Goal: Task Accomplishment & Management: Manage account settings

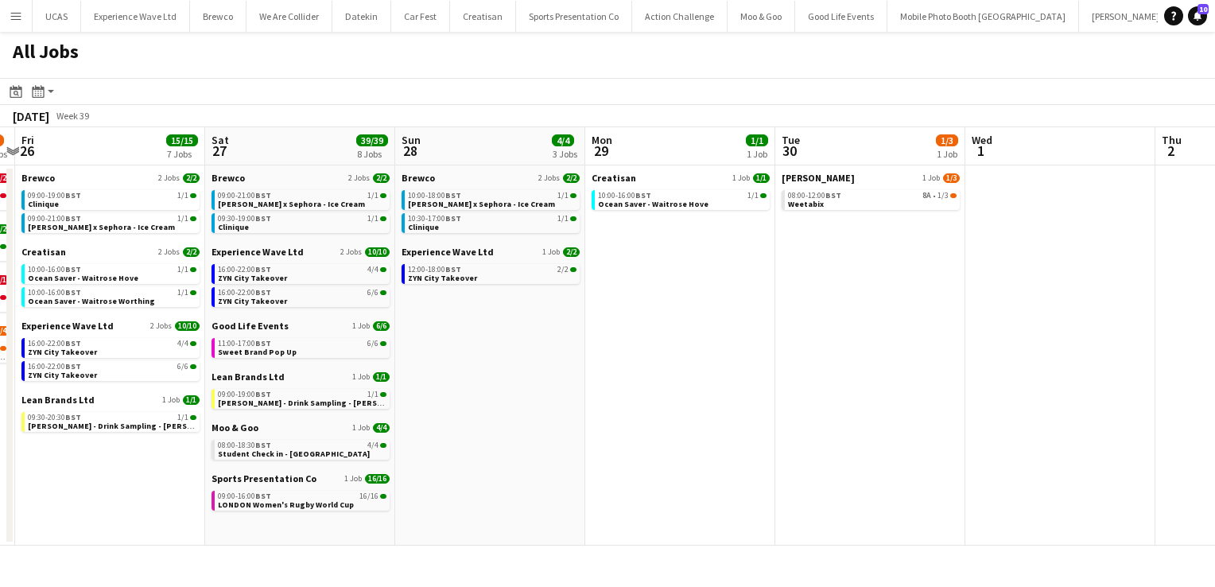
scroll to position [0, 746]
click at [864, 200] on link "08:00-12:00 BST 8A • 1/3 Weetabix" at bounding box center [871, 199] width 169 height 18
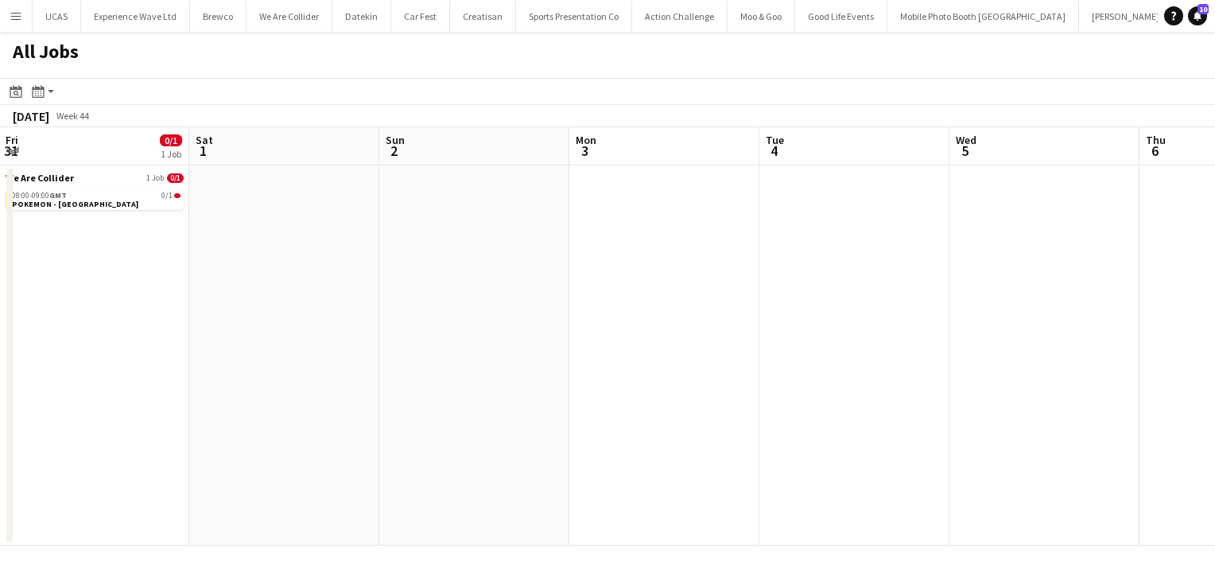
scroll to position [0, 572]
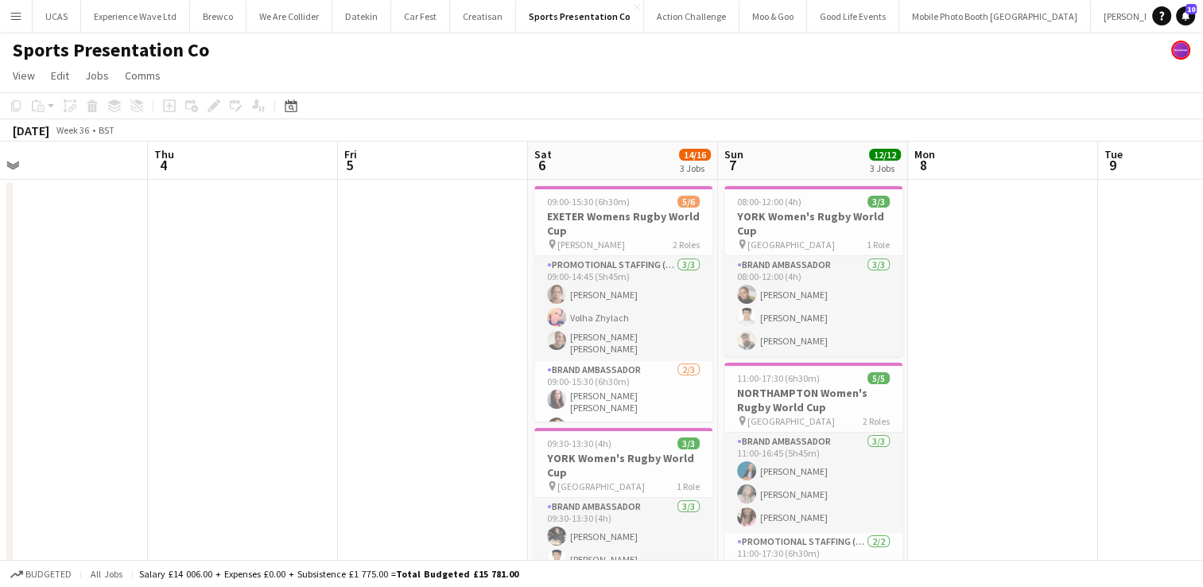
scroll to position [0, 420]
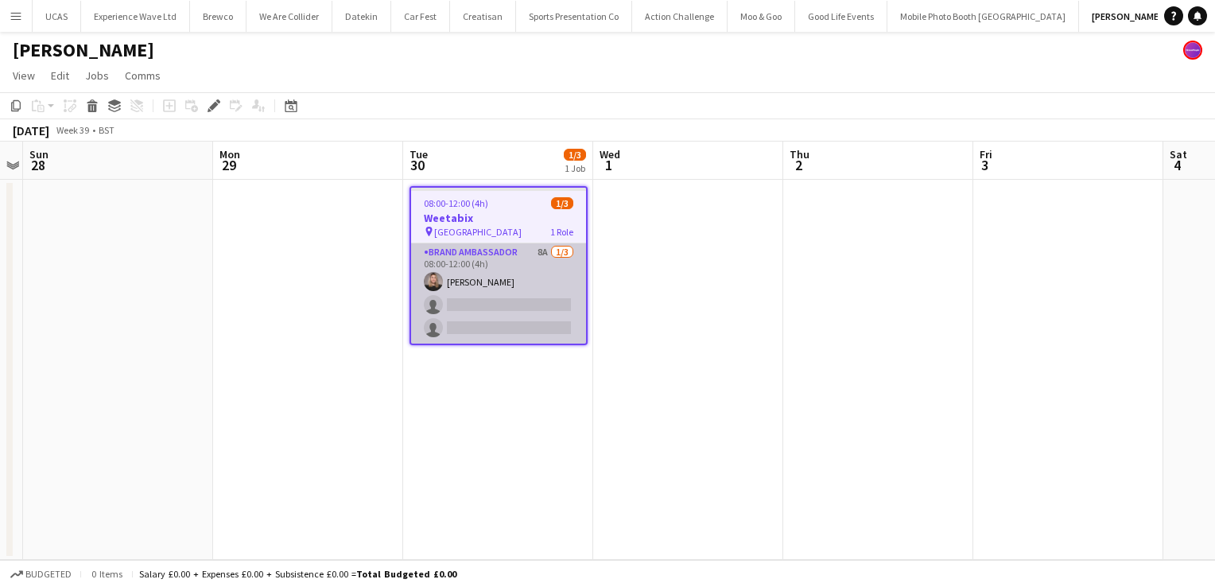
click at [524, 306] on app-card-role "Brand Ambassador 8A [DATE] 08:00-12:00 (4h) [PERSON_NAME] single-neutral-action…" at bounding box center [498, 293] width 175 height 100
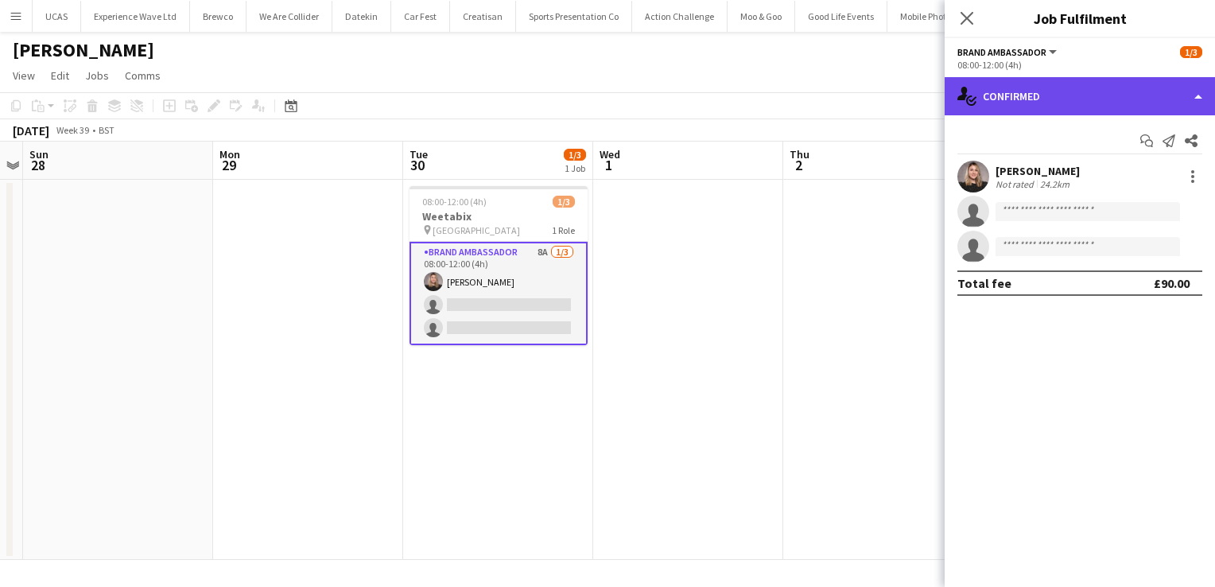
click at [1191, 103] on div "single-neutral-actions-check-2 Confirmed" at bounding box center [1079, 96] width 270 height 38
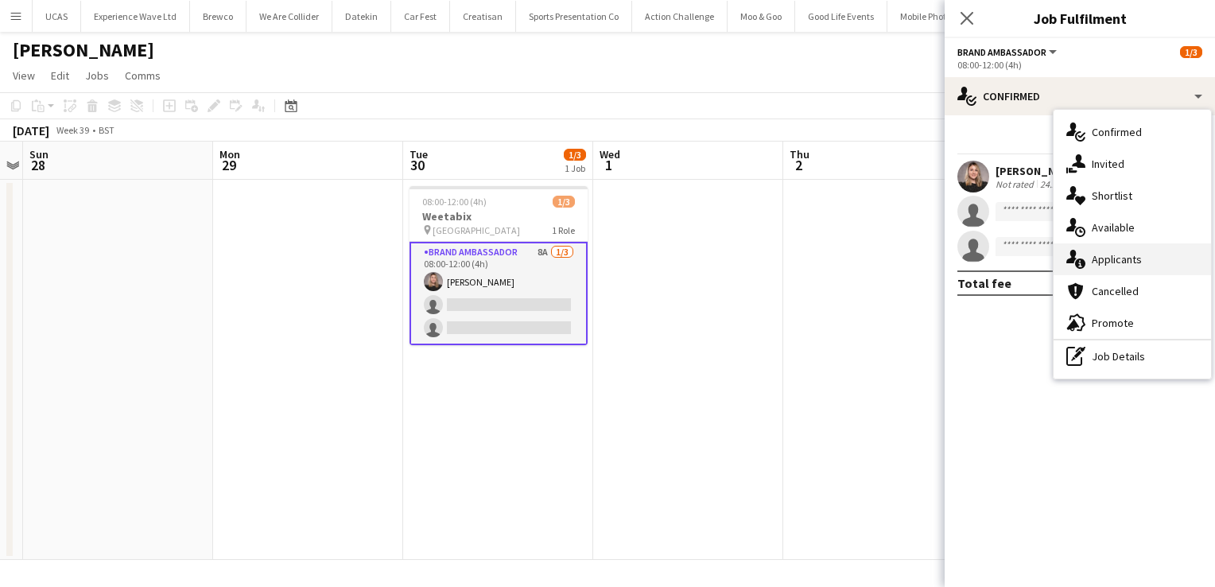
click at [1138, 258] on span "Applicants" at bounding box center [1116, 259] width 50 height 14
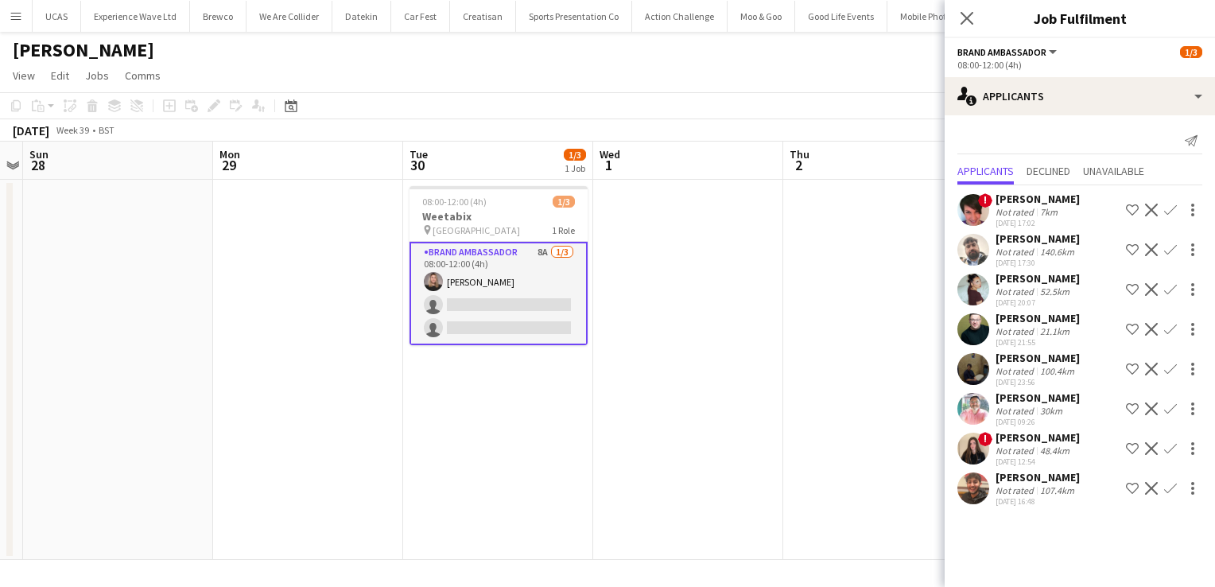
click at [1029, 415] on div "Not rated" at bounding box center [1015, 411] width 41 height 12
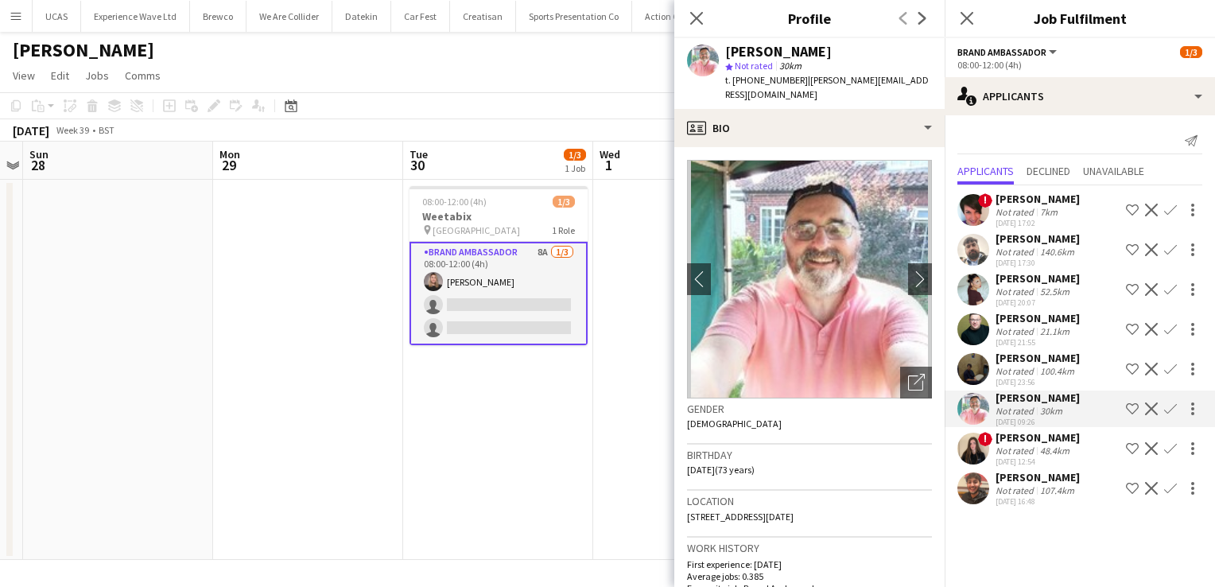
click at [1043, 370] on div "100.4km" at bounding box center [1057, 371] width 41 height 12
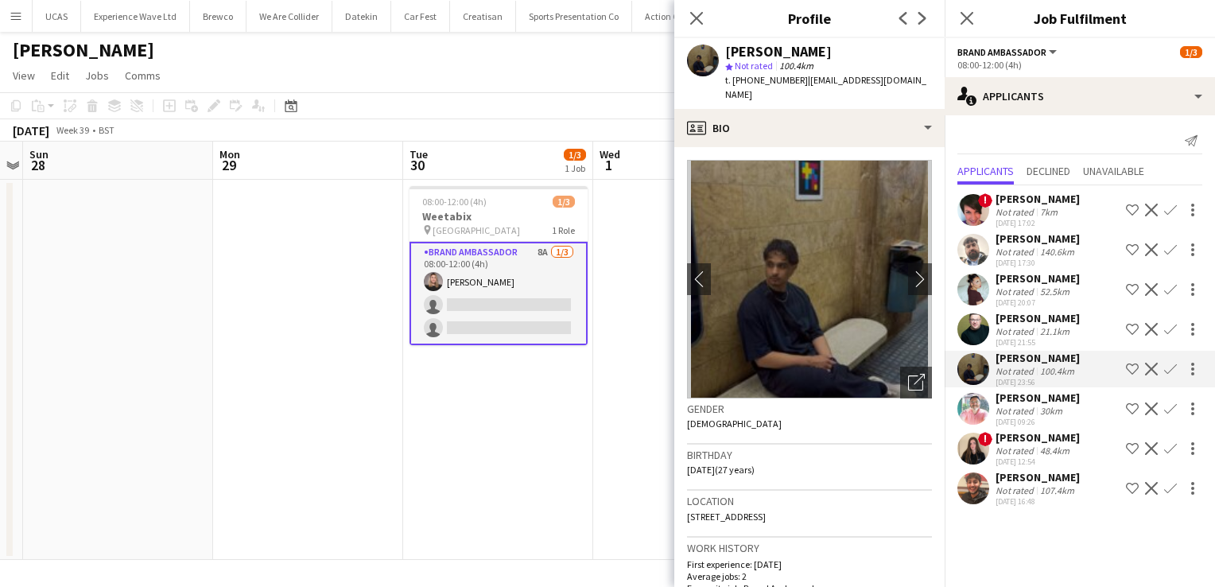
click at [1041, 295] on div "52.5km" at bounding box center [1055, 291] width 36 height 12
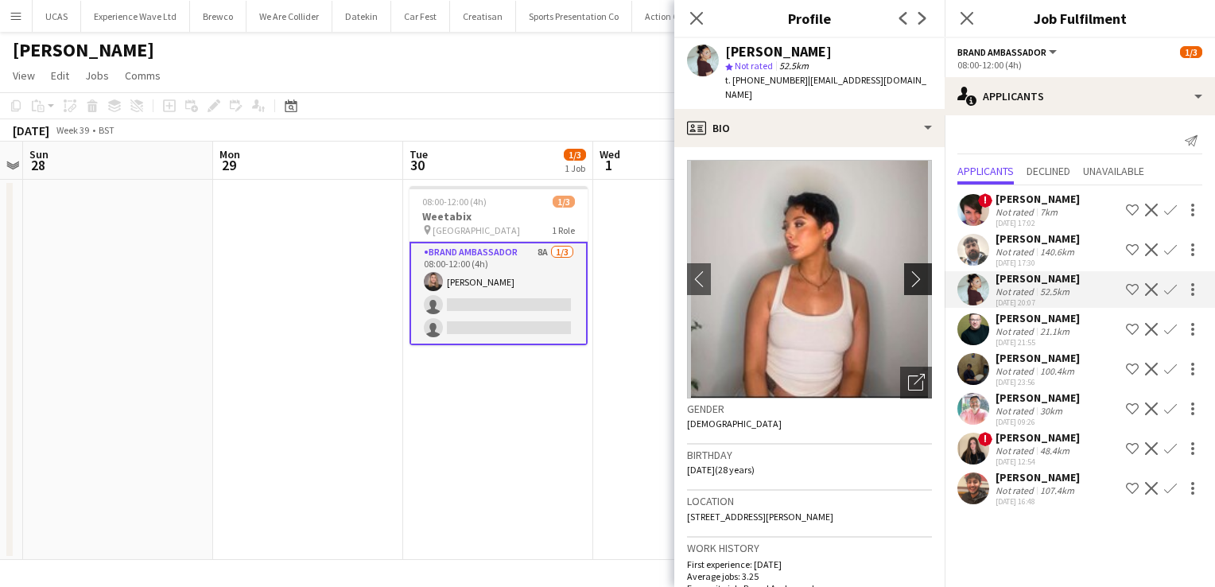
click at [908, 270] on app-icon "chevron-right" at bounding box center [920, 278] width 25 height 17
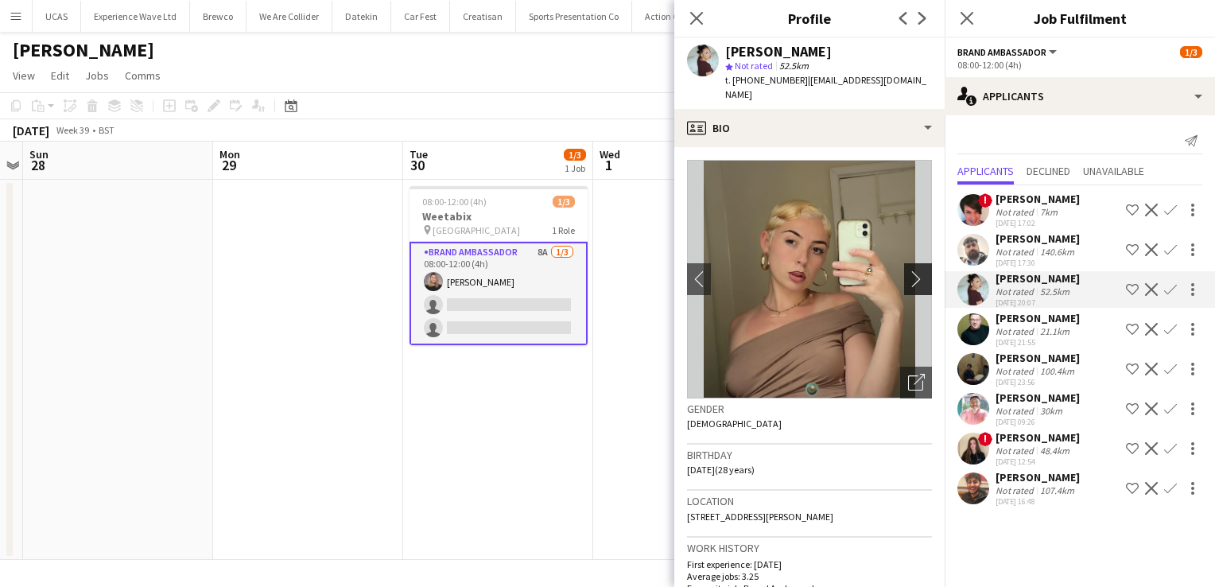
click at [908, 270] on app-icon "chevron-right" at bounding box center [920, 278] width 25 height 17
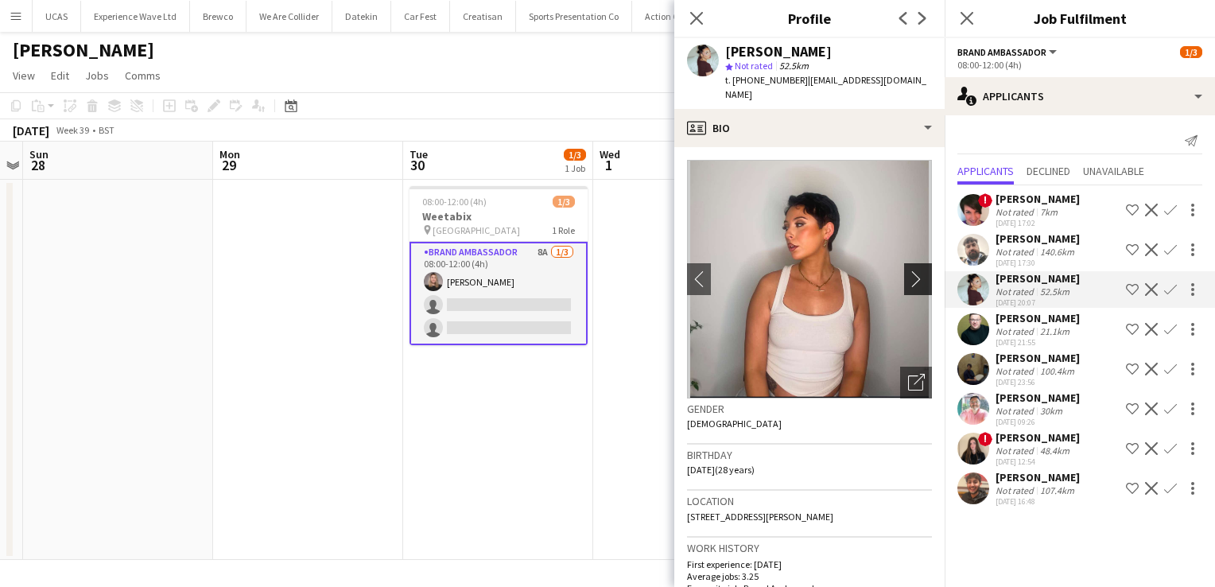
click at [908, 270] on app-icon "chevron-right" at bounding box center [920, 278] width 25 height 17
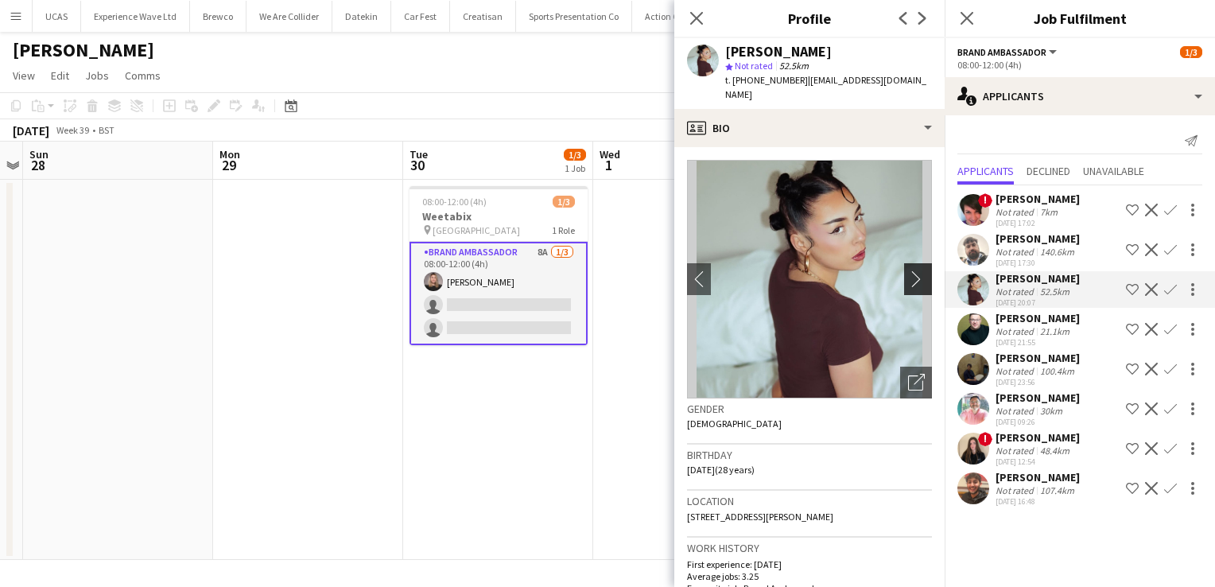
click at [908, 270] on app-icon "chevron-right" at bounding box center [920, 278] width 25 height 17
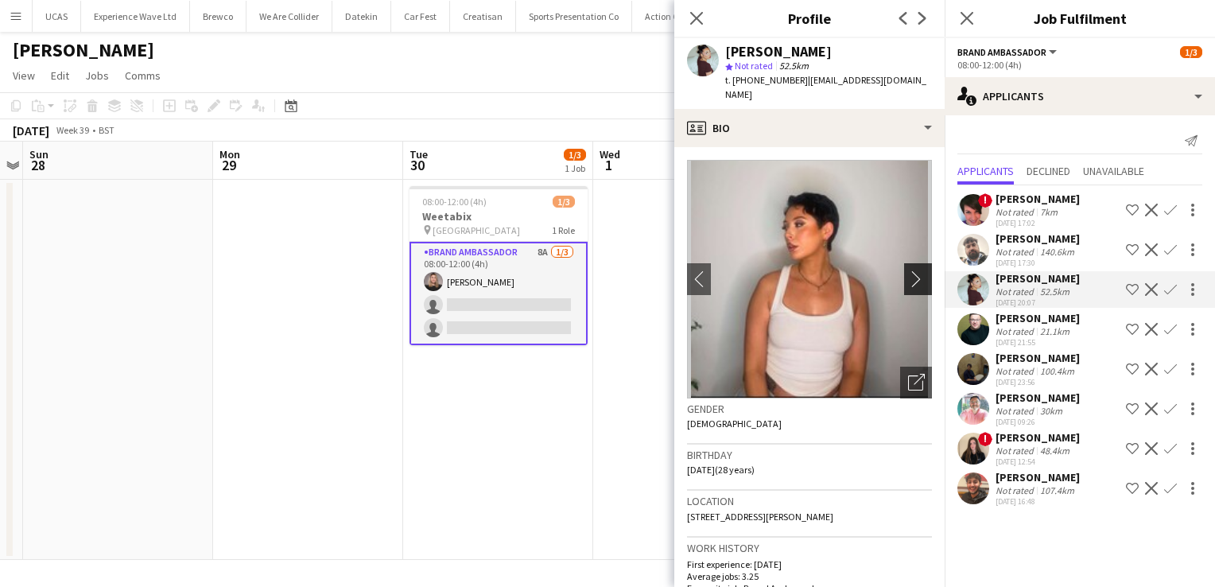
click at [908, 270] on app-icon "chevron-right" at bounding box center [920, 278] width 25 height 17
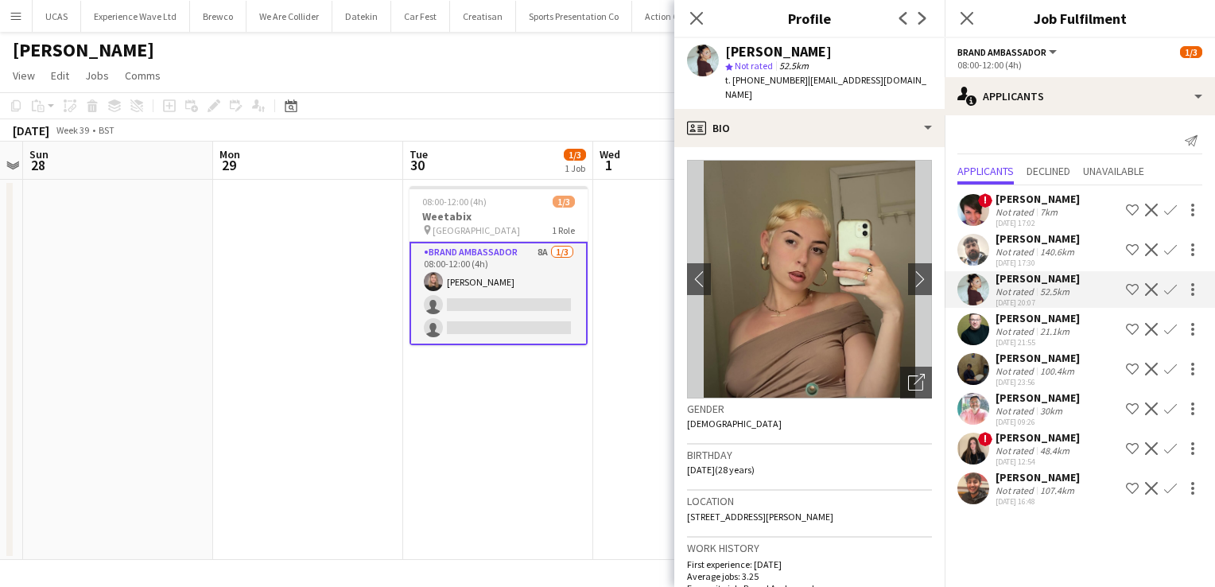
click at [1042, 200] on div "[PERSON_NAME]" at bounding box center [1037, 199] width 84 height 14
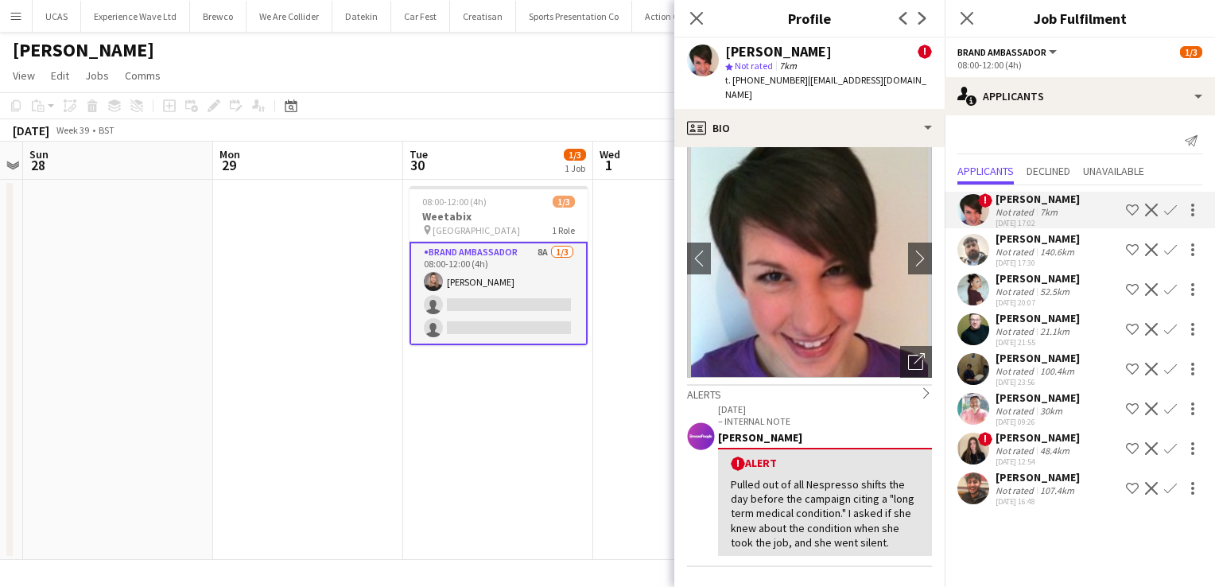
scroll to position [21, 0]
click at [1063, 332] on div "21.1km" at bounding box center [1055, 331] width 36 height 12
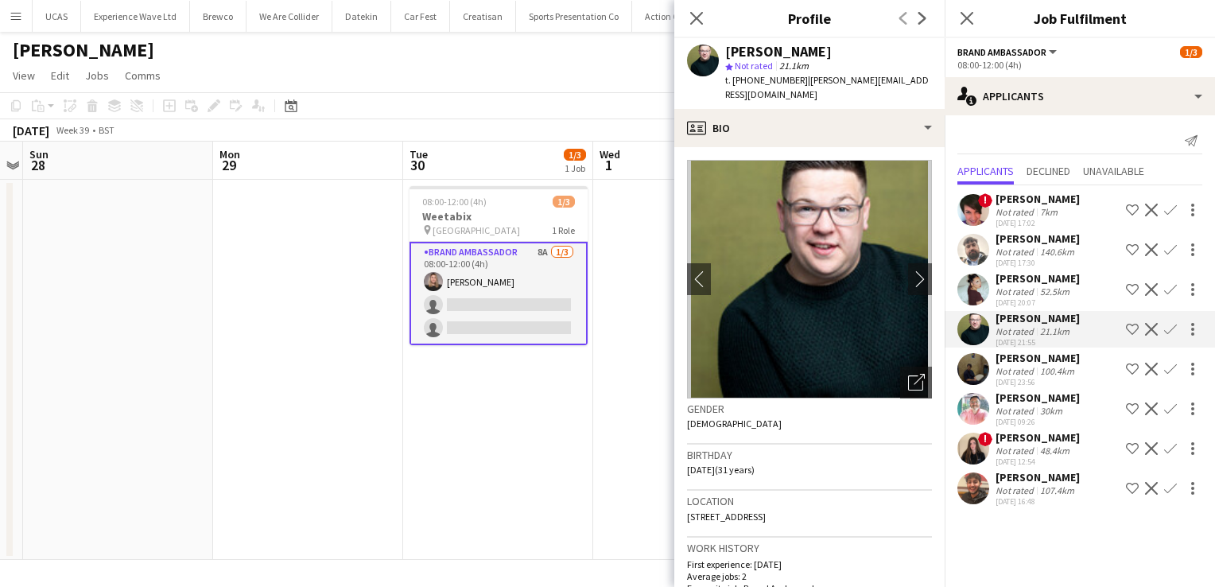
click at [1038, 402] on div "[PERSON_NAME]" at bounding box center [1037, 397] width 84 height 14
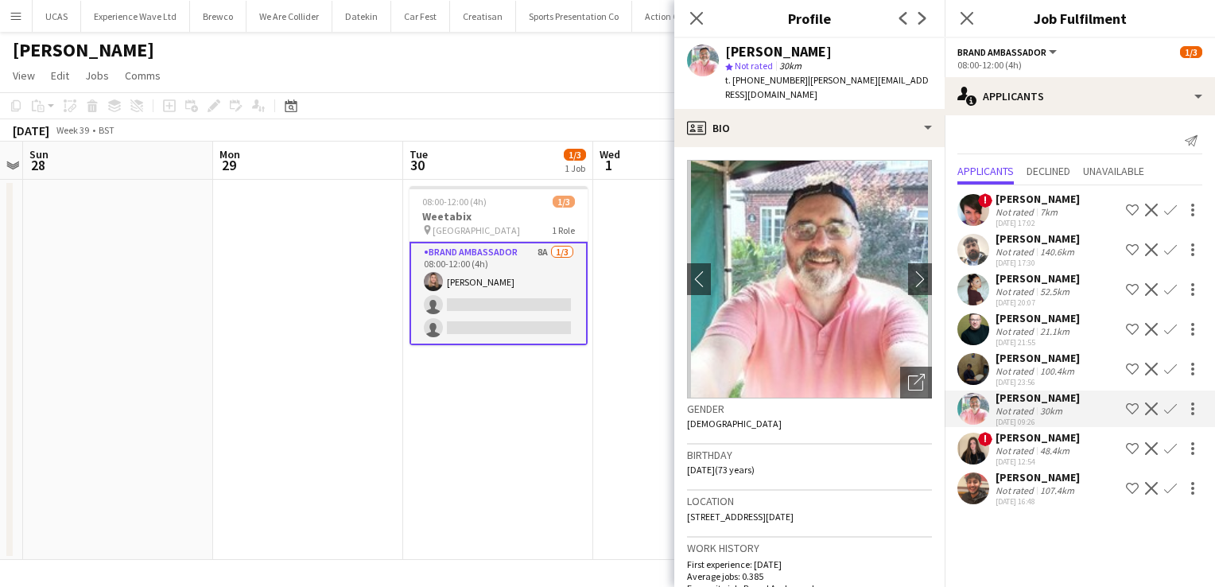
click at [1034, 479] on div "[PERSON_NAME]" at bounding box center [1037, 477] width 84 height 14
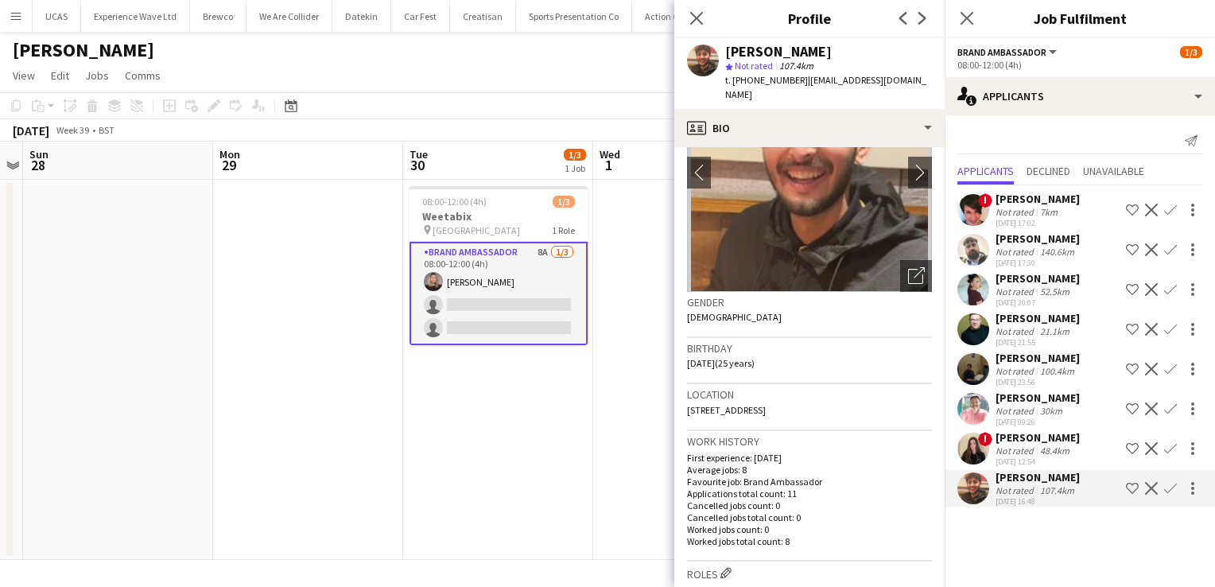
scroll to position [0, 0]
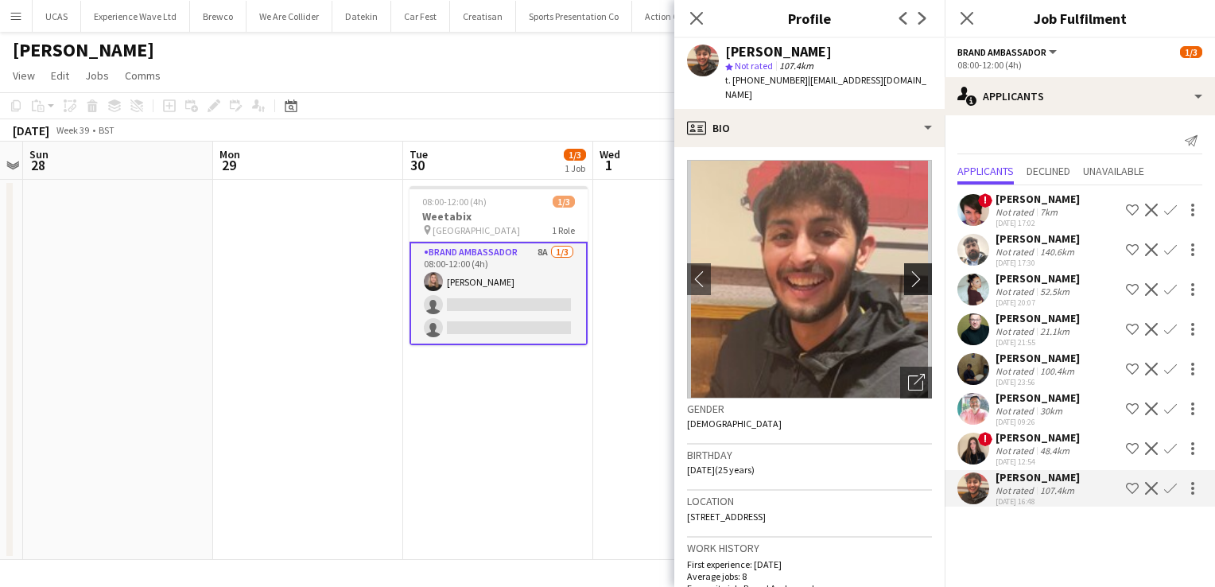
click at [912, 270] on app-icon "chevron-right" at bounding box center [920, 278] width 25 height 17
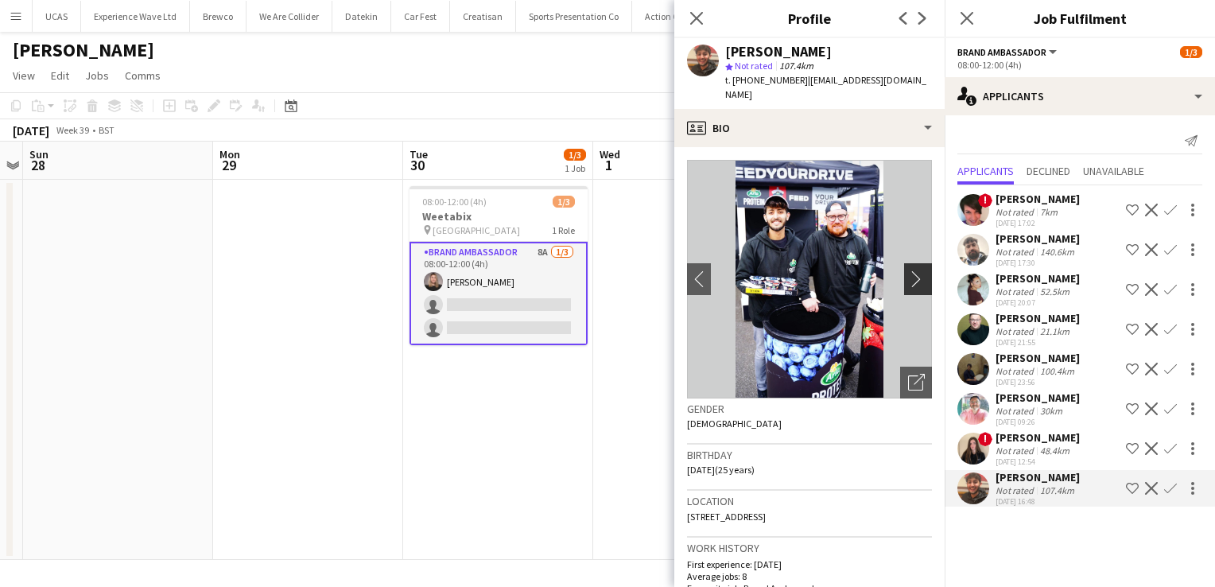
click at [908, 270] on app-icon "chevron-right" at bounding box center [920, 278] width 25 height 17
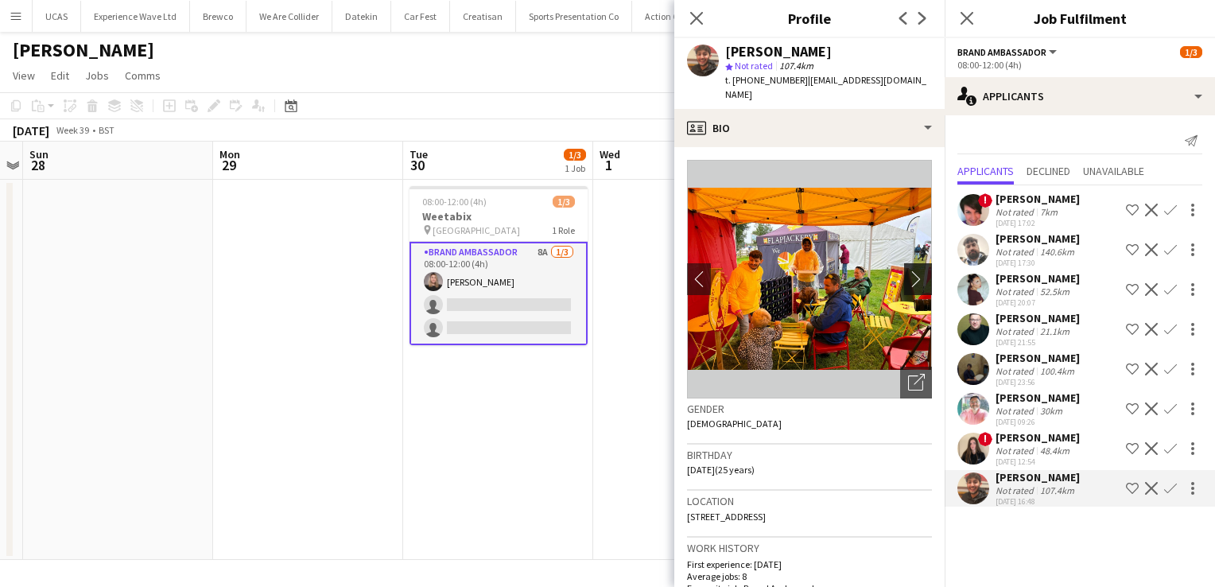
click at [908, 270] on app-icon "chevron-right" at bounding box center [920, 278] width 25 height 17
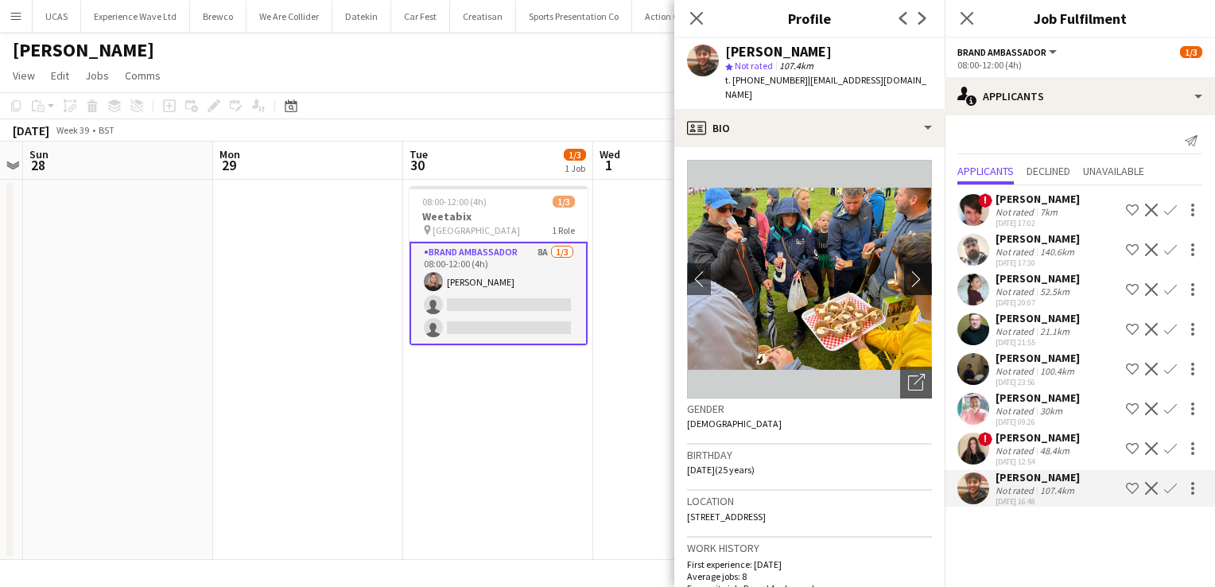
click at [908, 270] on app-icon "chevron-right" at bounding box center [920, 278] width 25 height 17
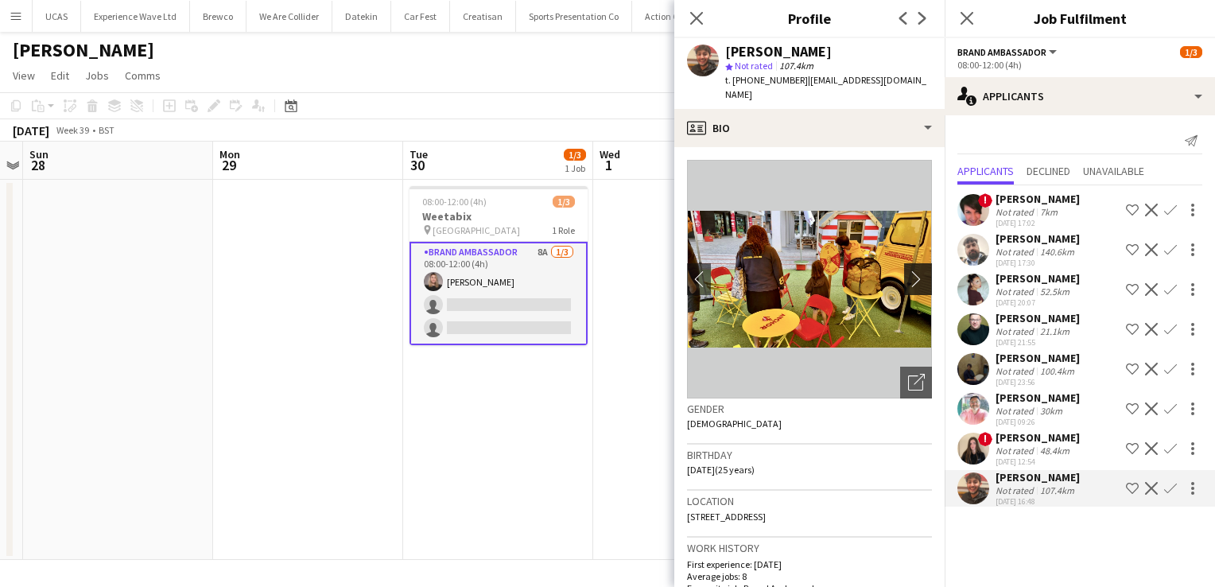
click at [908, 270] on app-icon "chevron-right" at bounding box center [920, 278] width 25 height 17
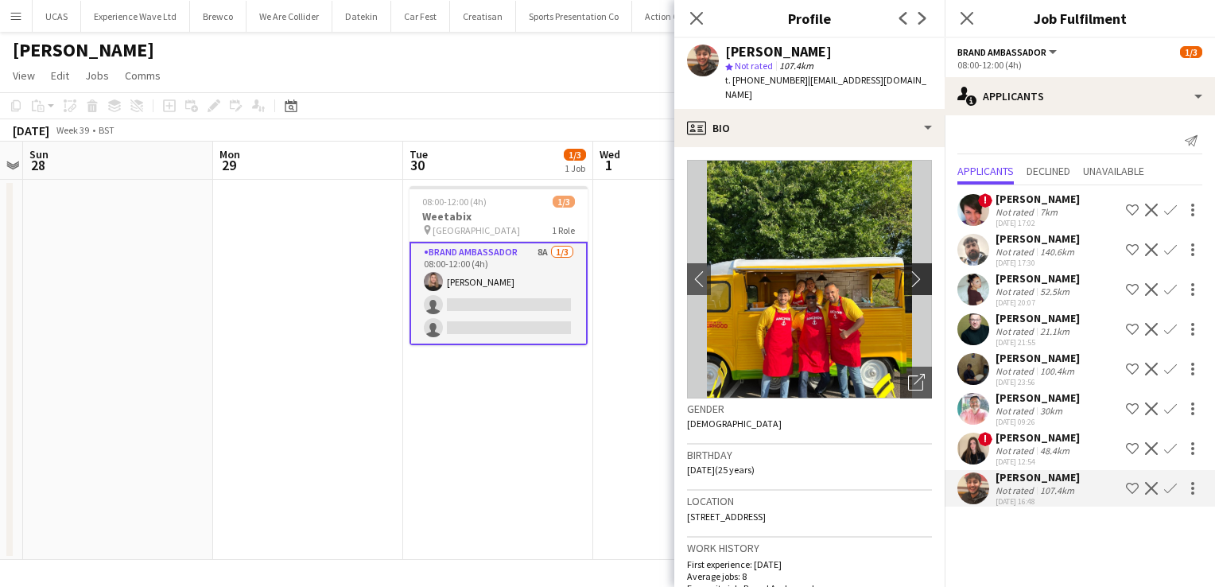
click at [908, 270] on app-icon "chevron-right" at bounding box center [920, 278] width 25 height 17
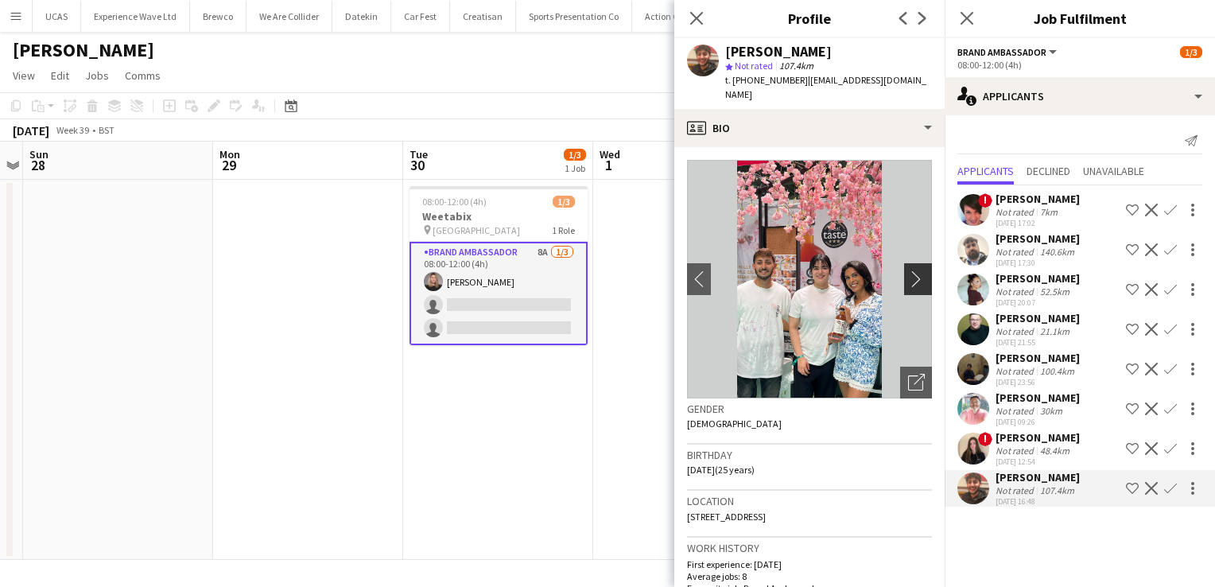
click at [915, 270] on app-icon "chevron-right" at bounding box center [920, 278] width 25 height 17
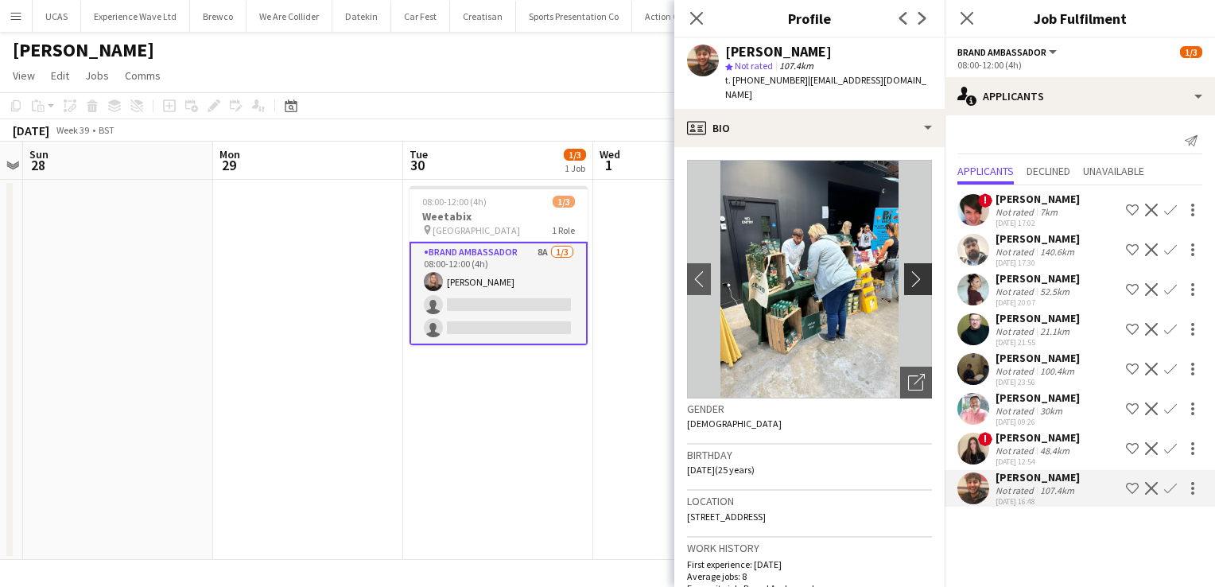
click at [915, 270] on app-icon "chevron-right" at bounding box center [920, 278] width 25 height 17
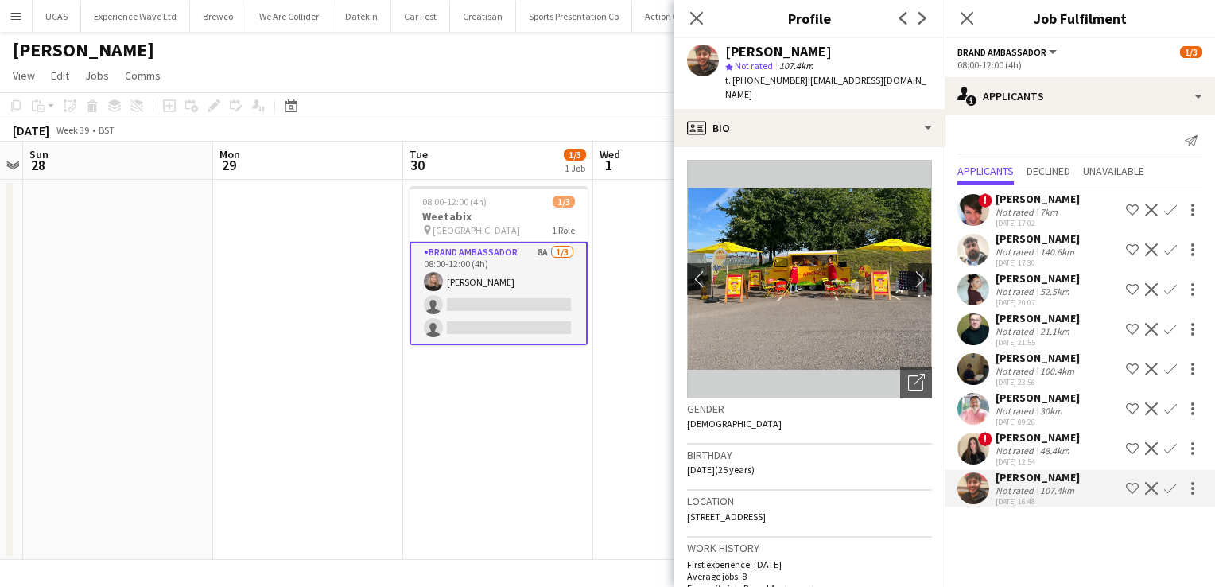
click at [1028, 456] on div "[DATE] 12:54" at bounding box center [1037, 461] width 84 height 10
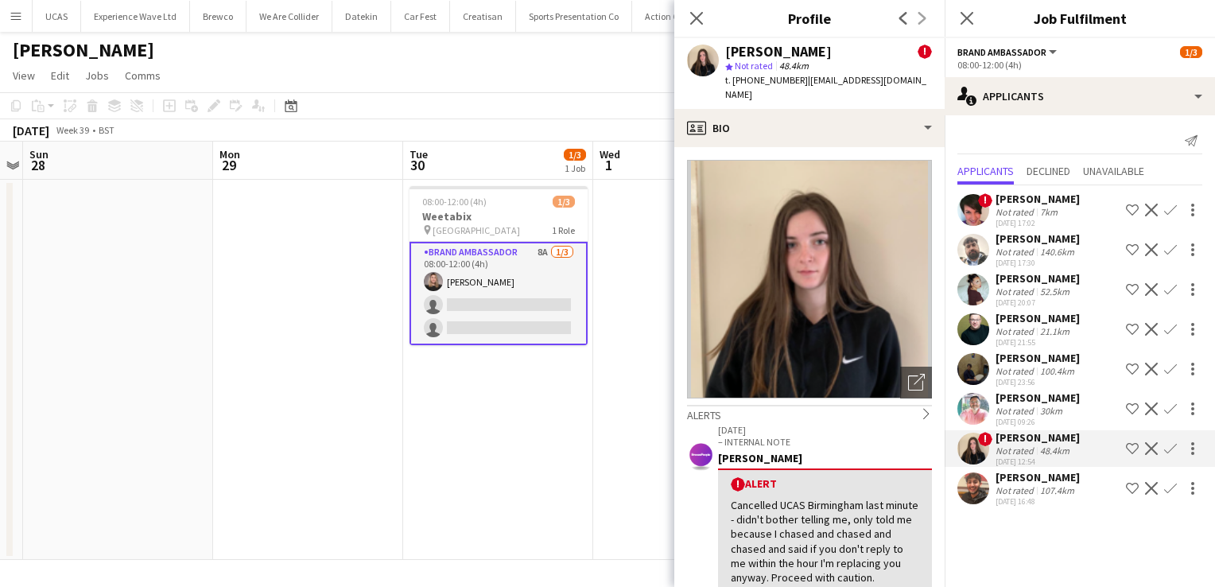
click at [542, 339] on app-card-role "Brand Ambassador 8A [DATE] 08:00-12:00 (4h) [PERSON_NAME] single-neutral-action…" at bounding box center [498, 293] width 178 height 103
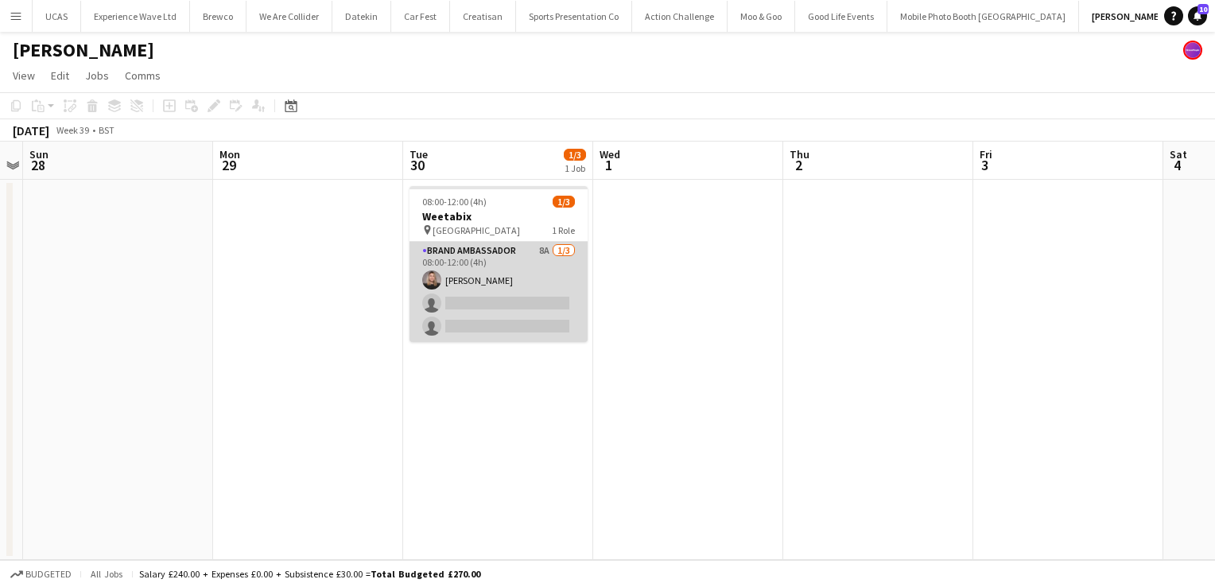
click at [550, 326] on app-card-role "Brand Ambassador 8A [DATE] 08:00-12:00 (4h) [PERSON_NAME] single-neutral-action…" at bounding box center [498, 292] width 178 height 100
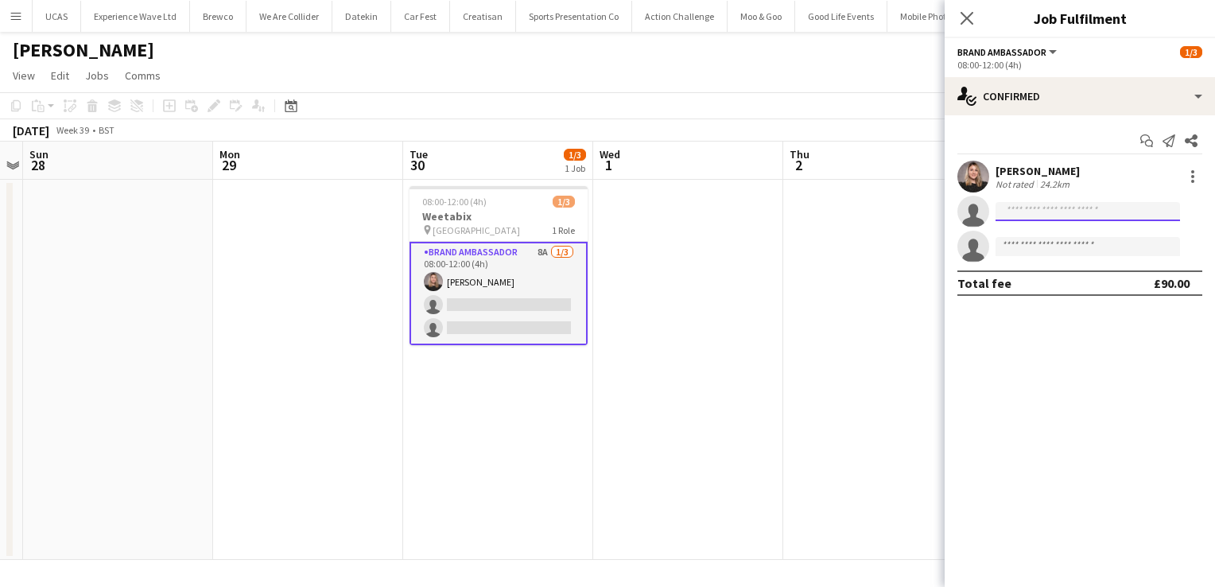
click at [1062, 212] on input at bounding box center [1087, 211] width 184 height 19
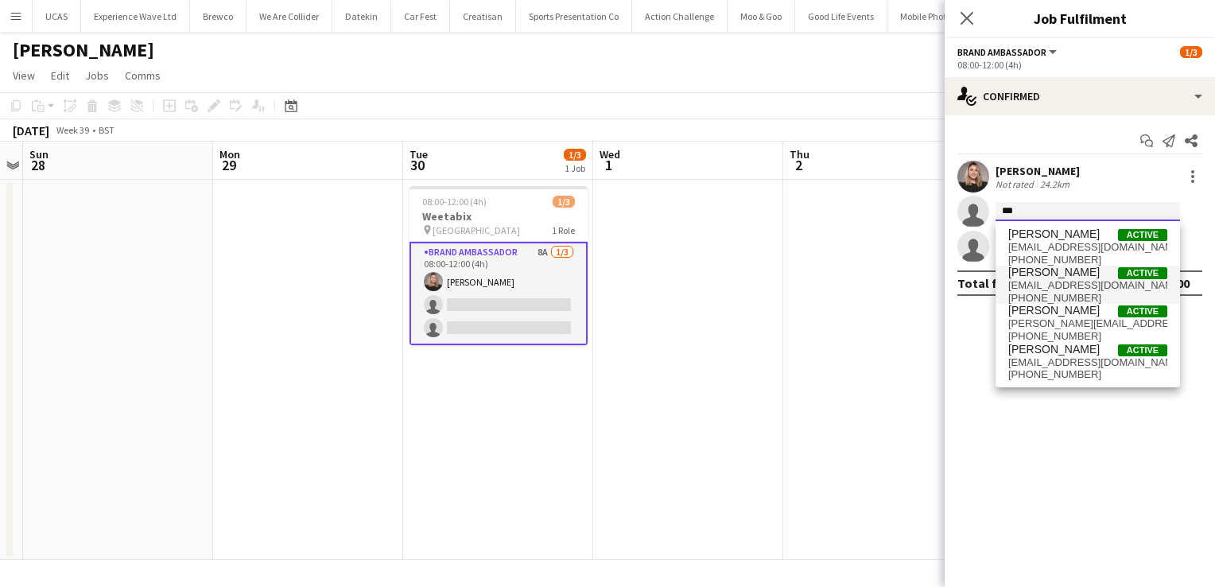
type input "***"
click at [1043, 278] on span "[PERSON_NAME]" at bounding box center [1053, 273] width 91 height 14
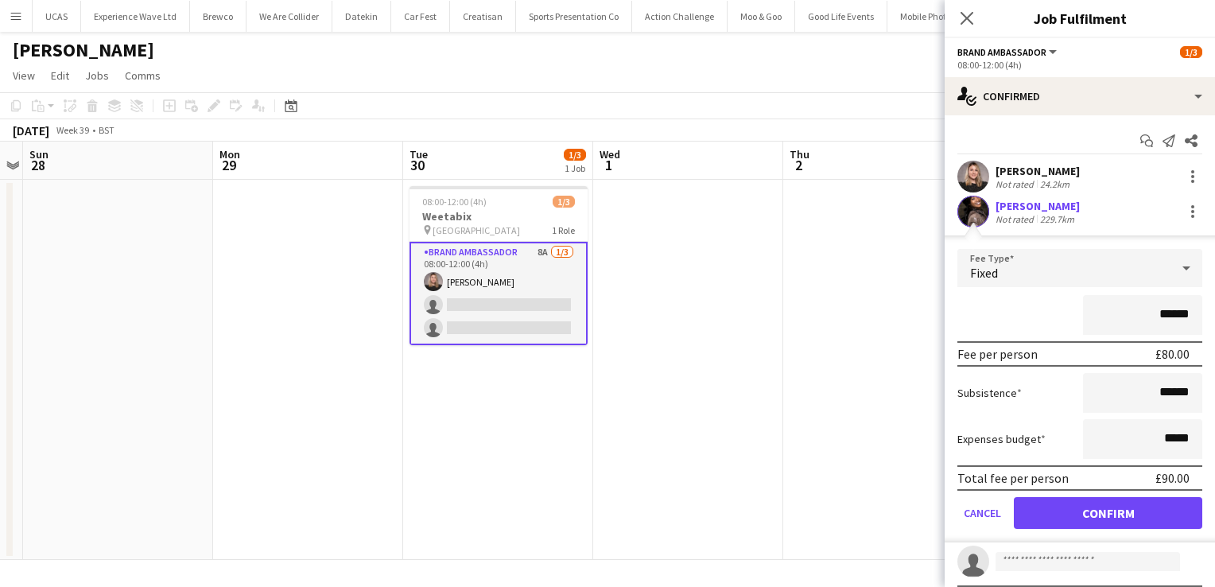
click at [1016, 207] on div "[PERSON_NAME]" at bounding box center [1037, 206] width 84 height 14
click at [967, 22] on icon "Close pop-in" at bounding box center [966, 17] width 15 height 15
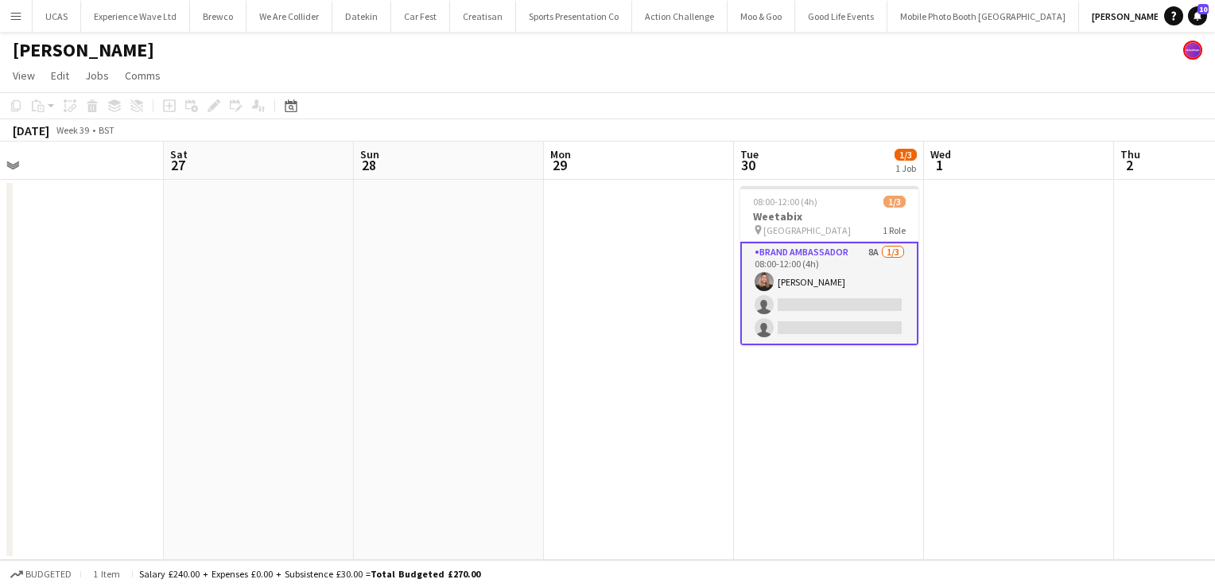
scroll to position [0, 384]
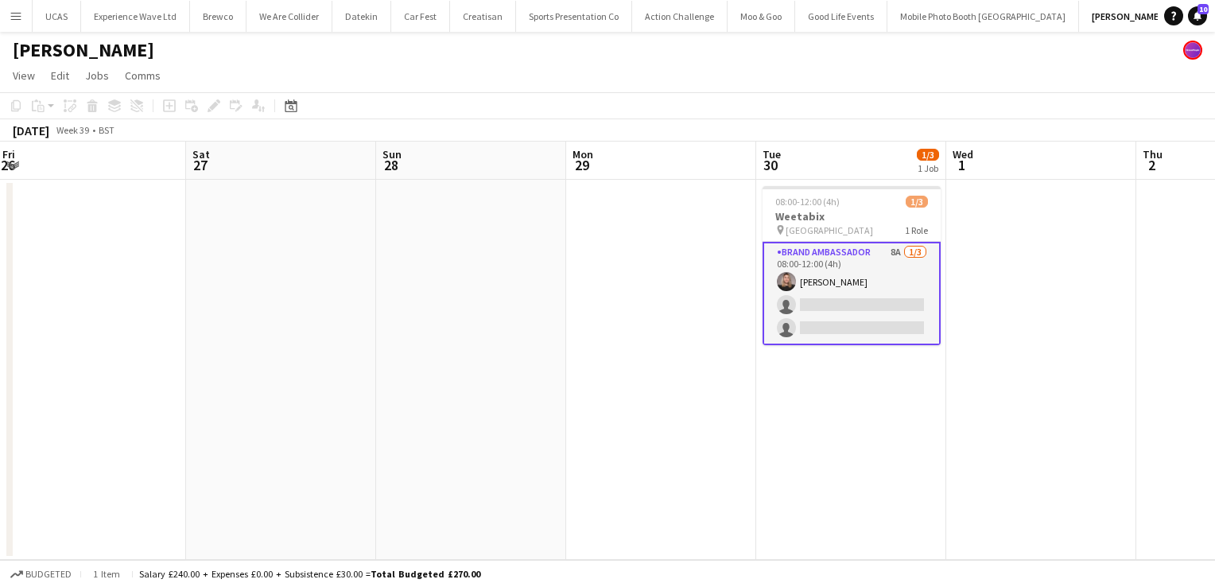
click at [14, 15] on app-icon "Menu" at bounding box center [16, 16] width 13 height 13
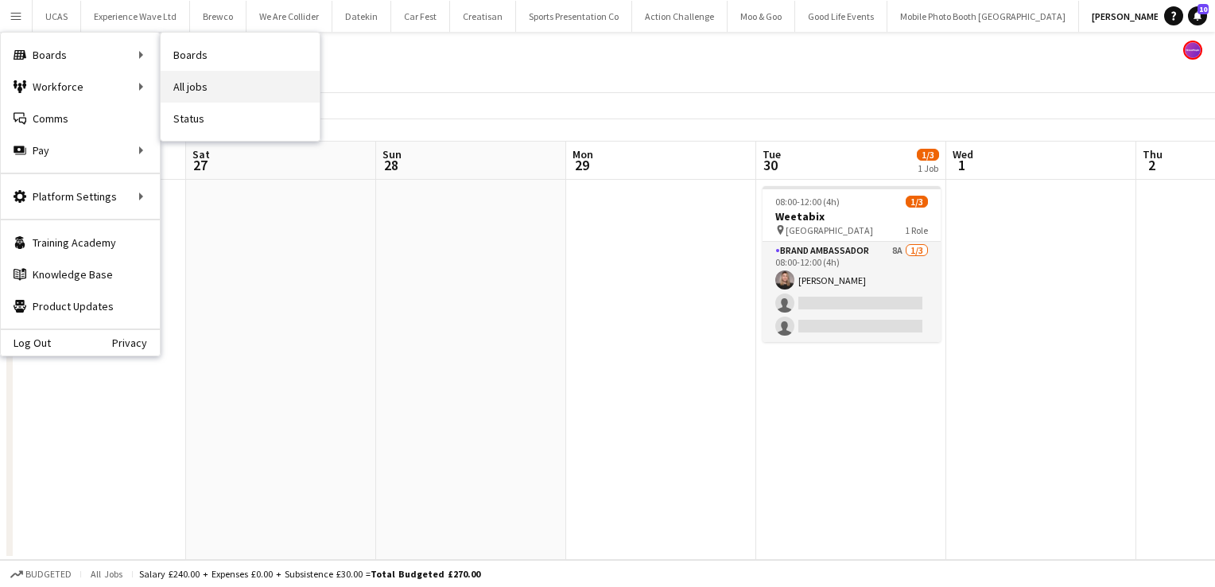
click at [184, 84] on link "All jobs" at bounding box center [240, 87] width 159 height 32
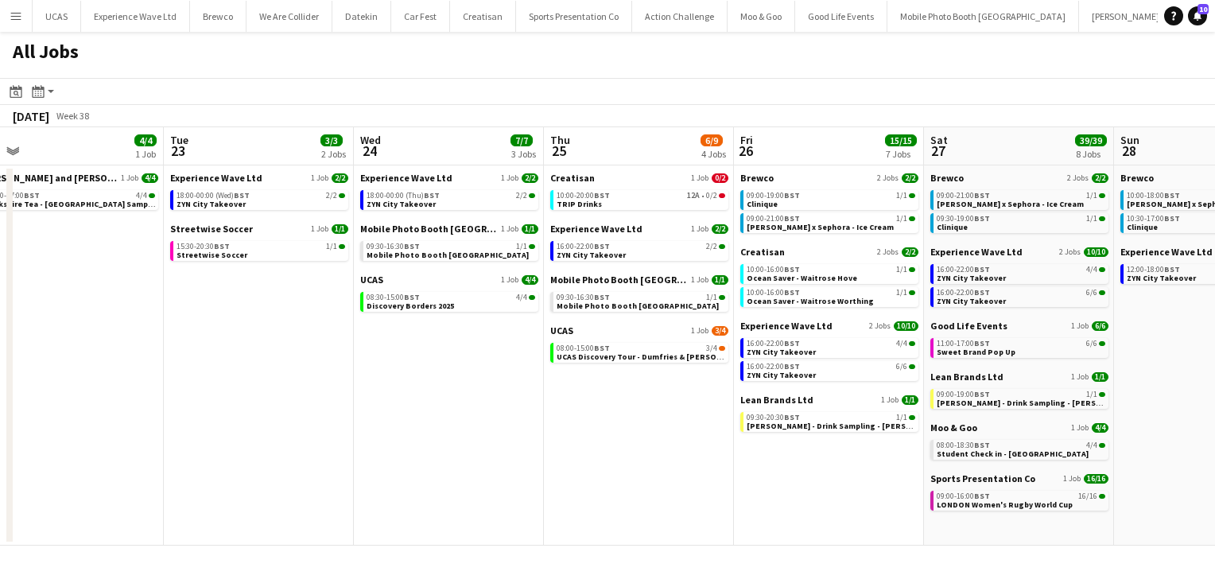
scroll to position [0, 458]
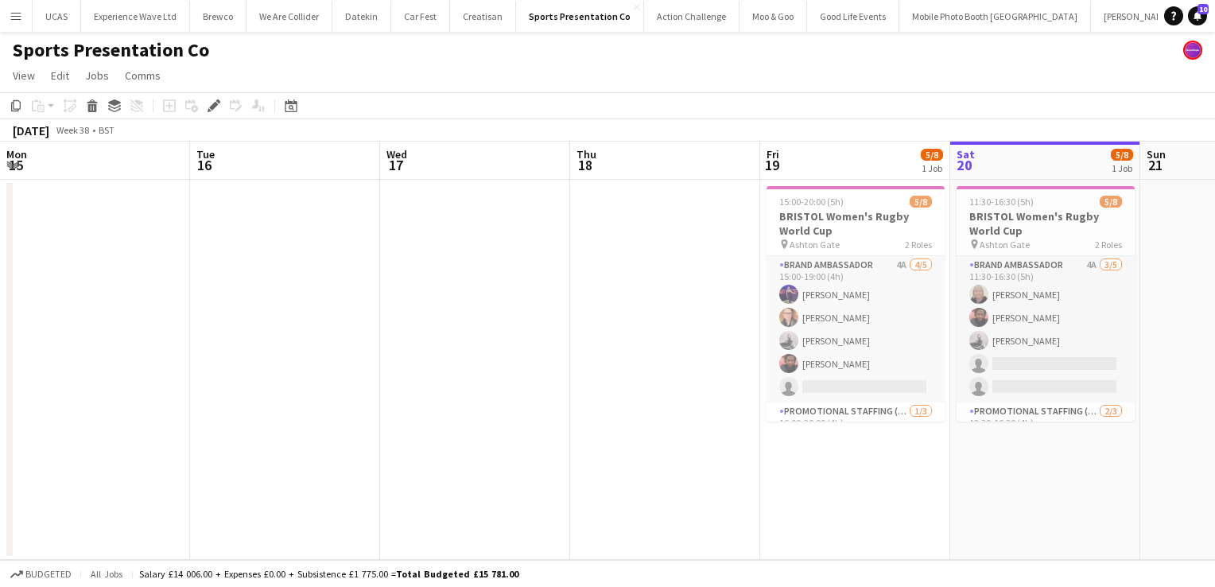
scroll to position [0, 544]
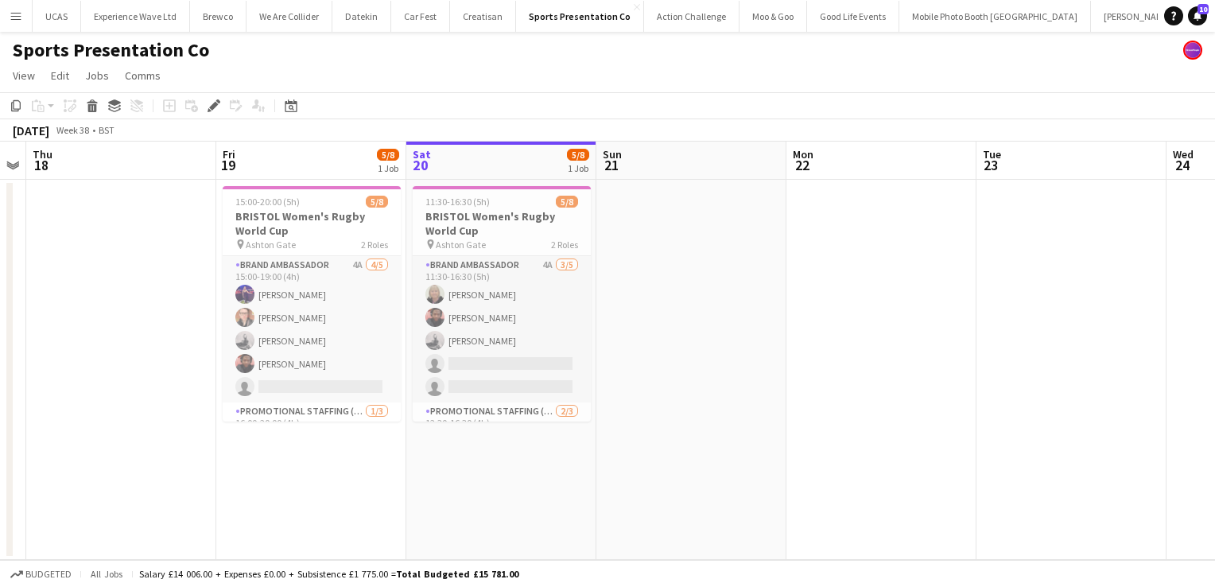
click at [14, 10] on app-icon "Menu" at bounding box center [16, 16] width 13 height 13
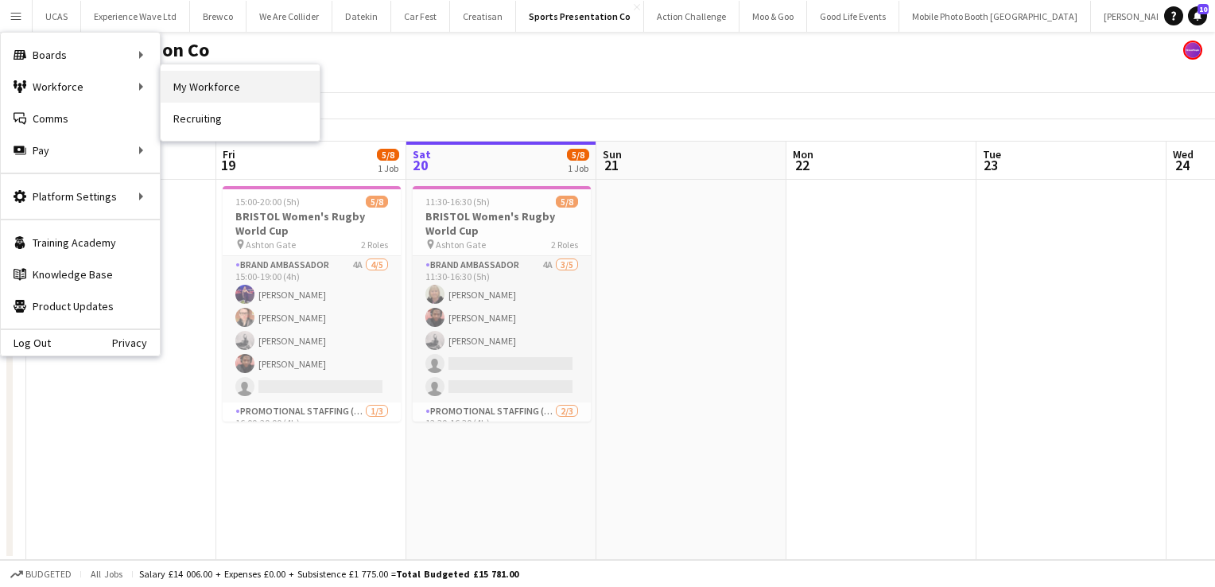
click at [196, 87] on link "My Workforce" at bounding box center [240, 87] width 159 height 32
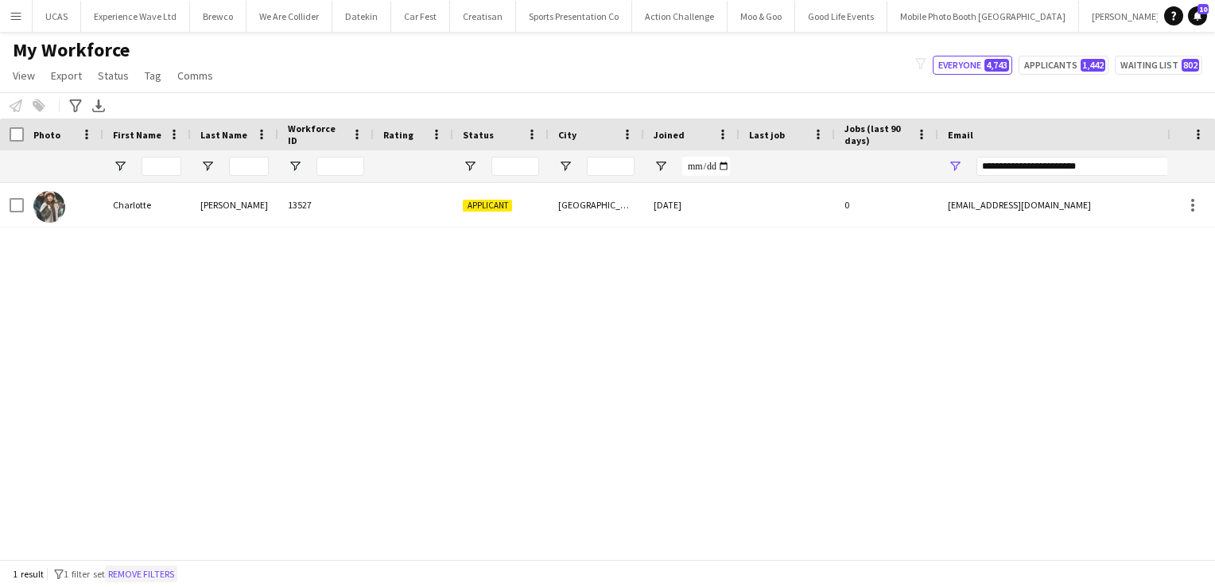
click at [177, 576] on button "Remove filters" at bounding box center [141, 573] width 72 height 17
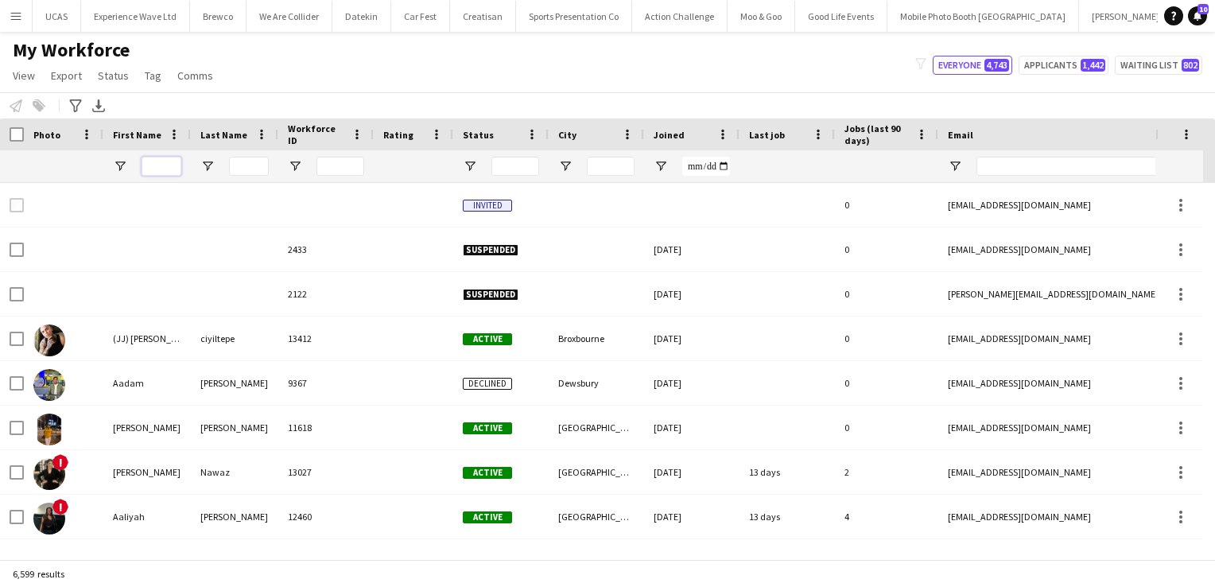
click at [172, 165] on input "First Name Filter Input" at bounding box center [162, 166] width 40 height 19
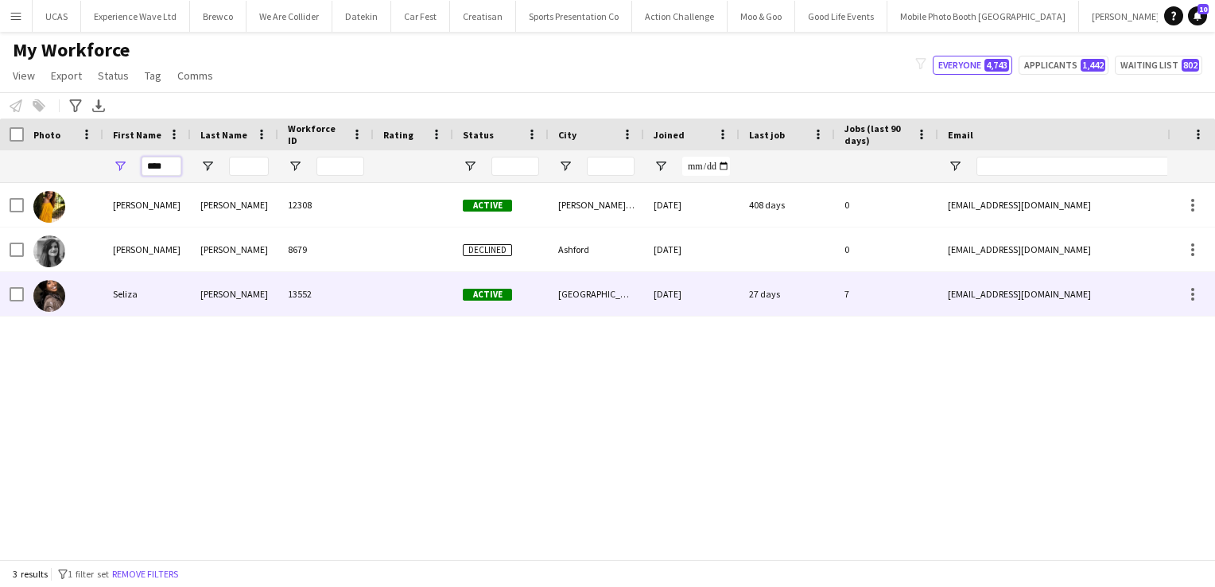
type input "****"
click at [158, 281] on div "Seliza" at bounding box center [146, 294] width 87 height 44
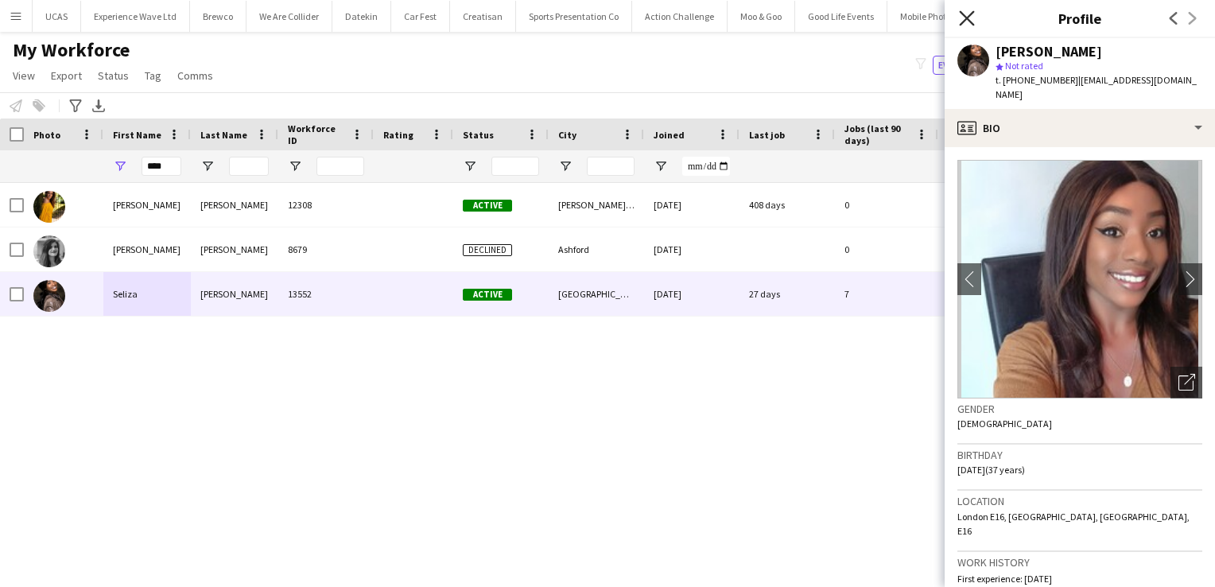
click at [968, 14] on icon "Close pop-in" at bounding box center [966, 17] width 15 height 15
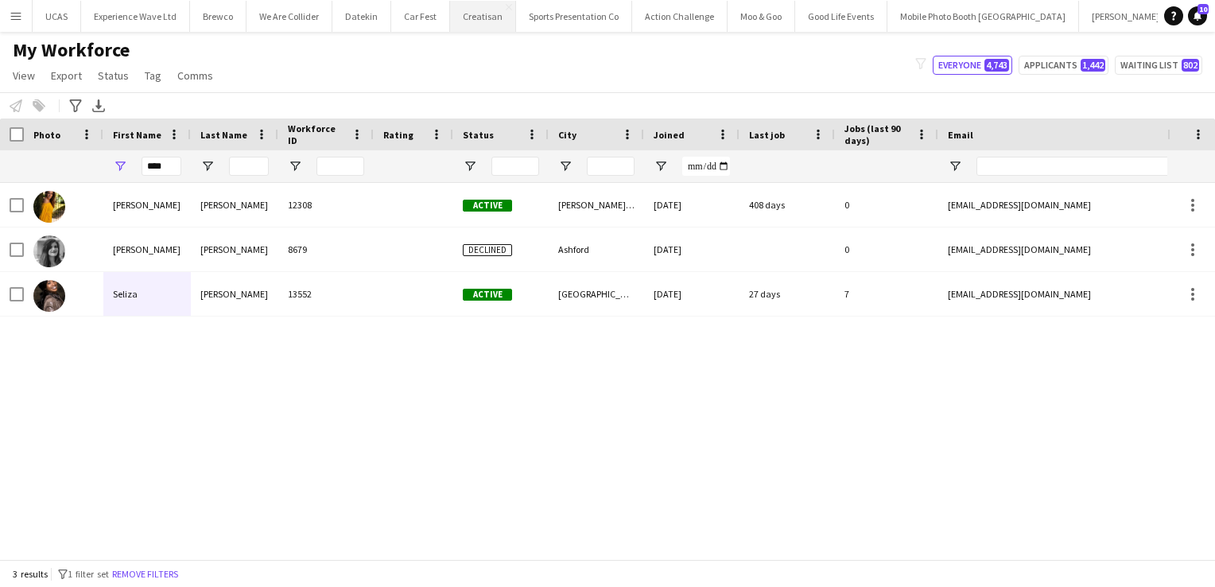
click at [483, 13] on button "Creatisan Close" at bounding box center [483, 16] width 66 height 31
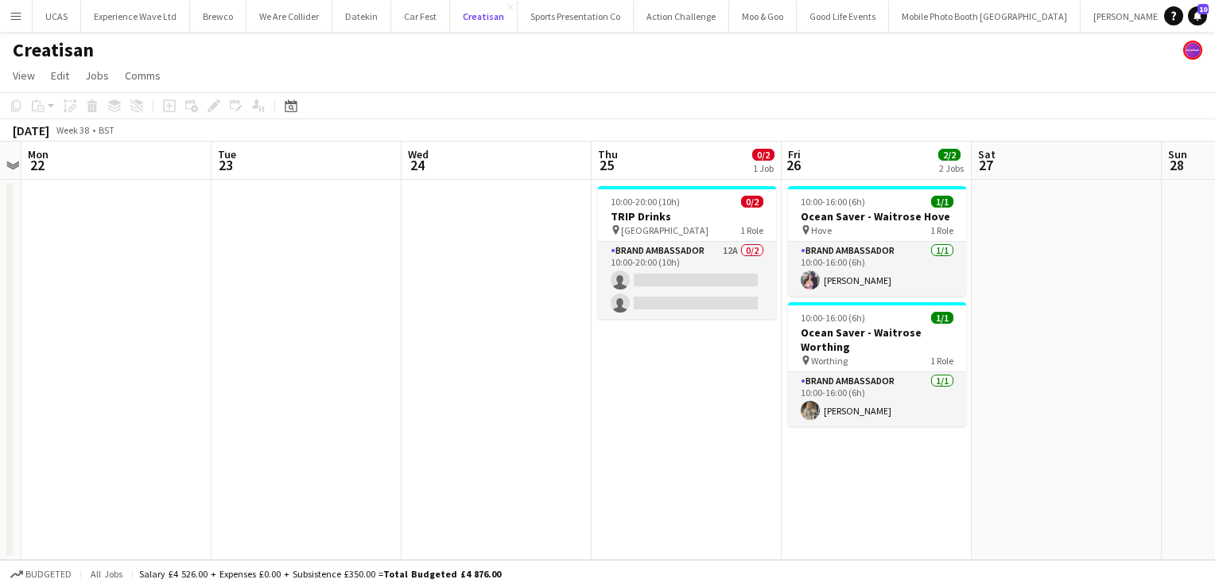
scroll to position [0, 558]
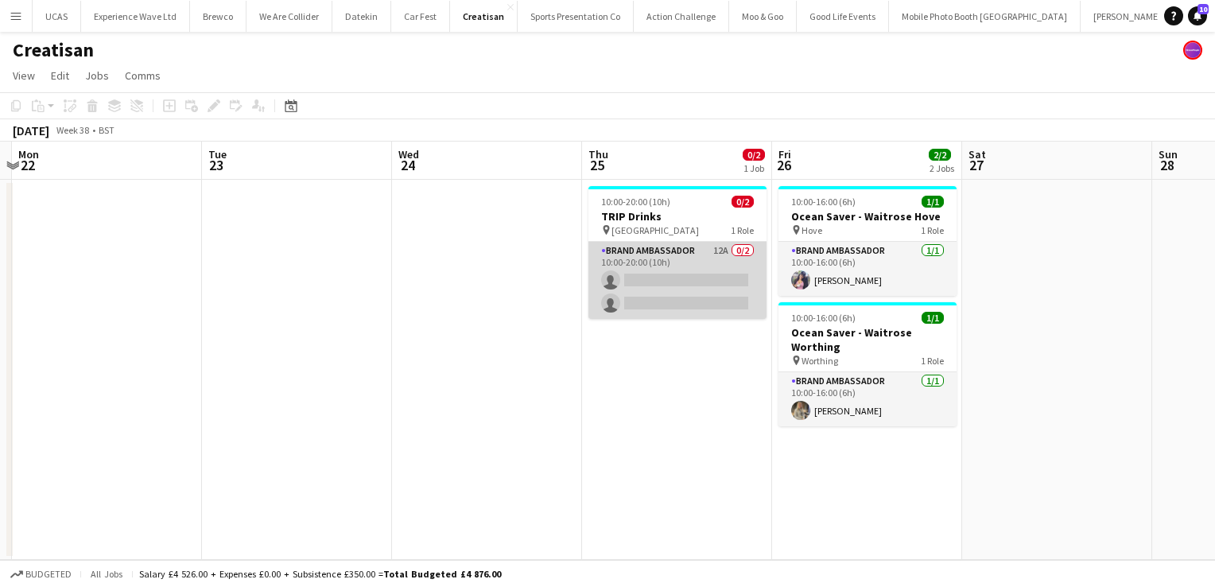
click at [674, 298] on app-card-role "Brand Ambassador 12A 0/2 10:00-20:00 (10h) single-neutral-actions single-neutra…" at bounding box center [677, 280] width 178 height 77
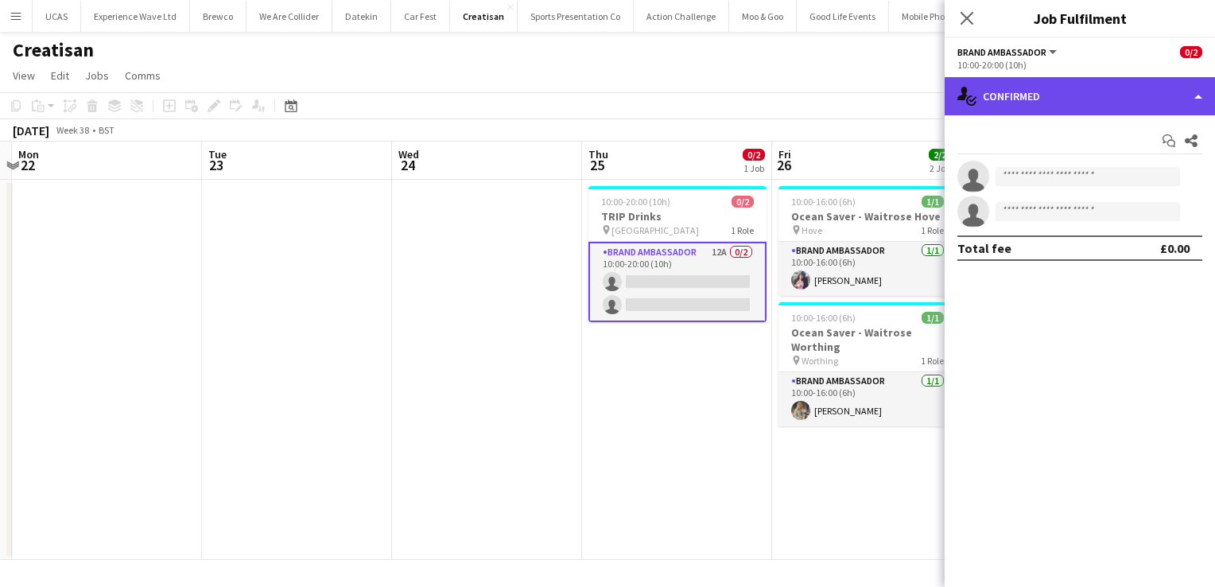
click at [1150, 89] on div "single-neutral-actions-check-2 Confirmed" at bounding box center [1079, 96] width 270 height 38
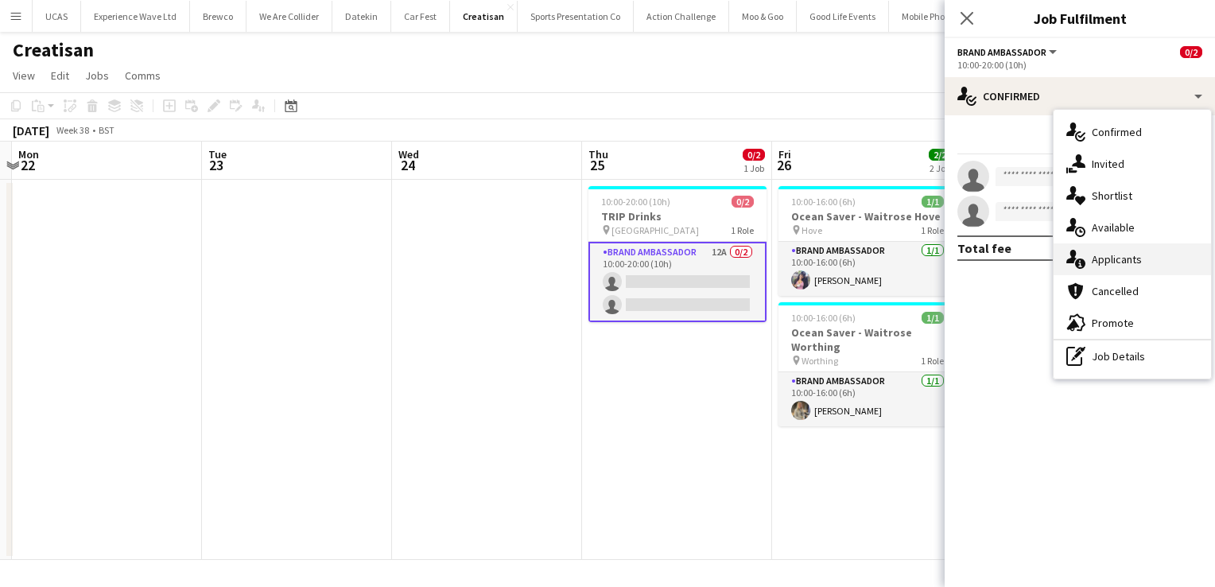
click at [1129, 259] on span "Applicants" at bounding box center [1116, 259] width 50 height 14
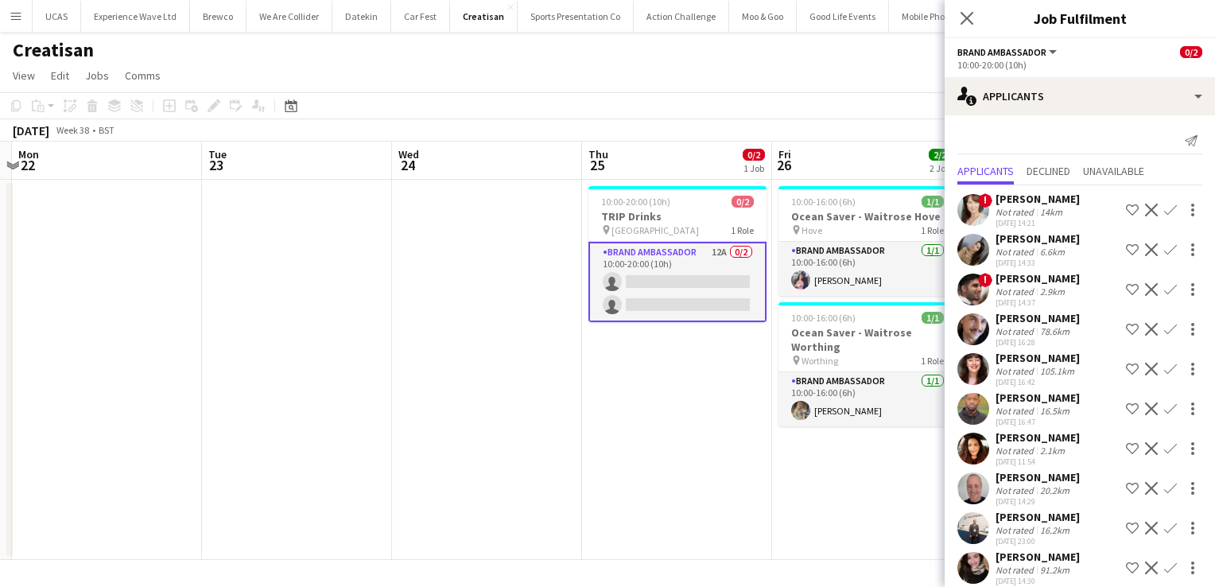
scroll to position [14, 0]
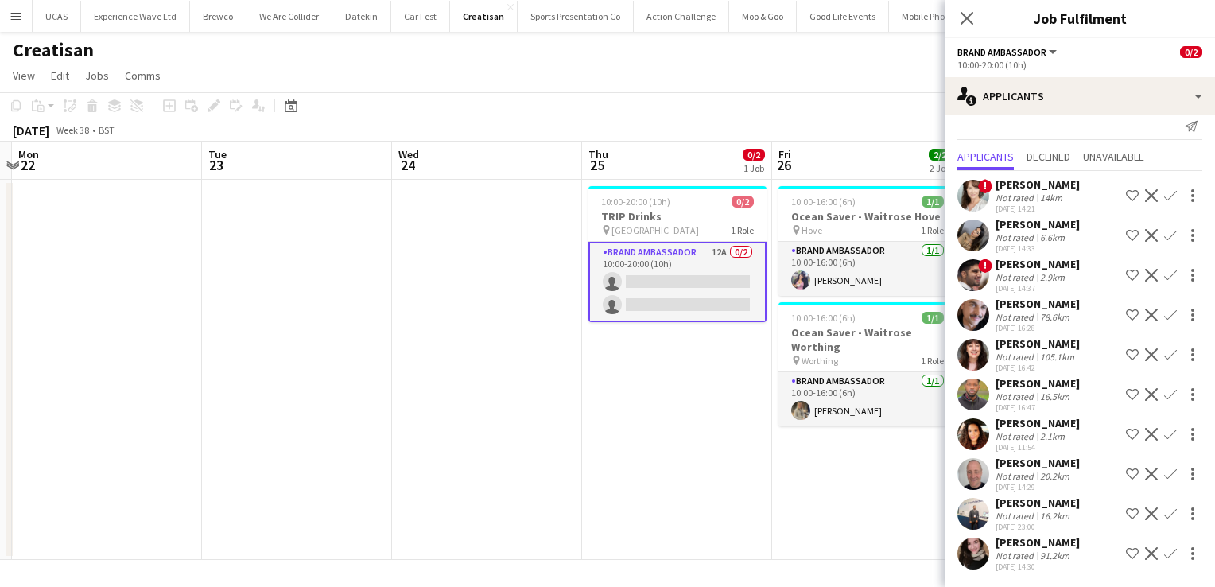
click at [1027, 549] on div "Not rated" at bounding box center [1015, 555] width 41 height 12
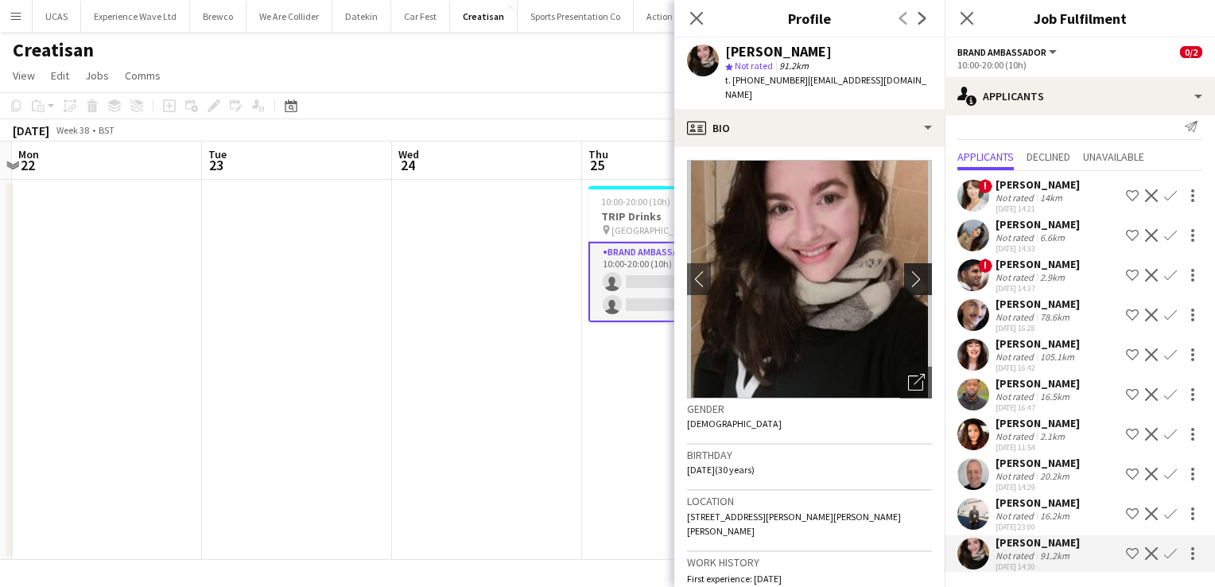
click at [908, 270] on app-icon "chevron-right" at bounding box center [920, 278] width 25 height 17
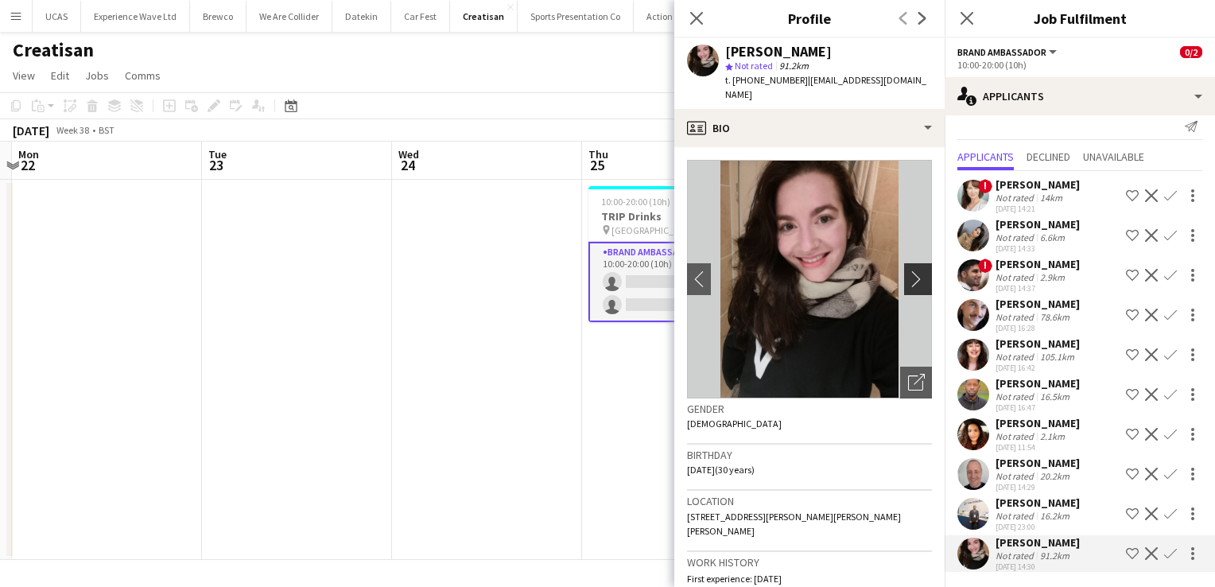
click at [908, 270] on app-icon "chevron-right" at bounding box center [920, 278] width 25 height 17
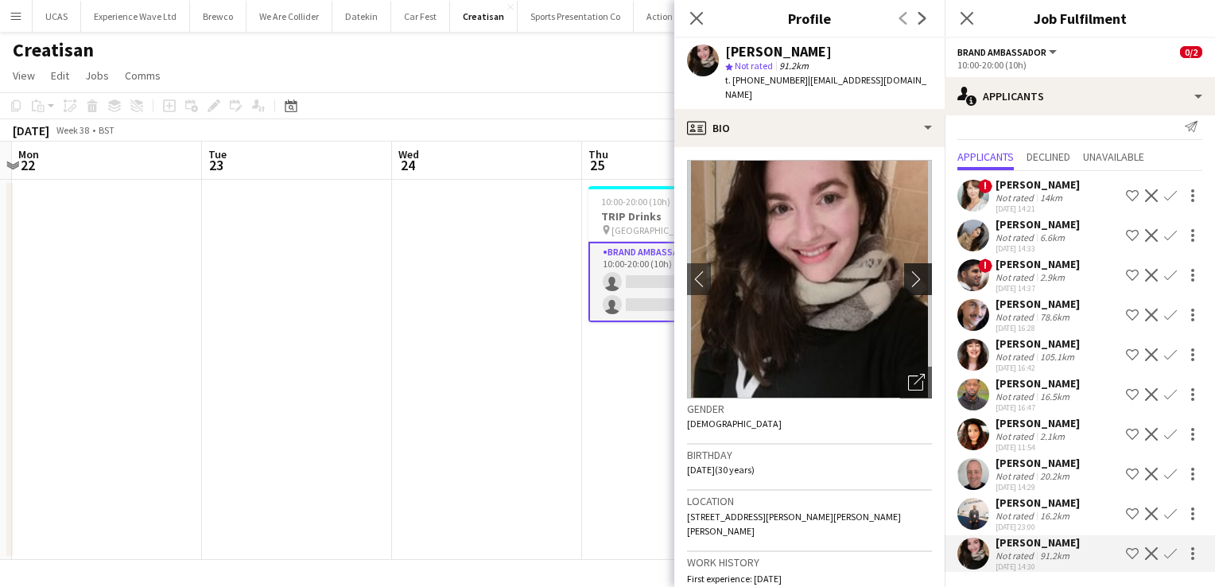
click at [908, 270] on app-icon "chevron-right" at bounding box center [920, 278] width 25 height 17
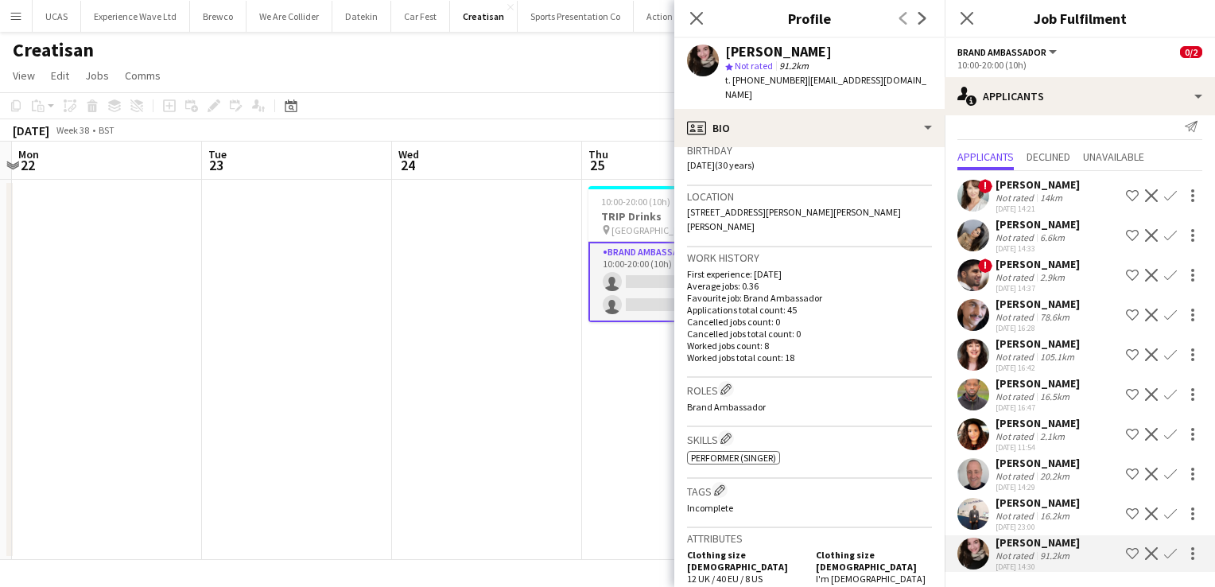
scroll to position [0, 0]
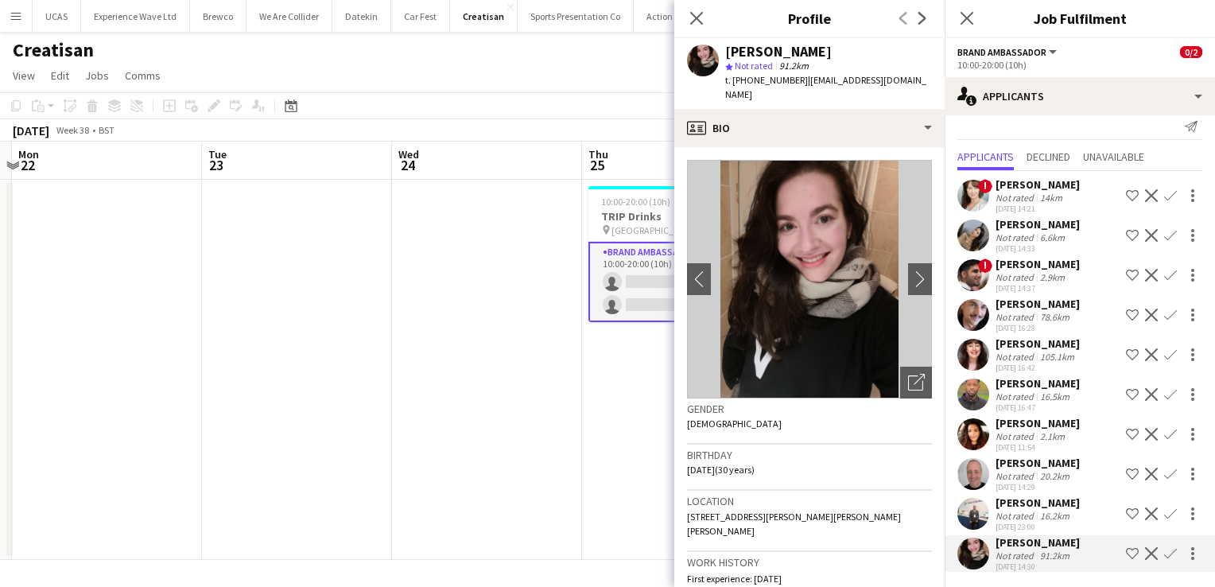
click at [1029, 517] on div "Not rated" at bounding box center [1015, 516] width 41 height 12
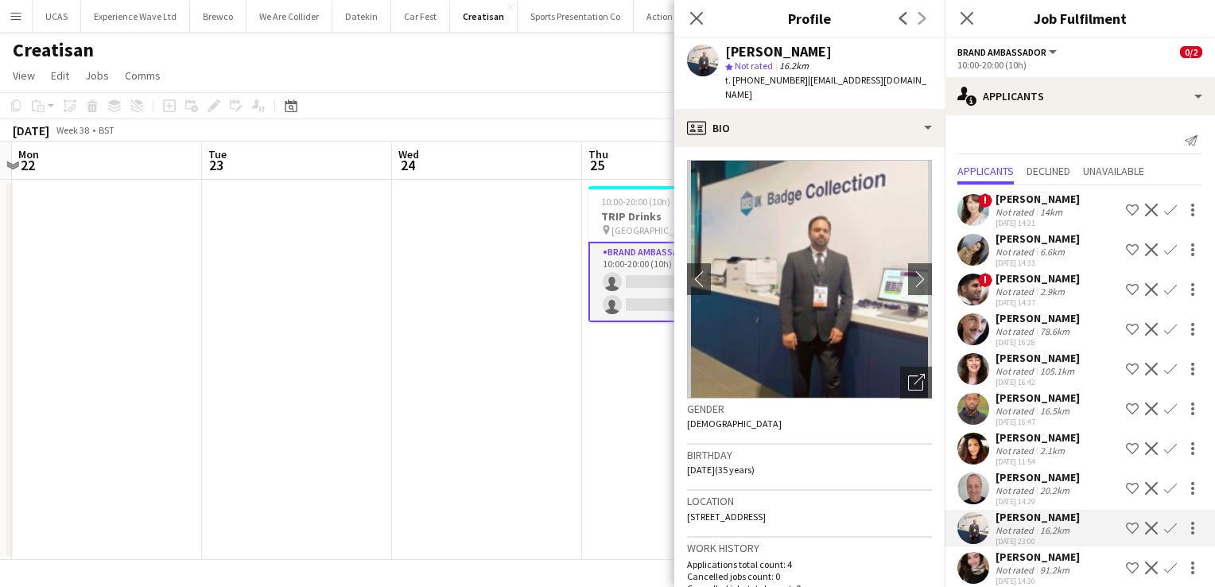
scroll to position [14, 0]
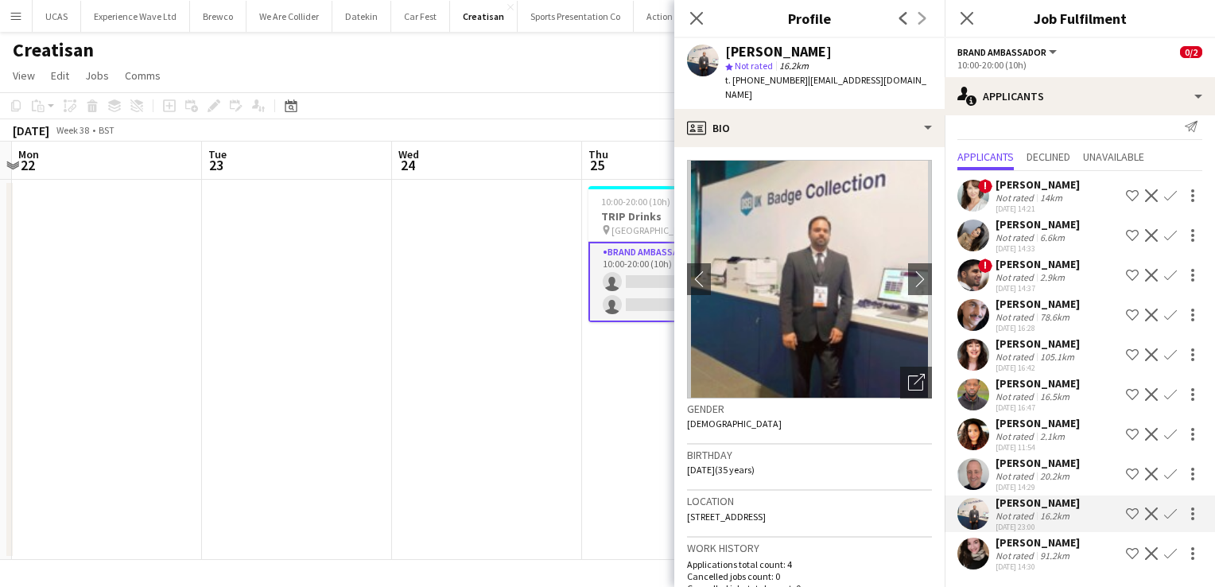
click at [1046, 405] on div "18-09-2025 16:47" at bounding box center [1037, 407] width 84 height 10
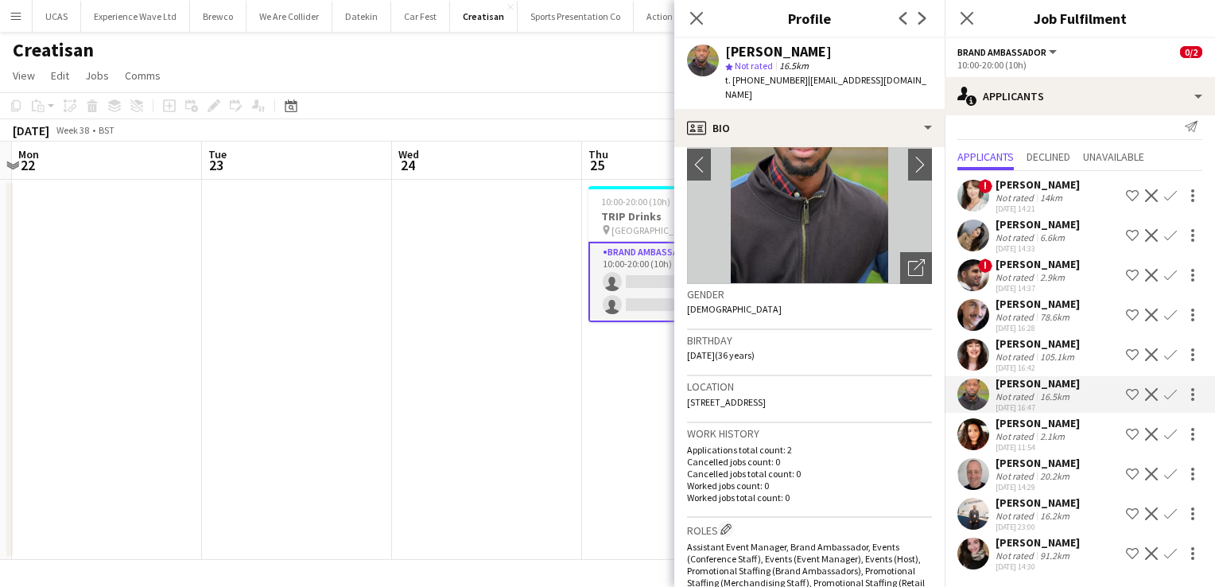
scroll to position [0, 0]
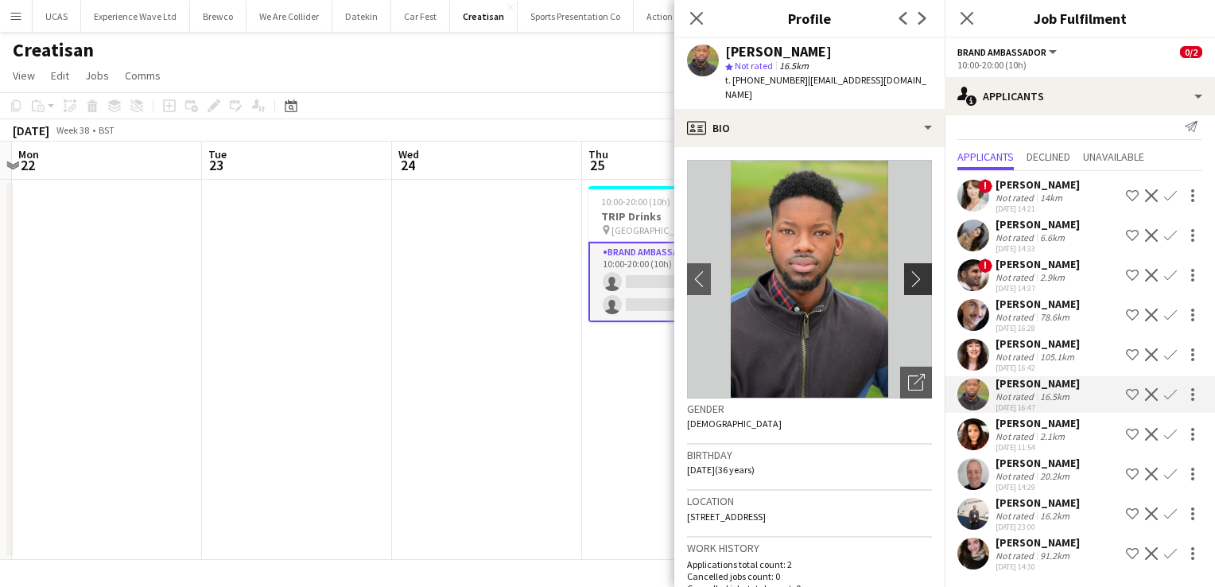
click at [911, 272] on app-icon "chevron-right" at bounding box center [920, 278] width 25 height 17
click at [1033, 244] on div "18-09-2025 14:33" at bounding box center [1037, 248] width 84 height 10
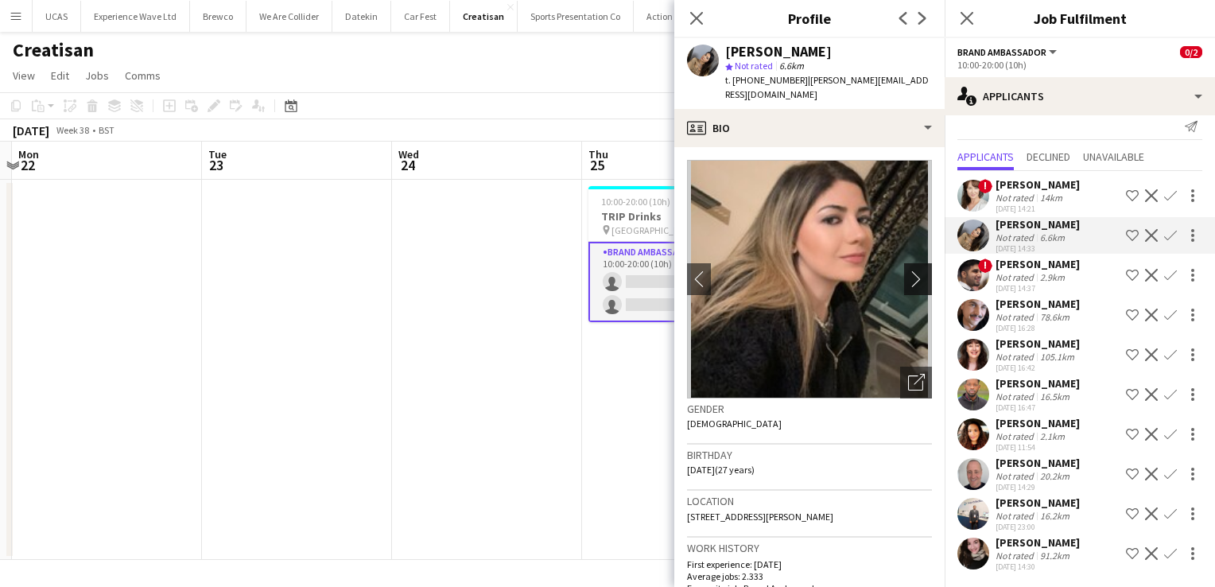
click at [913, 270] on app-icon "chevron-right" at bounding box center [920, 278] width 25 height 17
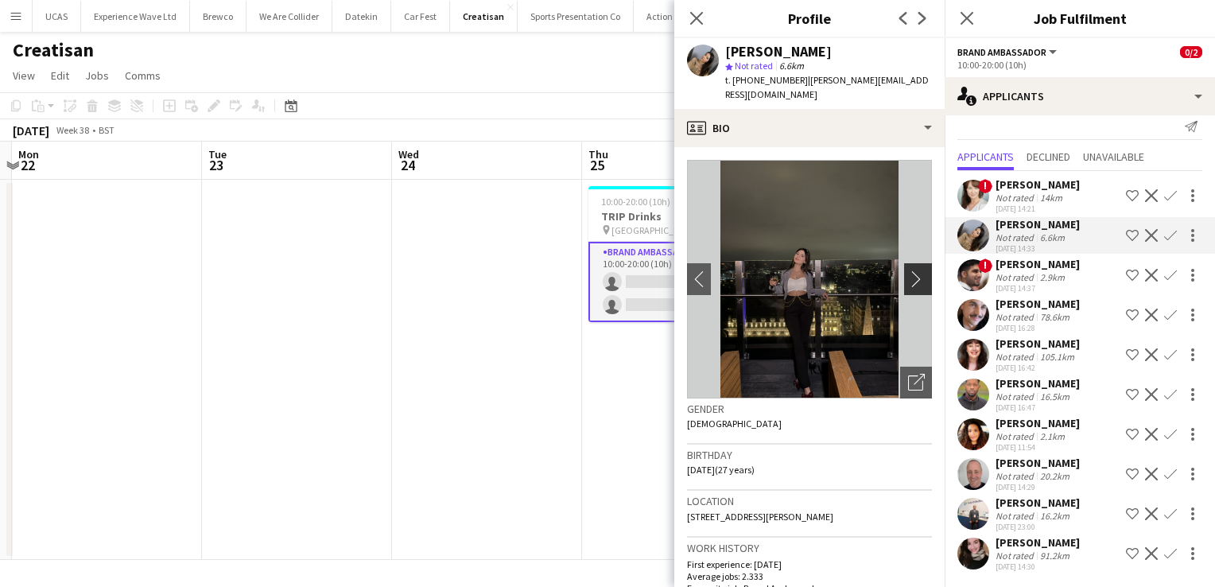
click at [913, 270] on app-icon "chevron-right" at bounding box center [920, 278] width 25 height 17
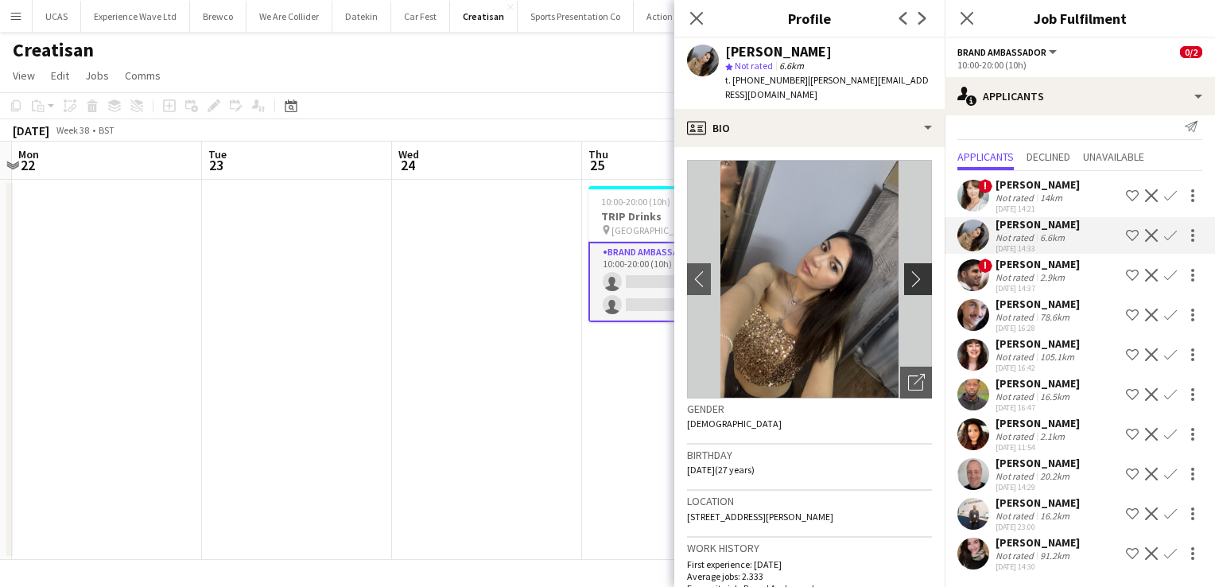
click at [913, 270] on app-icon "chevron-right" at bounding box center [920, 278] width 25 height 17
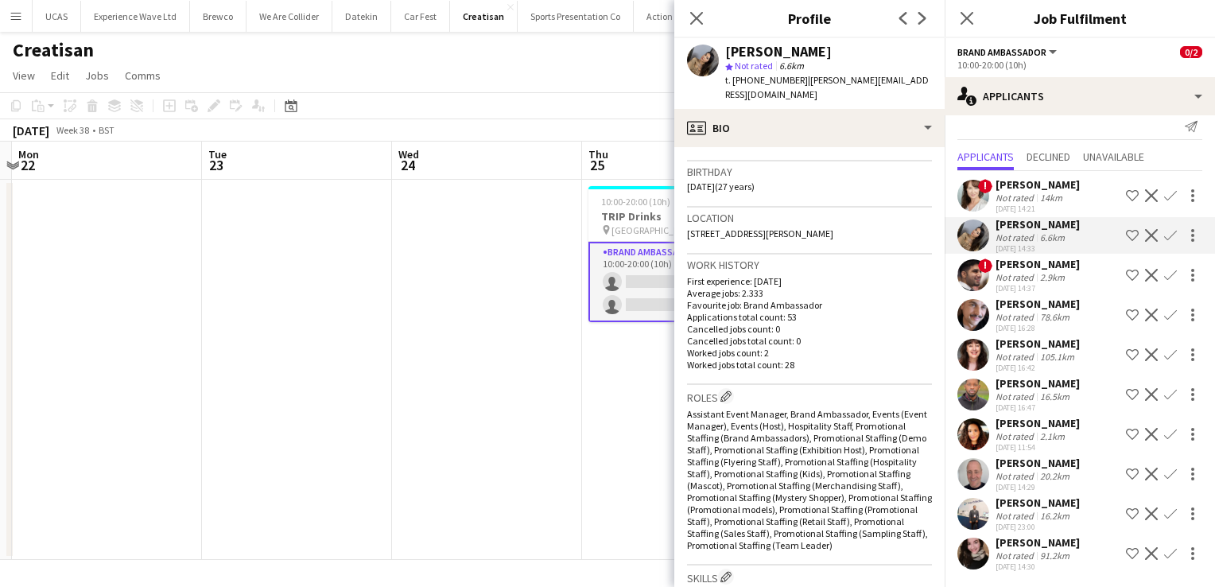
scroll to position [282, 0]
click at [1033, 433] on div "Not rated" at bounding box center [1015, 436] width 41 height 12
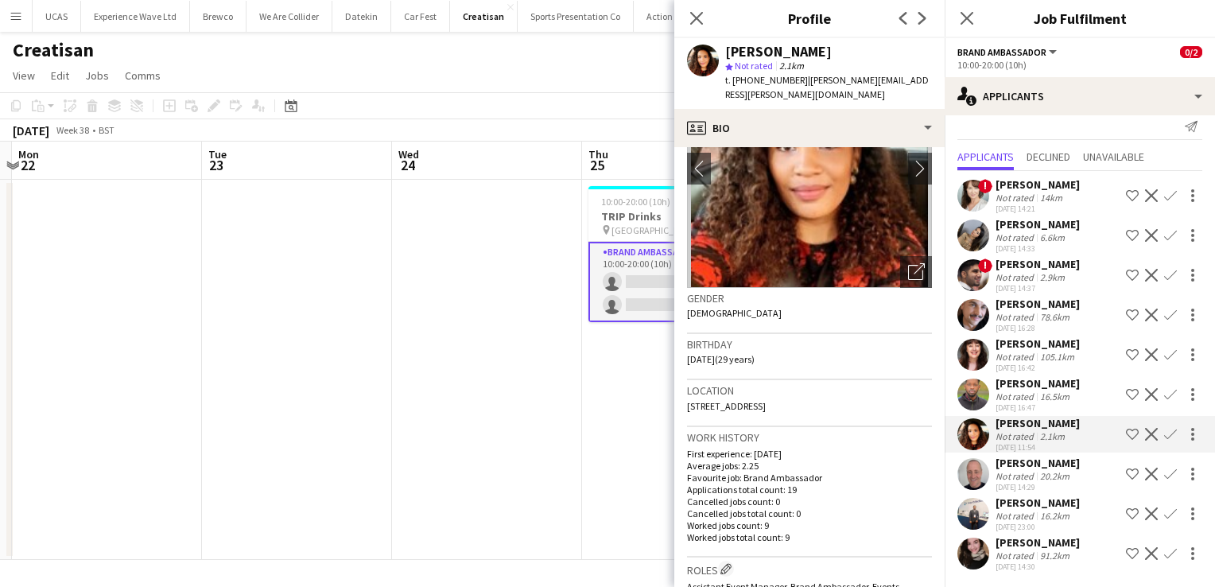
scroll to position [0, 0]
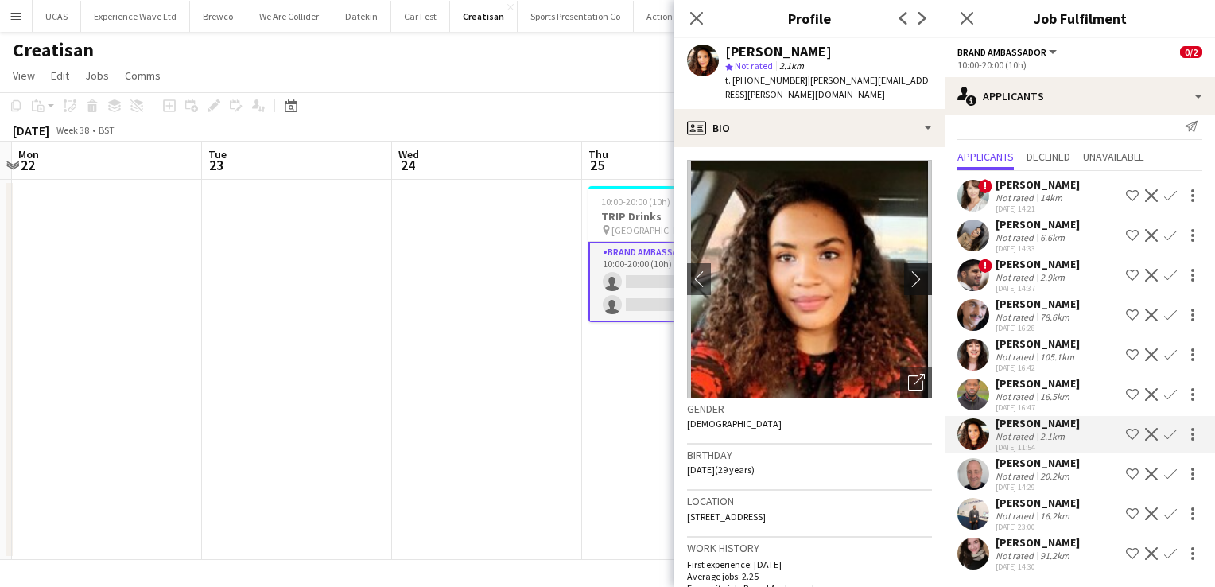
click at [909, 270] on app-icon "chevron-right" at bounding box center [920, 278] width 25 height 17
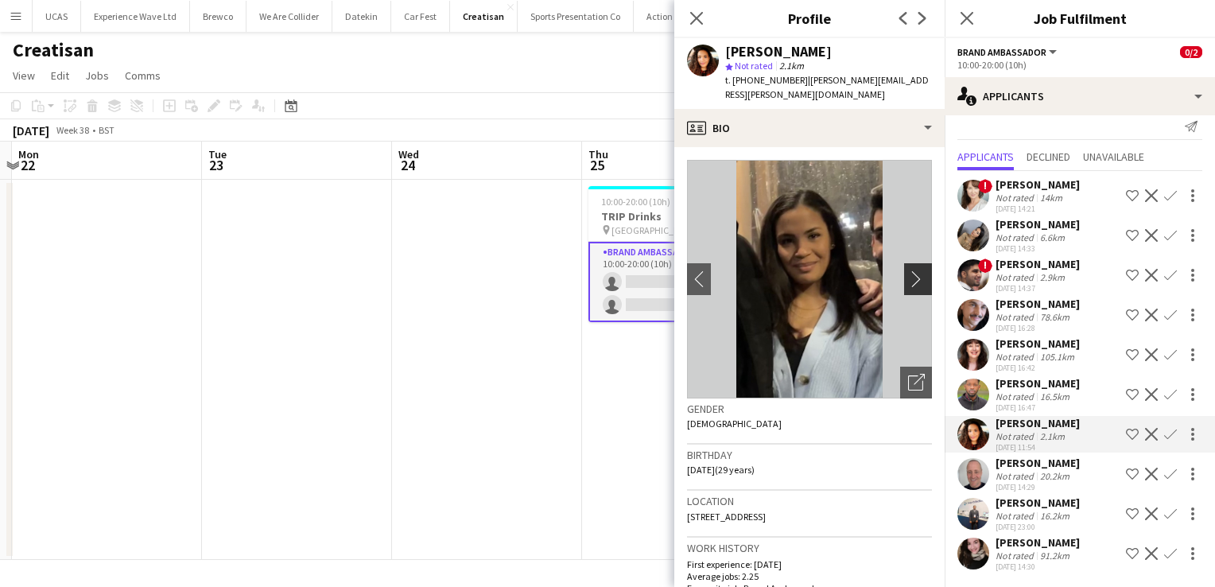
click at [908, 270] on app-icon "chevron-right" at bounding box center [920, 278] width 25 height 17
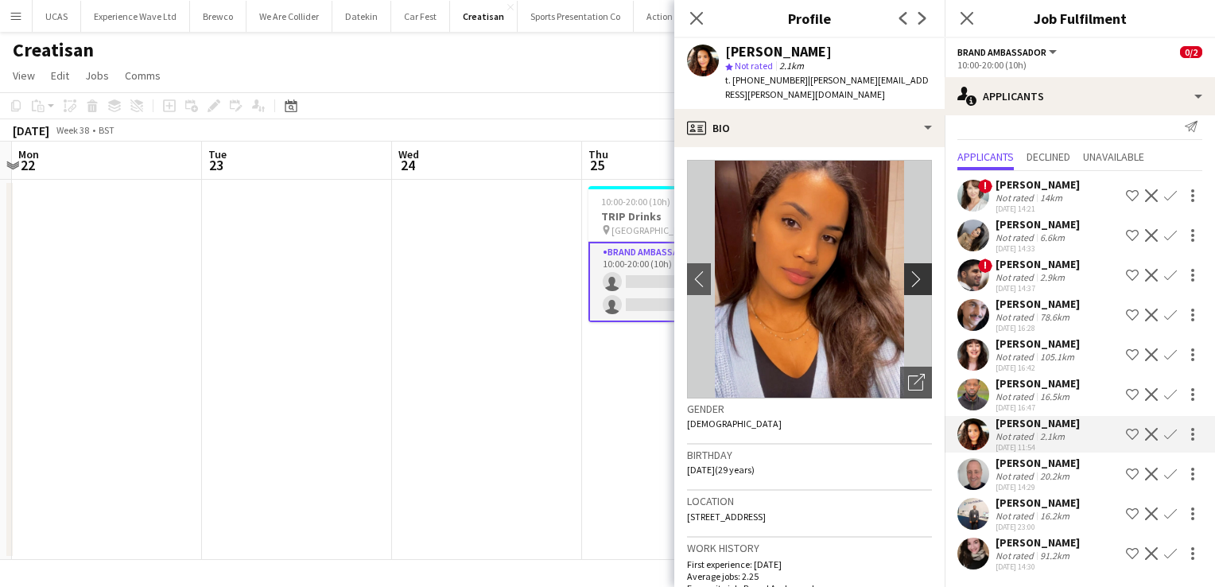
click at [908, 270] on app-icon "chevron-right" at bounding box center [920, 278] width 25 height 17
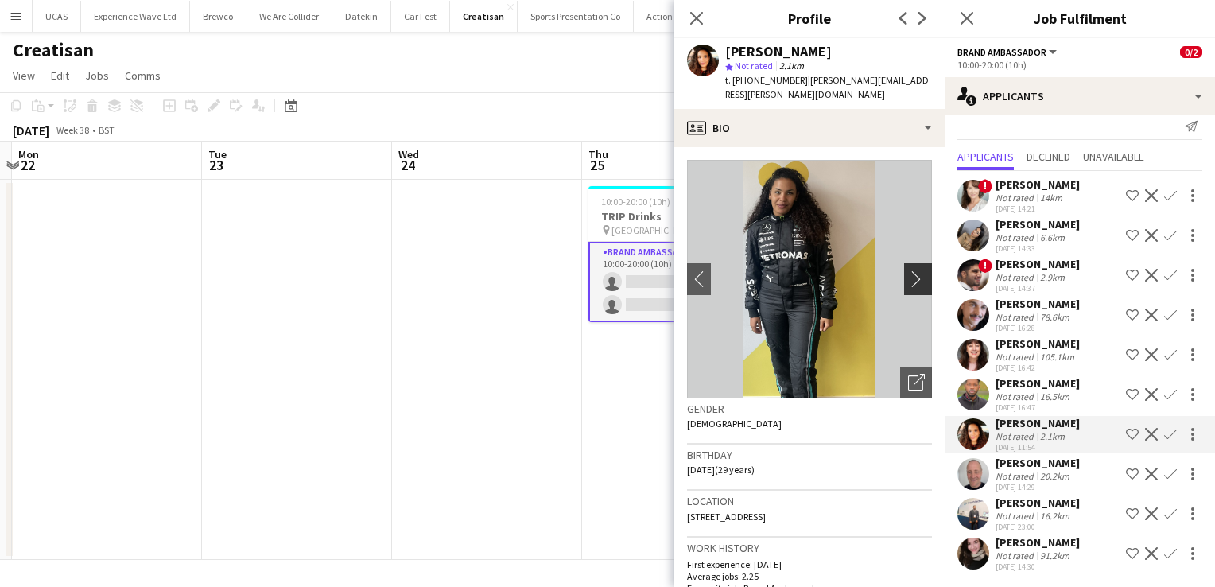
click at [908, 270] on app-icon "chevron-right" at bounding box center [920, 278] width 25 height 17
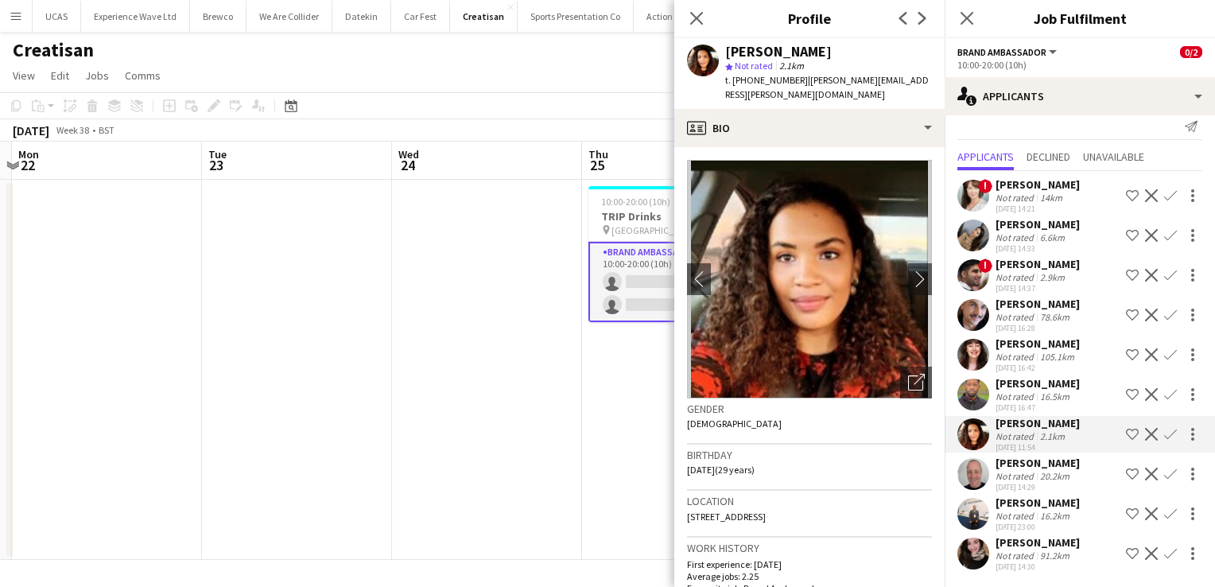
click at [1043, 231] on div "6.6km" at bounding box center [1052, 237] width 31 height 12
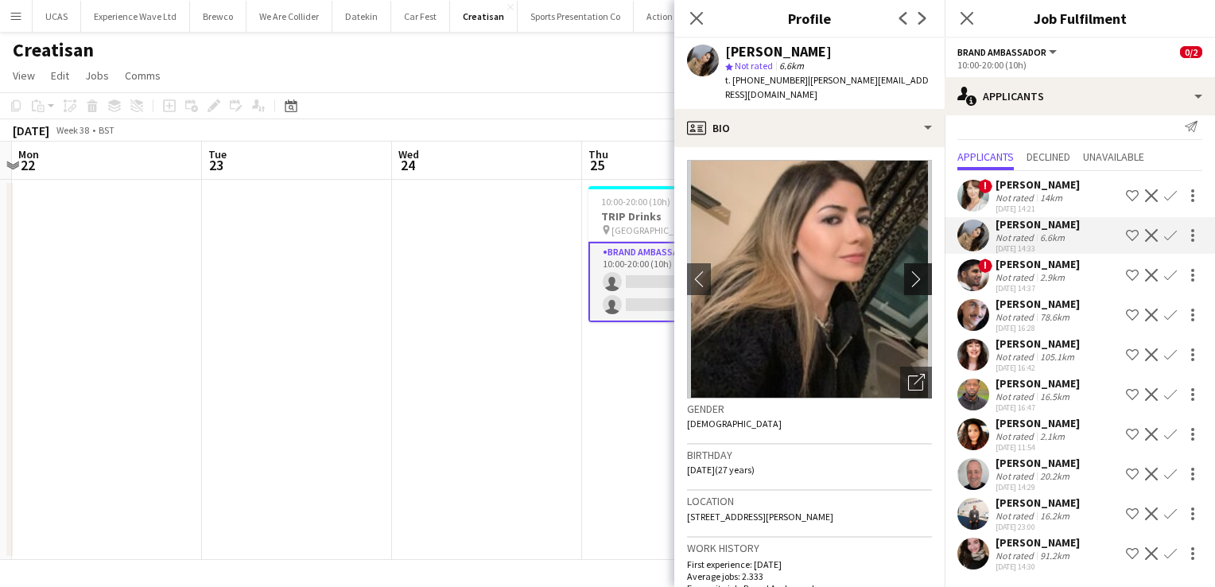
click at [908, 270] on app-icon "chevron-right" at bounding box center [920, 278] width 25 height 17
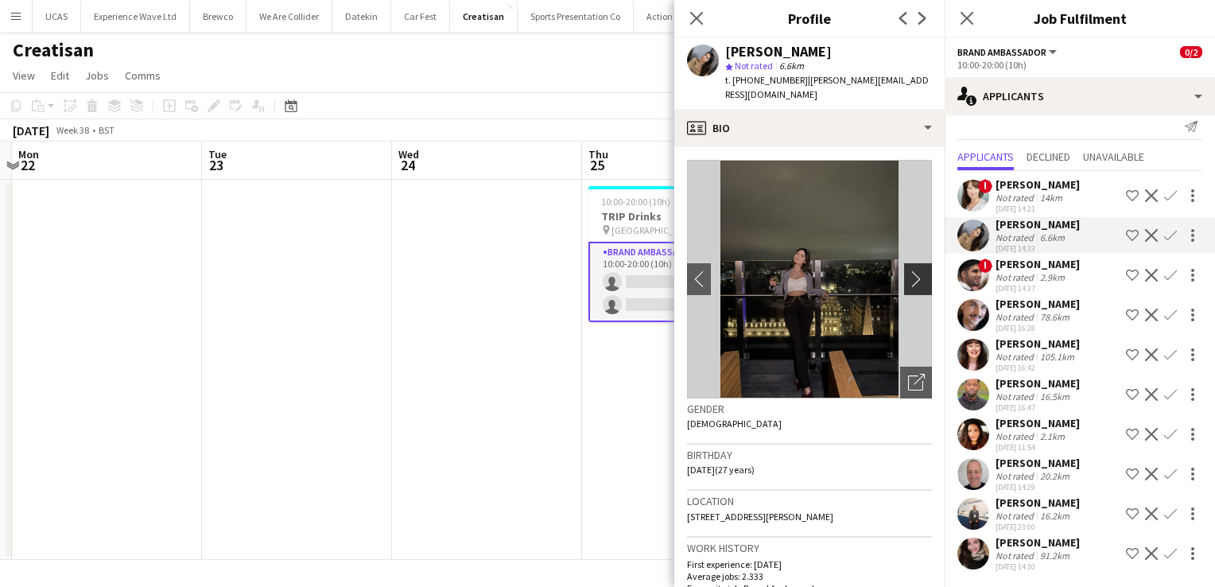
click at [908, 270] on app-icon "chevron-right" at bounding box center [920, 278] width 25 height 17
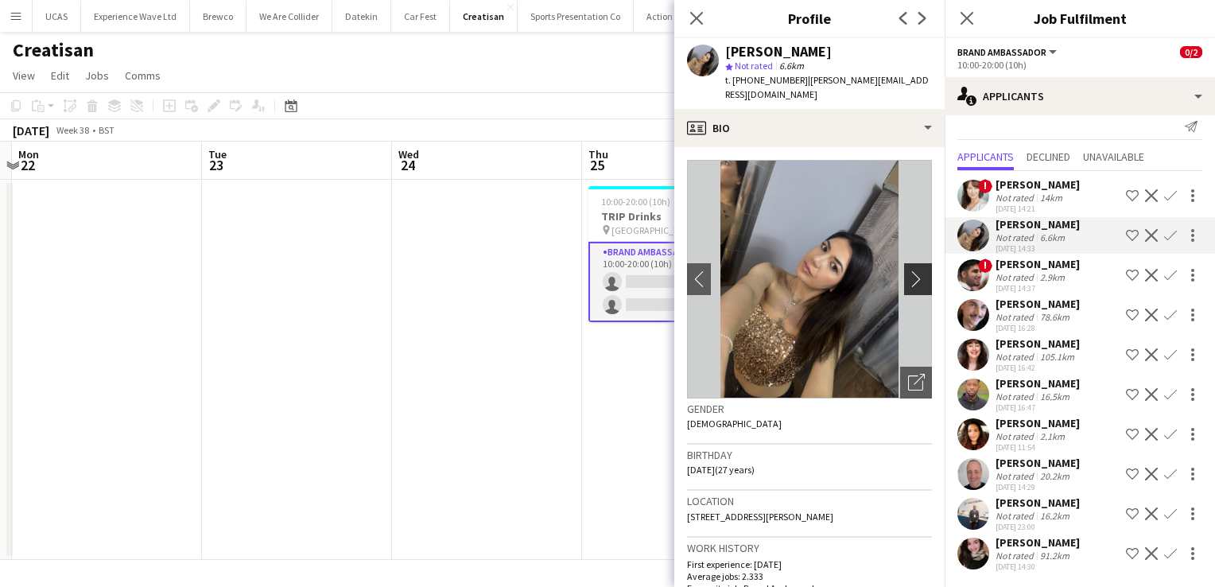
click at [908, 270] on app-icon "chevron-right" at bounding box center [920, 278] width 25 height 17
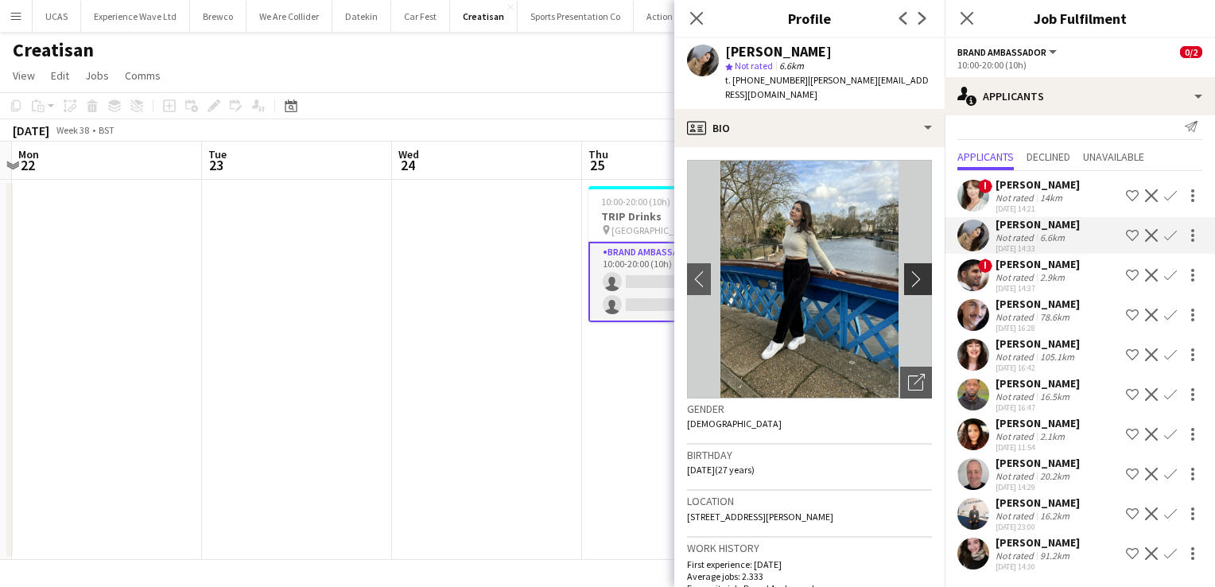
click at [908, 270] on app-icon "chevron-right" at bounding box center [920, 278] width 25 height 17
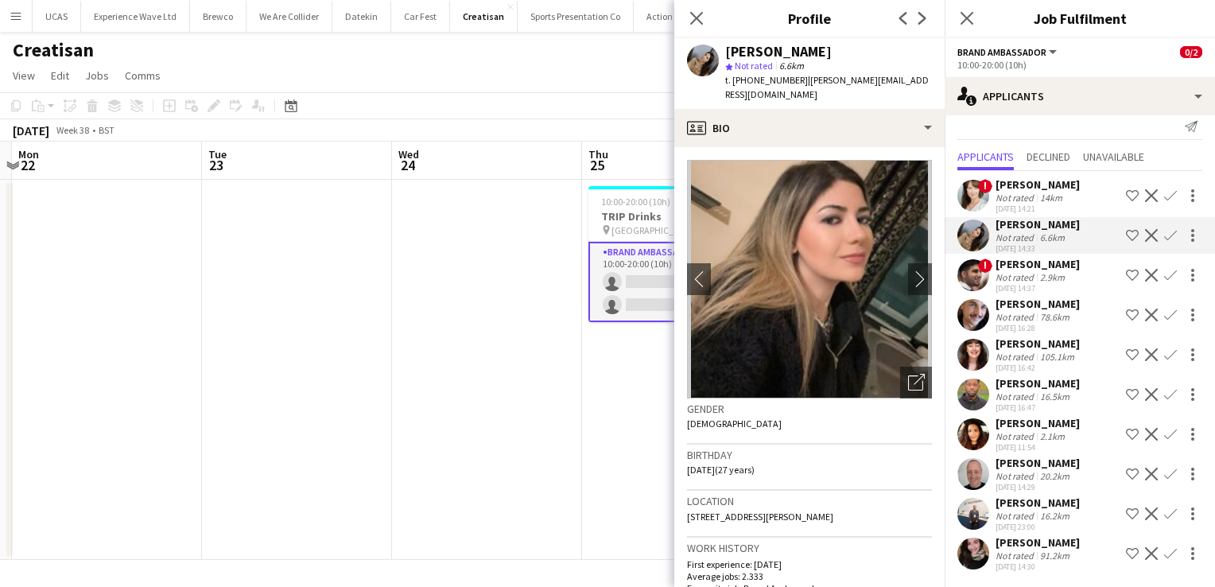
click at [622, 403] on app-date-cell "10:00-20:00 (10h) 0/2 TRIP Drinks pin Westfield London 1 Role Brand Ambassador …" at bounding box center [677, 370] width 190 height 380
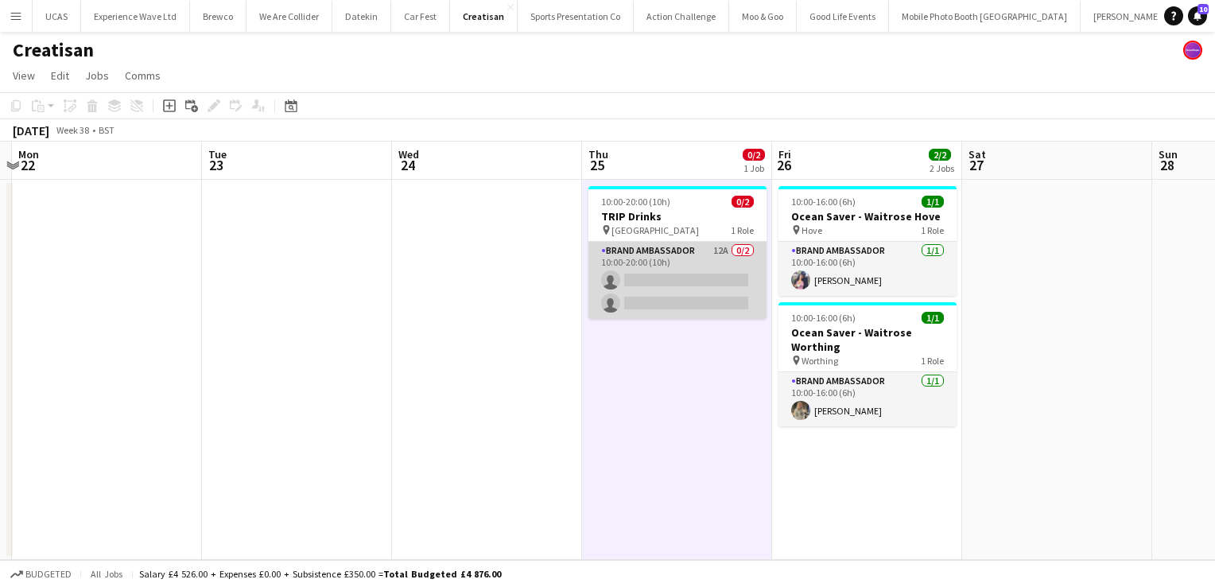
click at [706, 274] on app-card-role "Brand Ambassador 12A 0/2 10:00-20:00 (10h) single-neutral-actions single-neutra…" at bounding box center [677, 280] width 178 height 77
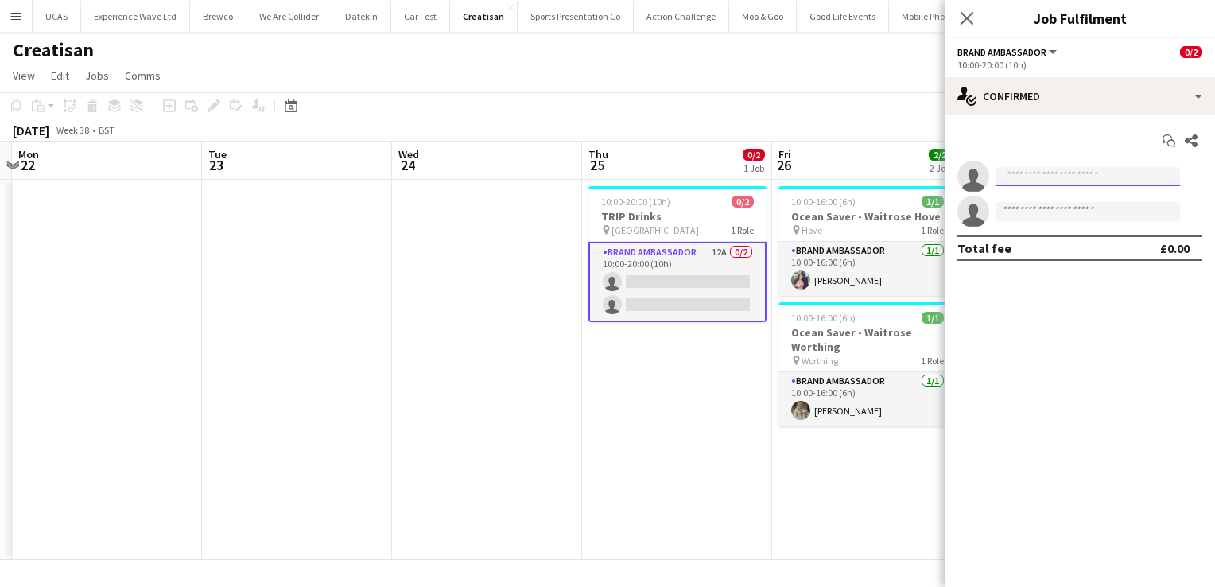
click at [1070, 180] on input at bounding box center [1087, 176] width 184 height 19
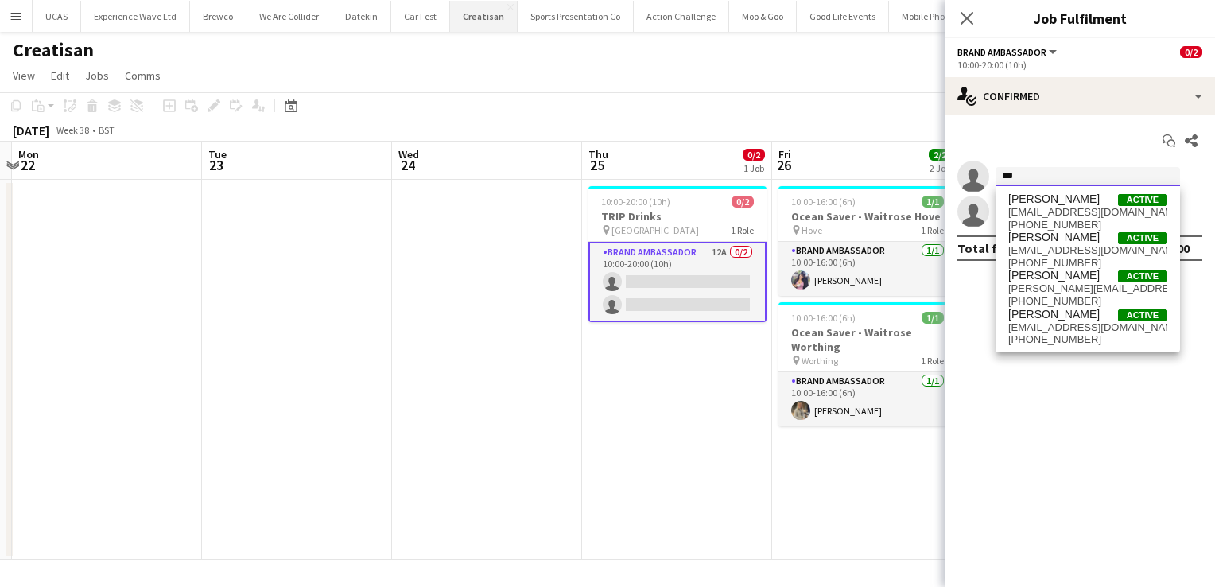
type input "***"
click at [1068, 246] on span "[EMAIL_ADDRESS][DOMAIN_NAME]" at bounding box center [1087, 250] width 159 height 13
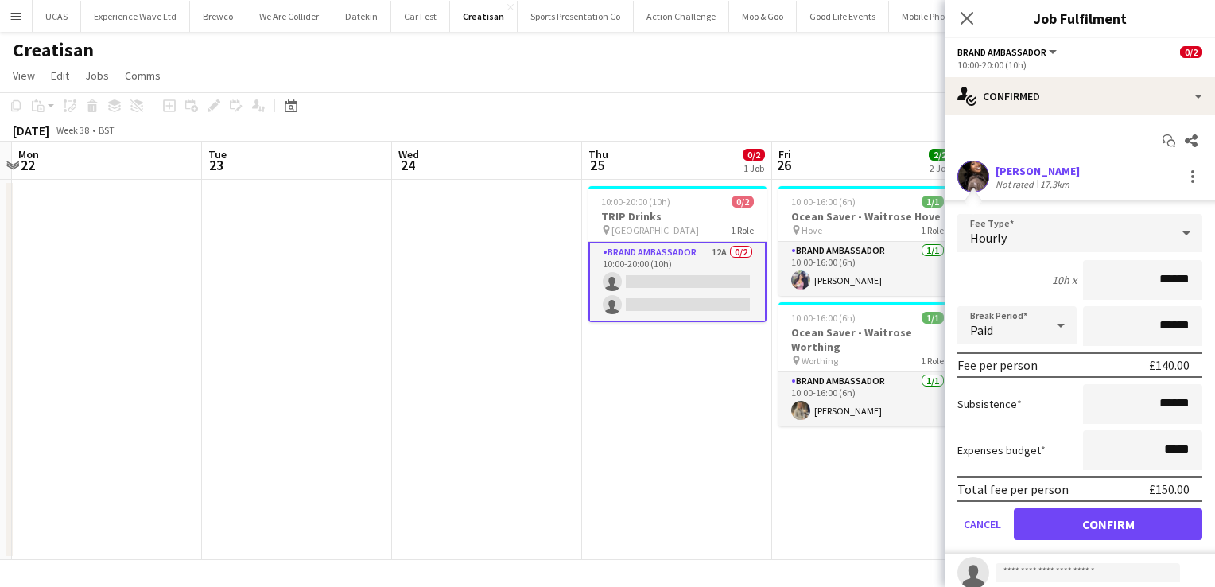
click at [973, 175] on app-user-avatar at bounding box center [973, 177] width 32 height 32
click at [1021, 170] on div "[PERSON_NAME]" at bounding box center [1037, 171] width 84 height 14
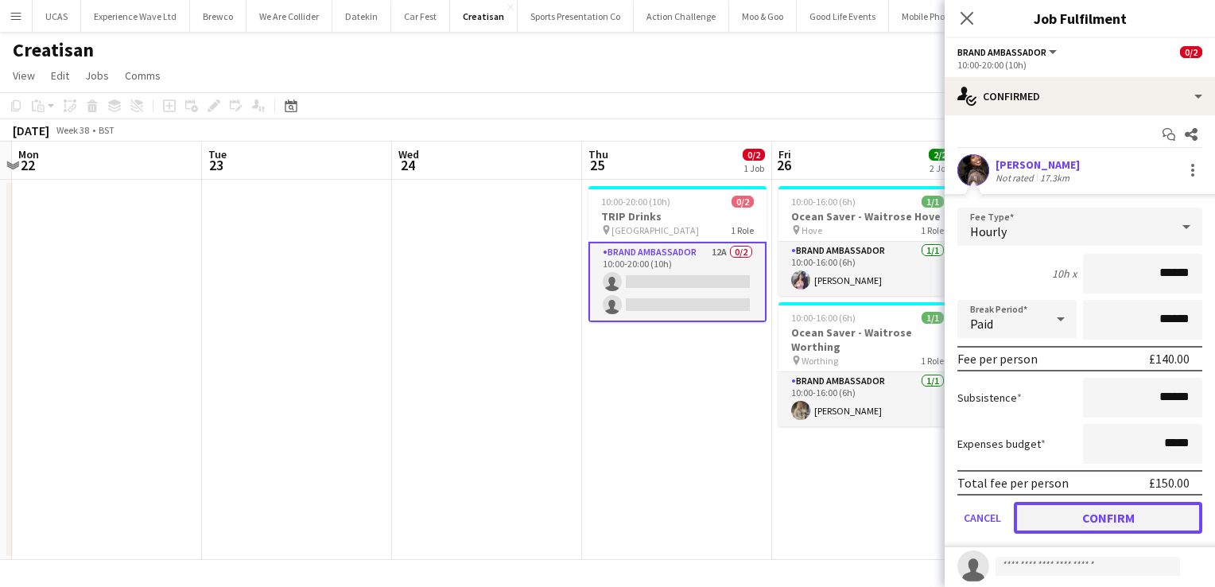
click at [1083, 517] on button "Confirm" at bounding box center [1108, 518] width 188 height 32
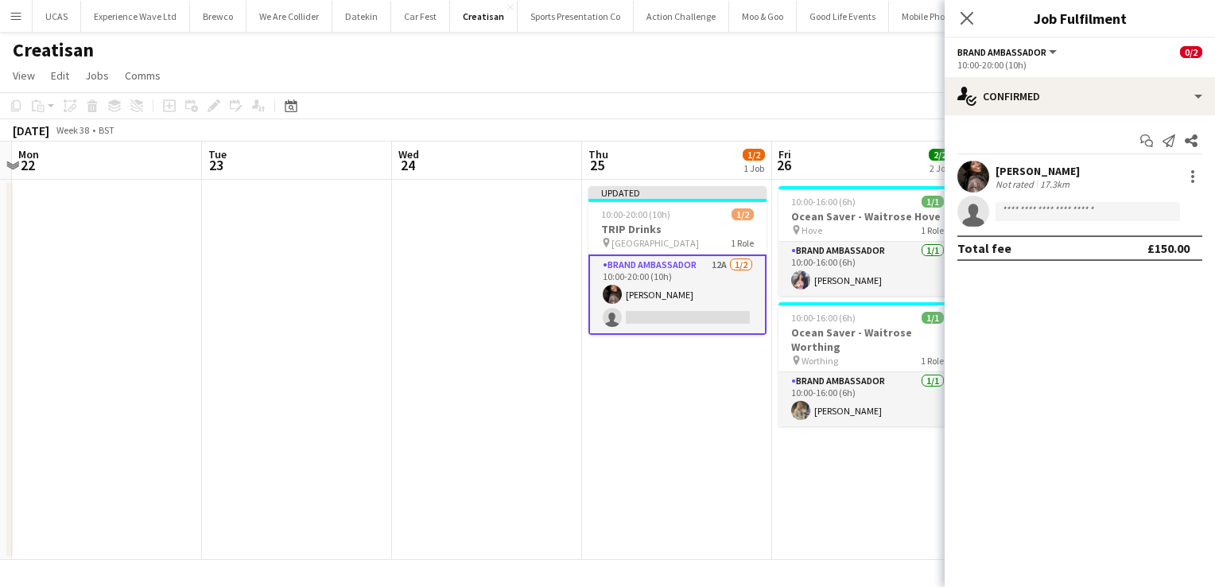
scroll to position [0, 0]
click at [1078, 177] on div "Seliza Sebastian Not rated 17.3km" at bounding box center [1079, 177] width 270 height 32
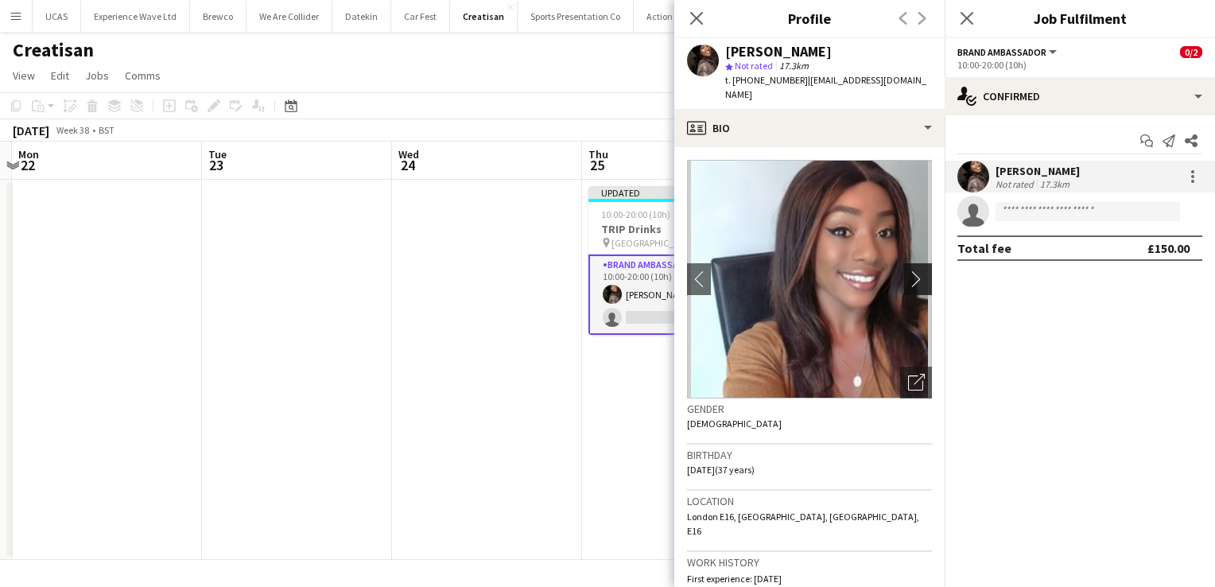
click at [906, 263] on button "chevron-right" at bounding box center [920, 279] width 32 height 32
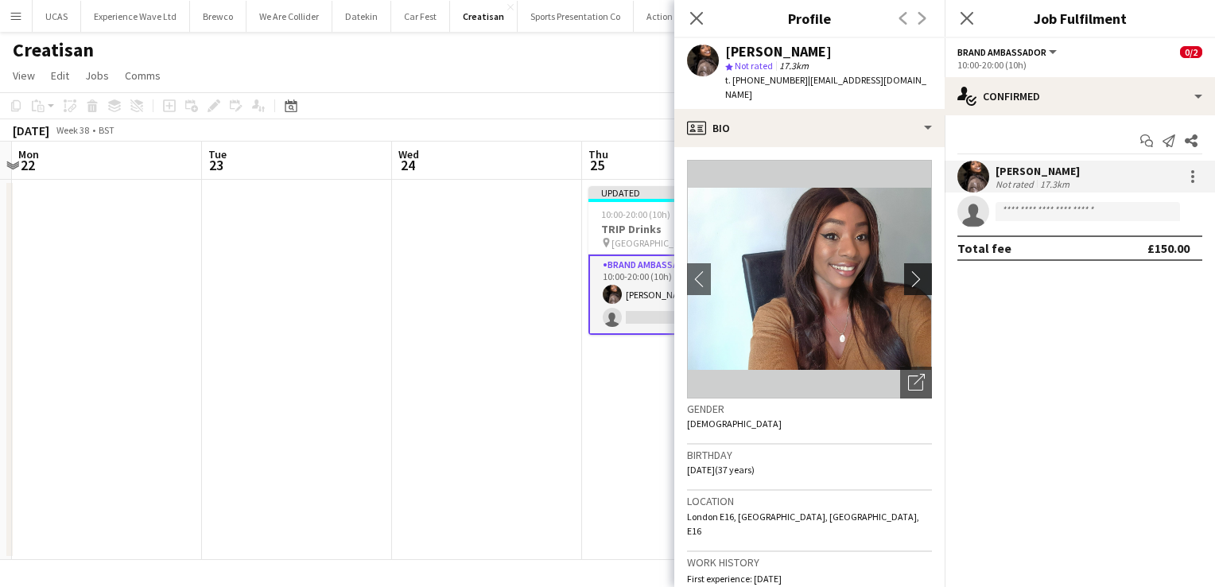
click at [906, 263] on button "chevron-right" at bounding box center [920, 279] width 32 height 32
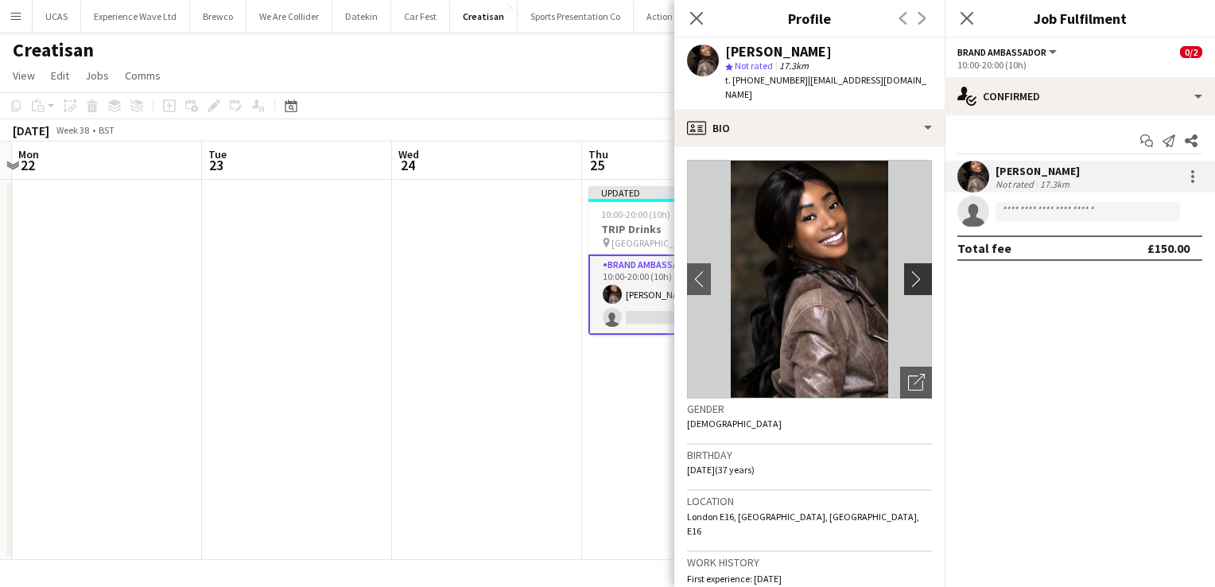
click at [906, 263] on button "chevron-right" at bounding box center [920, 279] width 32 height 32
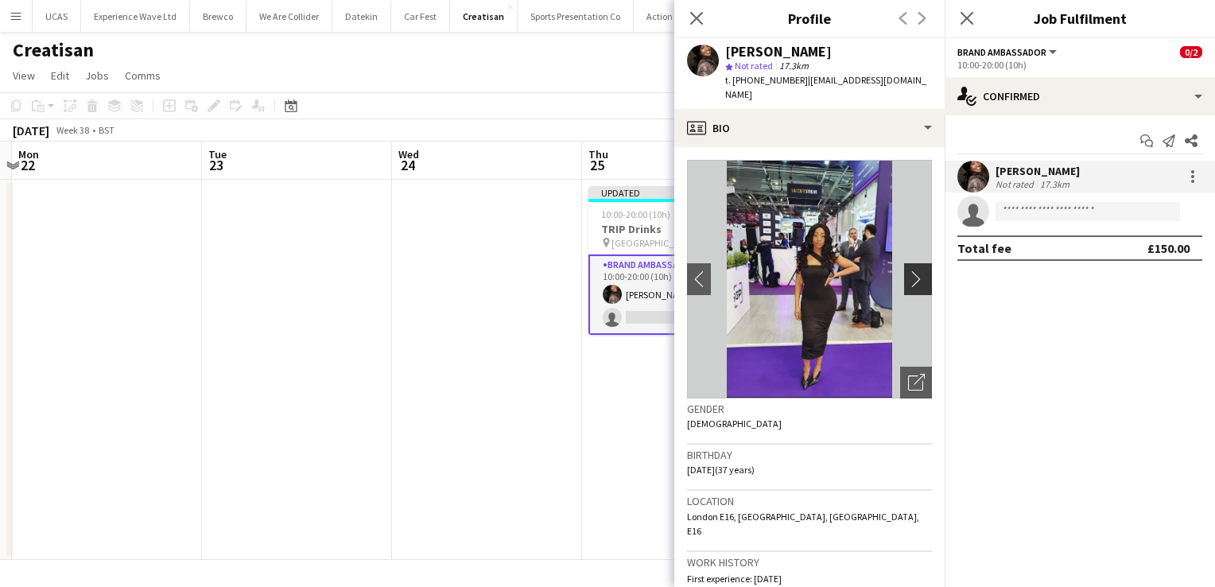
click at [906, 263] on button "chevron-right" at bounding box center [920, 279] width 32 height 32
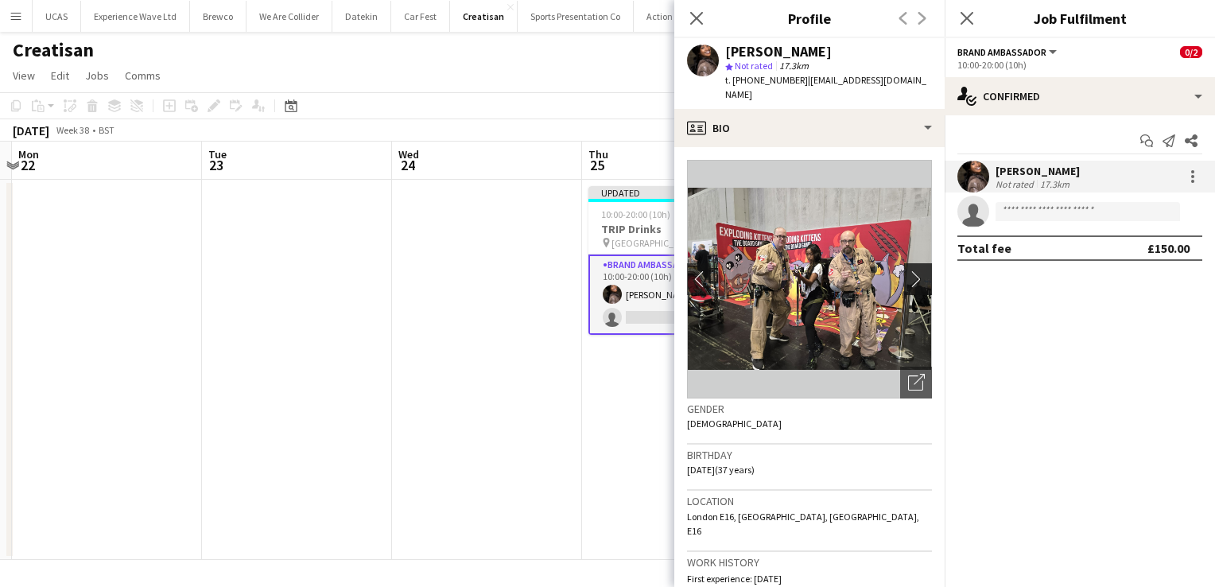
click at [906, 263] on button "chevron-right" at bounding box center [920, 279] width 32 height 32
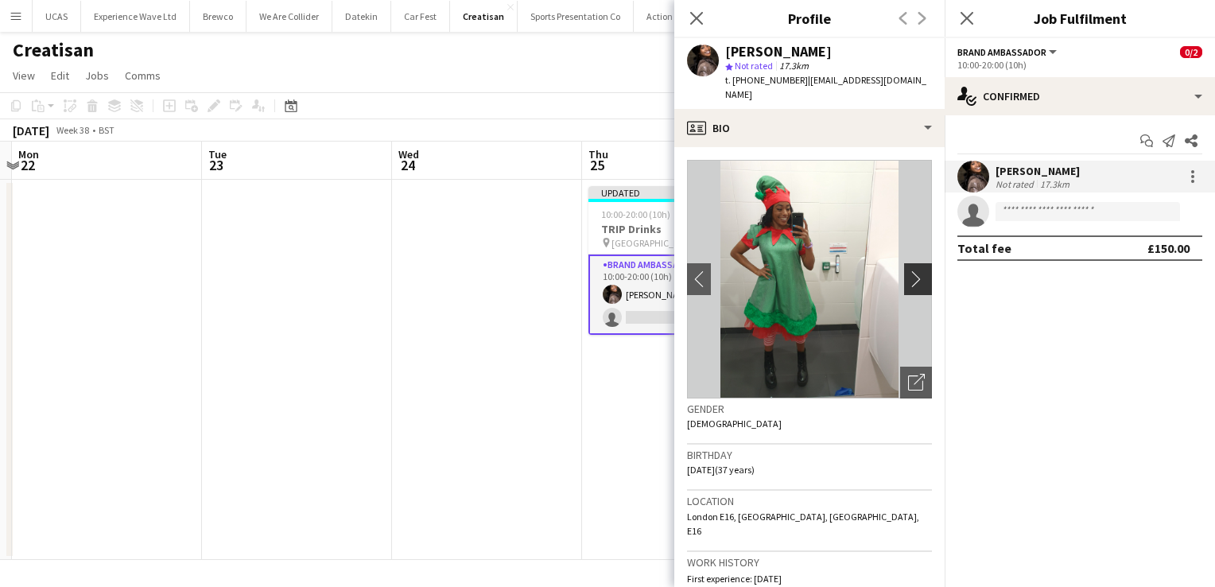
click at [908, 270] on app-icon "chevron-right" at bounding box center [920, 278] width 25 height 17
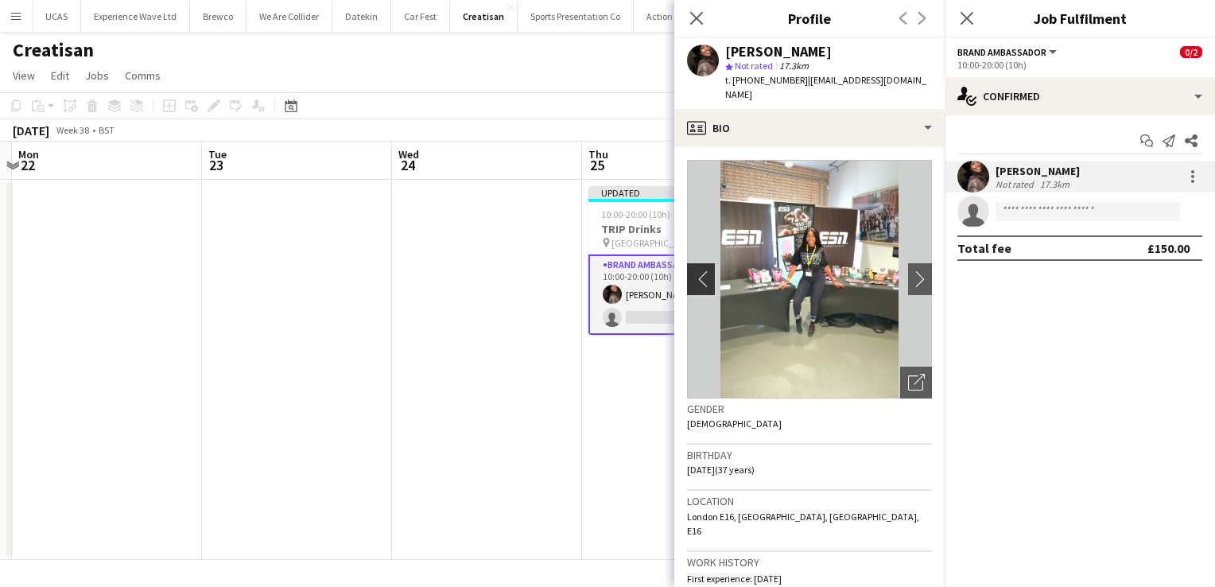
click at [709, 270] on app-icon "chevron-left" at bounding box center [699, 278] width 25 height 17
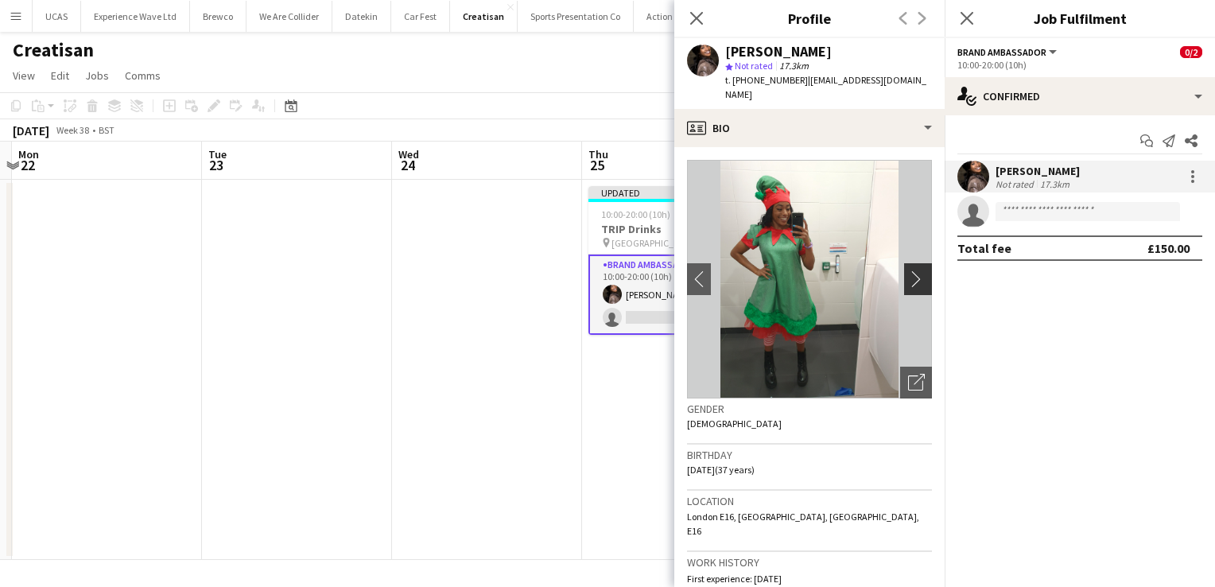
click at [913, 270] on app-icon "chevron-right" at bounding box center [920, 278] width 25 height 17
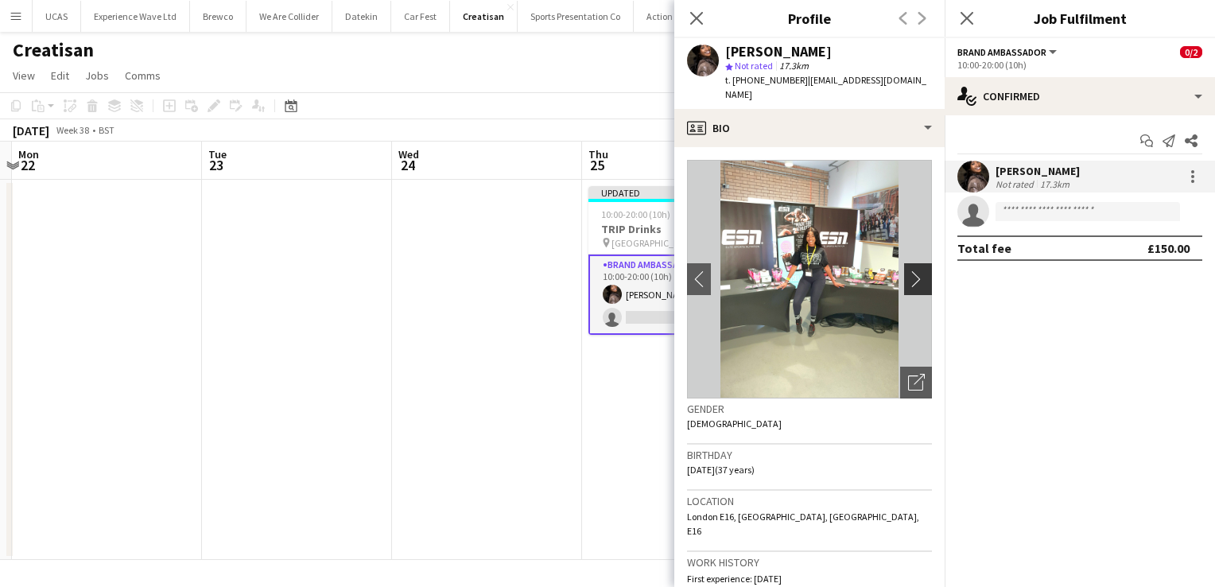
click at [913, 270] on app-icon "chevron-right" at bounding box center [920, 278] width 25 height 17
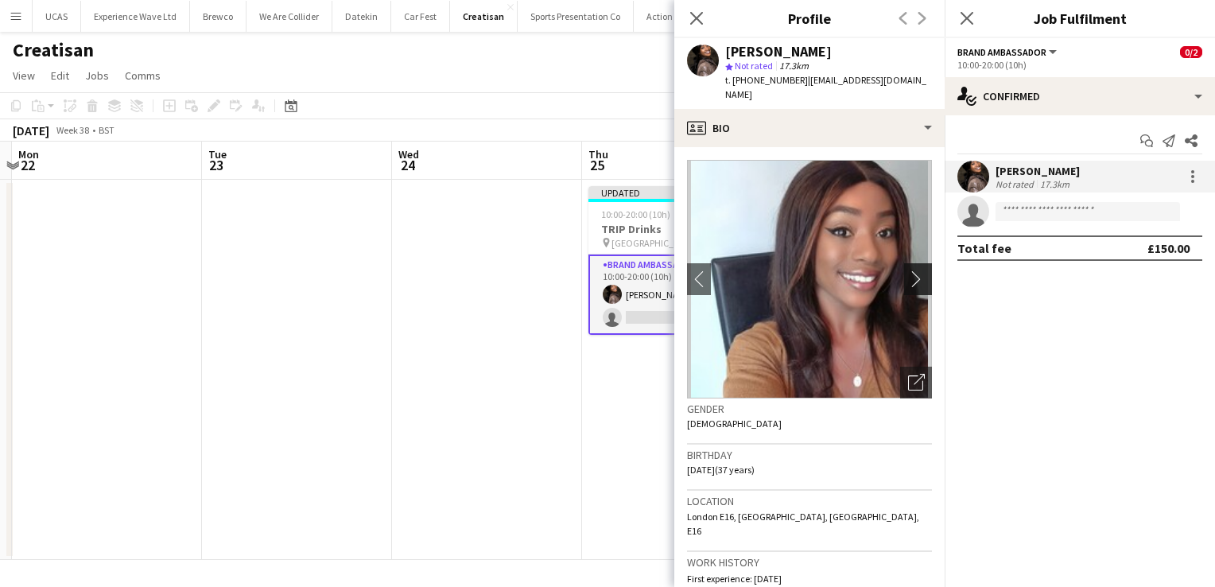
click at [913, 270] on app-icon "chevron-right" at bounding box center [920, 278] width 25 height 17
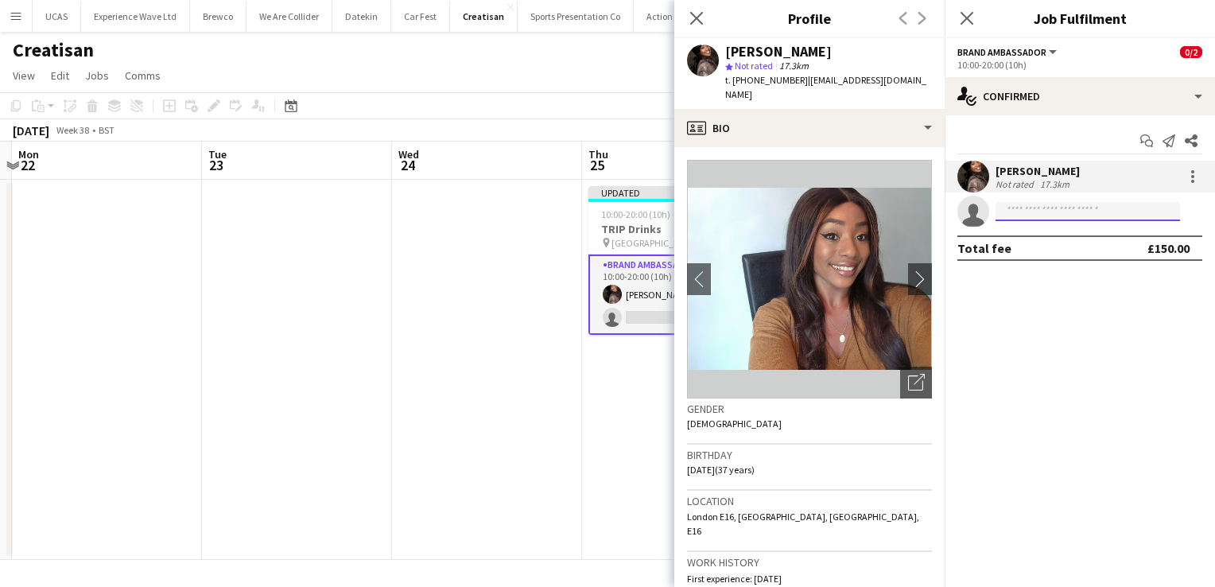
click at [1021, 211] on input at bounding box center [1087, 211] width 184 height 19
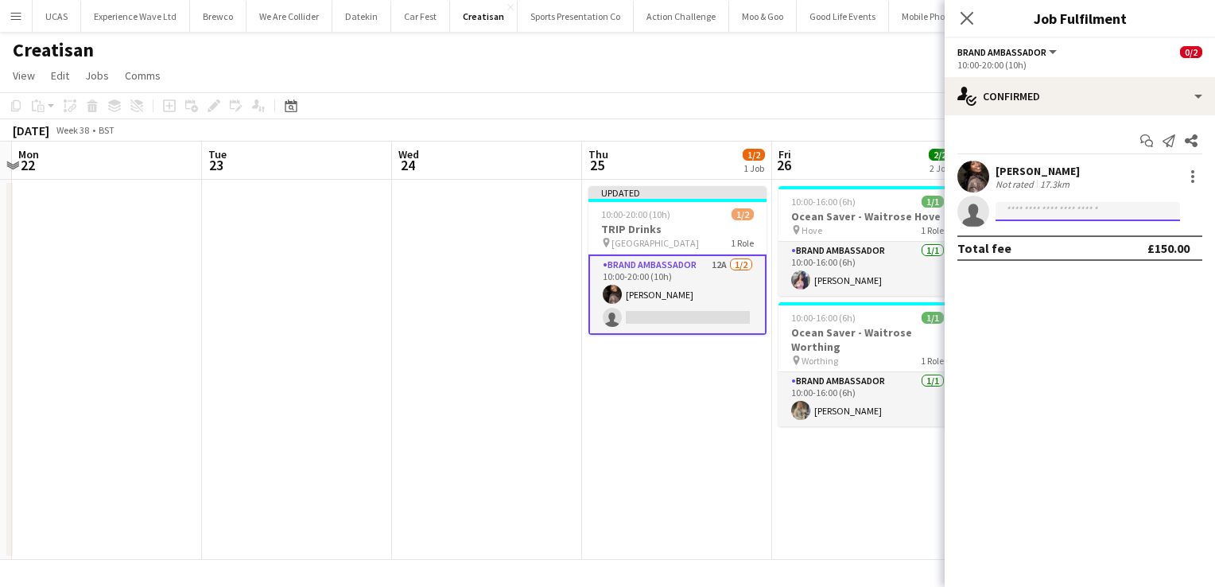
click at [1021, 211] on input at bounding box center [1087, 211] width 184 height 19
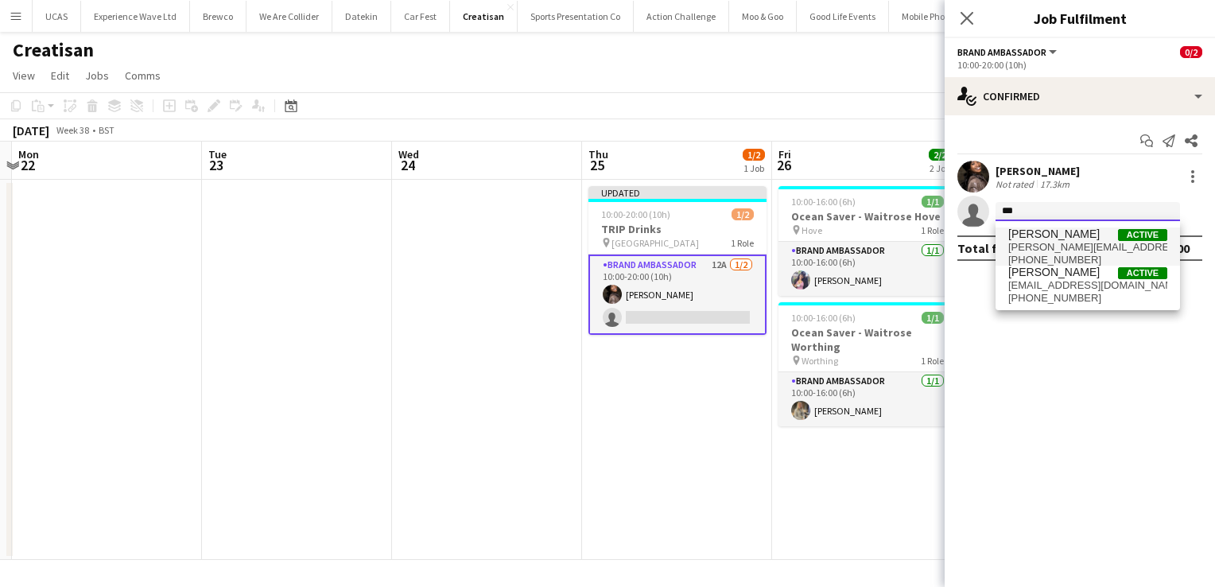
type input "***"
click at [1030, 234] on span "Medina Charpentier" at bounding box center [1053, 234] width 91 height 14
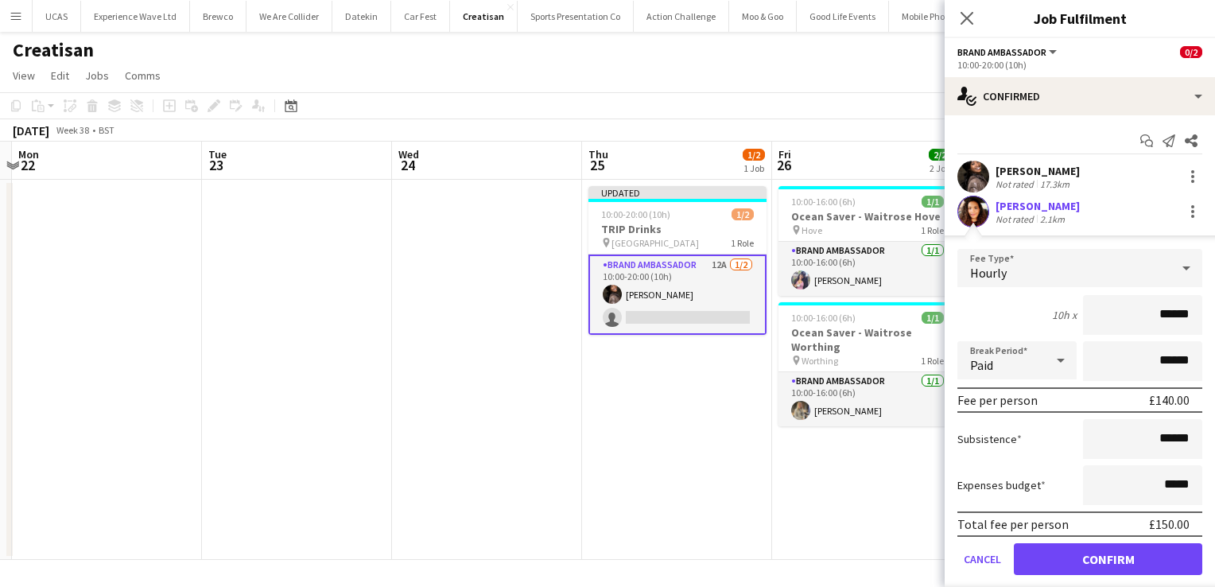
click at [648, 444] on app-date-cell "Updated 10:00-20:00 (10h) 1/2 TRIP Drinks pin Westfield London 1 Role Brand Amb…" at bounding box center [677, 370] width 190 height 380
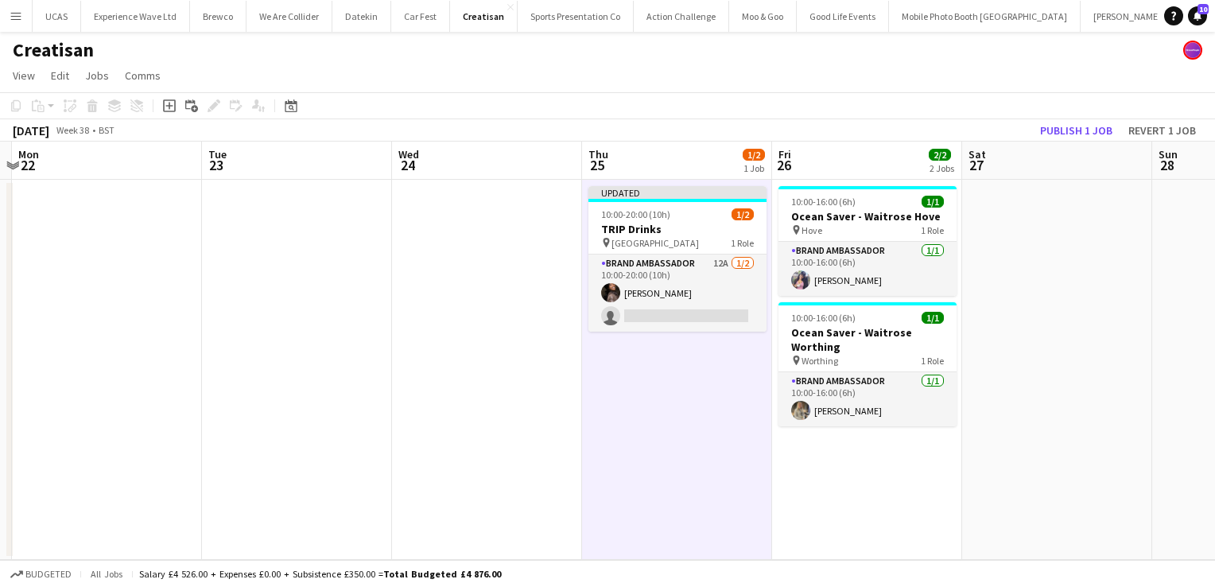
click at [22, 18] on button "Menu" at bounding box center [16, 16] width 32 height 32
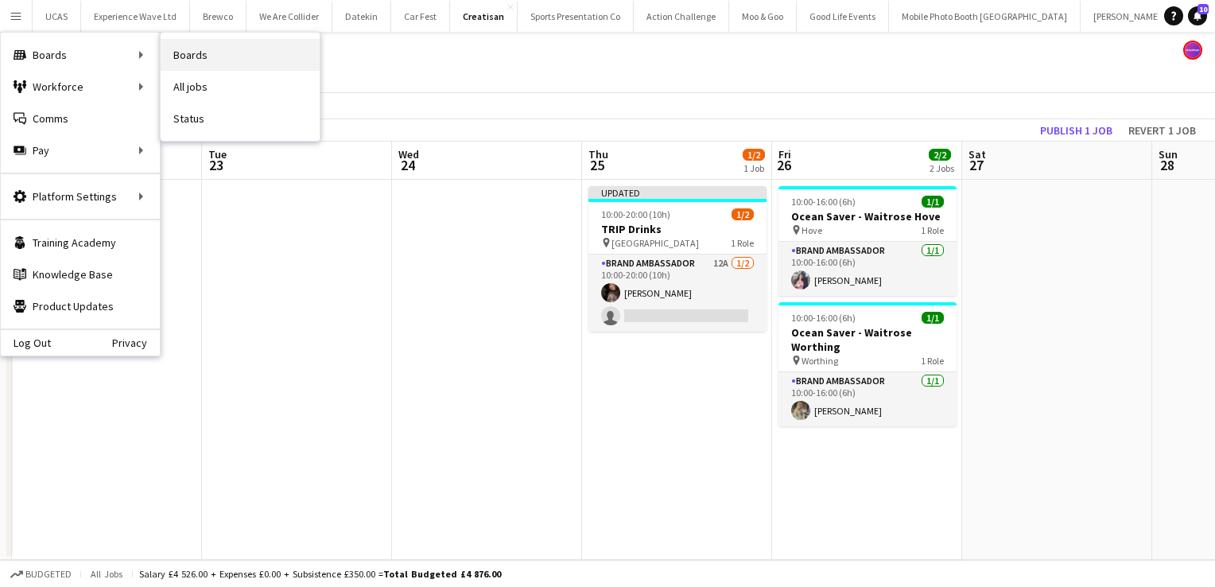
click at [195, 58] on link "Boards" at bounding box center [240, 55] width 159 height 32
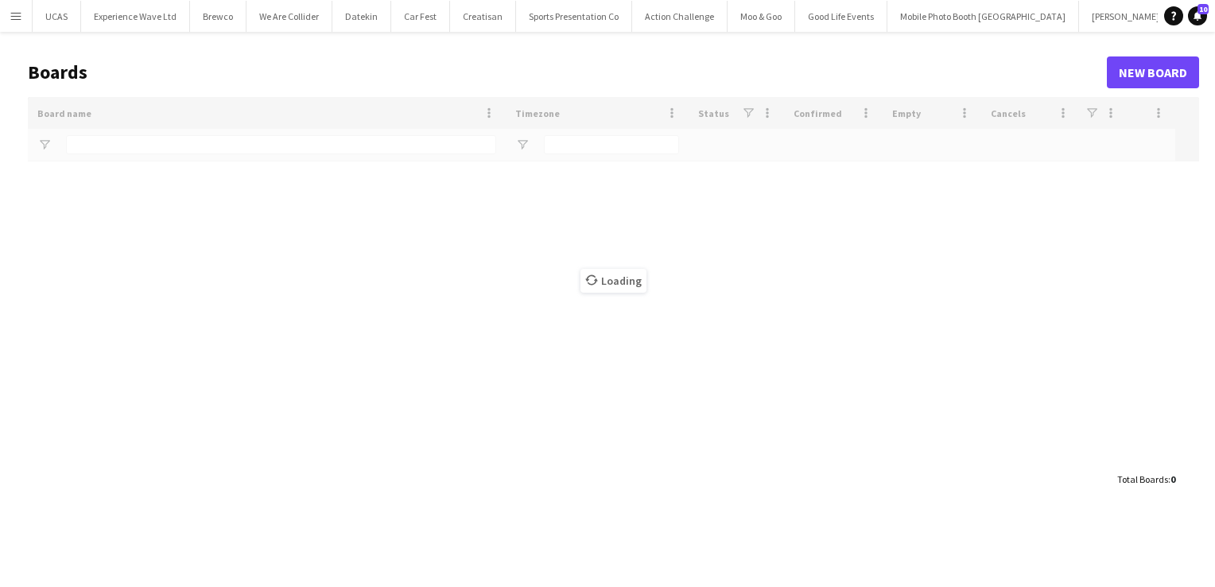
type input "****"
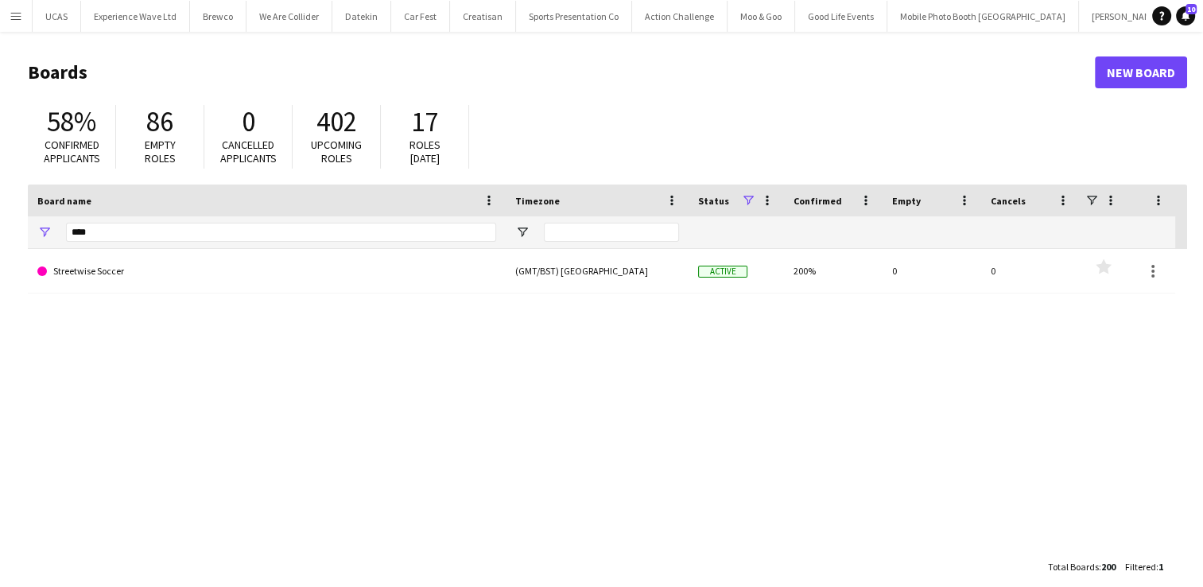
click at [23, 21] on button "Menu" at bounding box center [16, 16] width 32 height 32
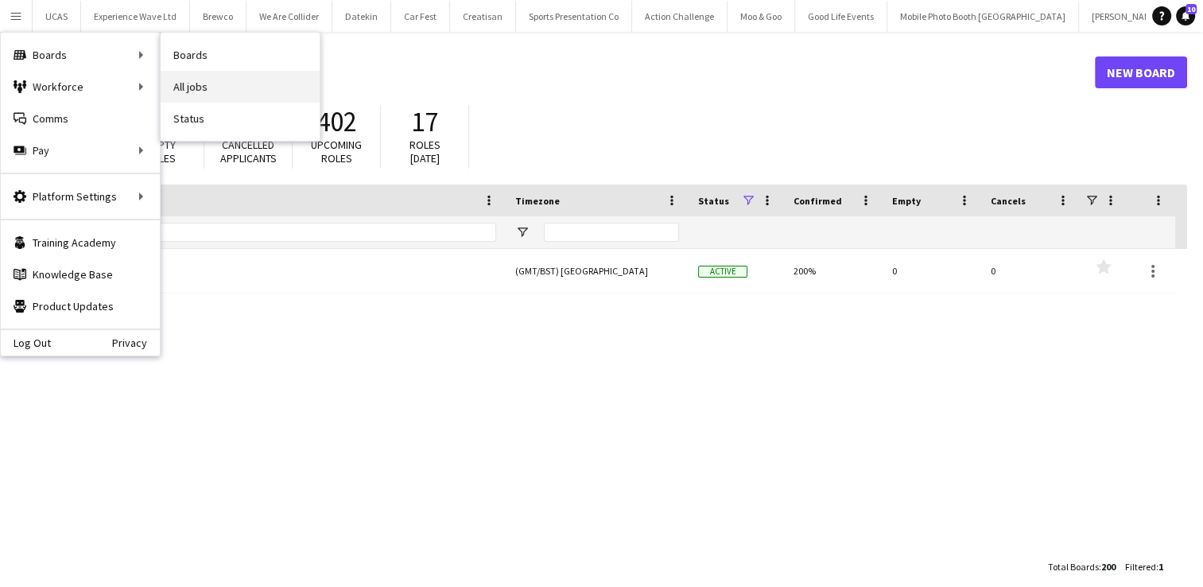
click at [184, 80] on link "All jobs" at bounding box center [240, 87] width 159 height 32
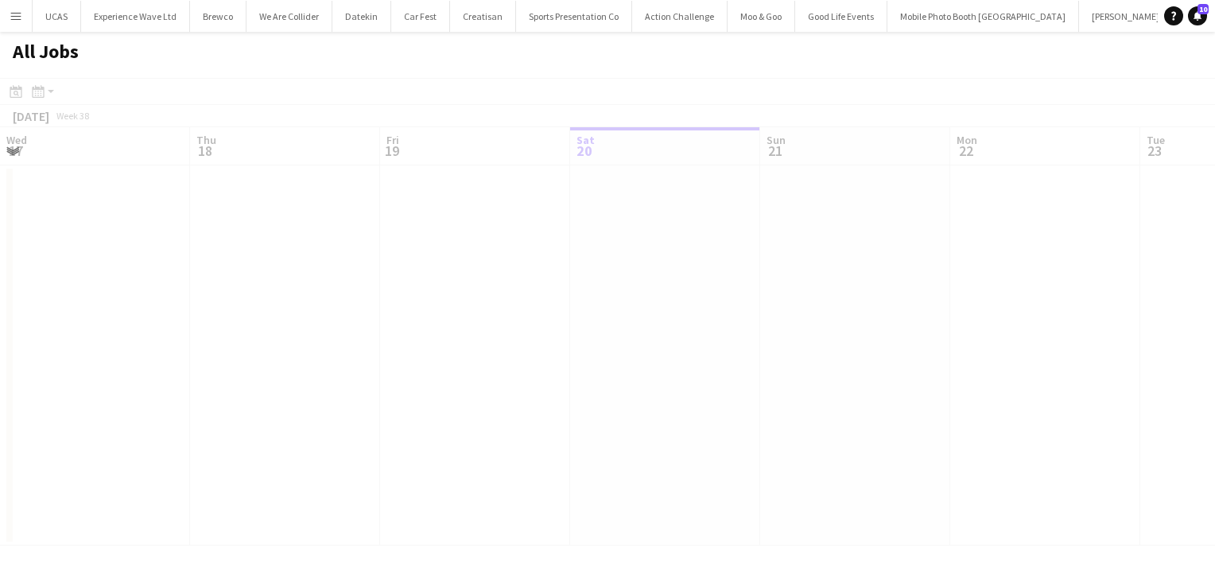
scroll to position [0, 380]
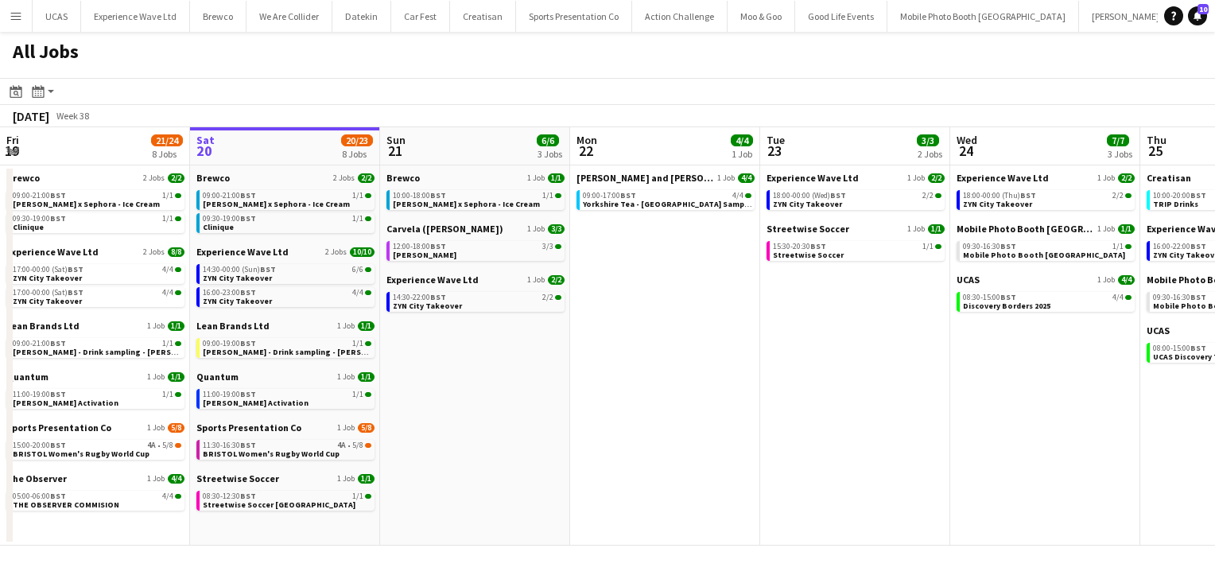
click at [21, 17] on app-icon "Menu" at bounding box center [16, 16] width 13 height 13
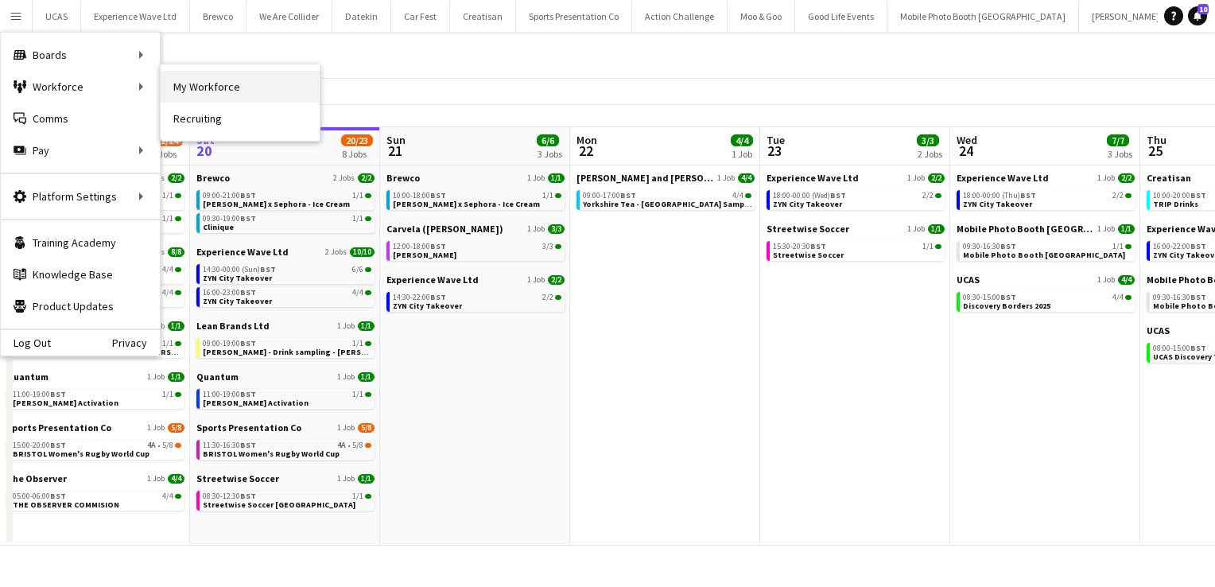
click at [200, 87] on link "My Workforce" at bounding box center [240, 87] width 159 height 32
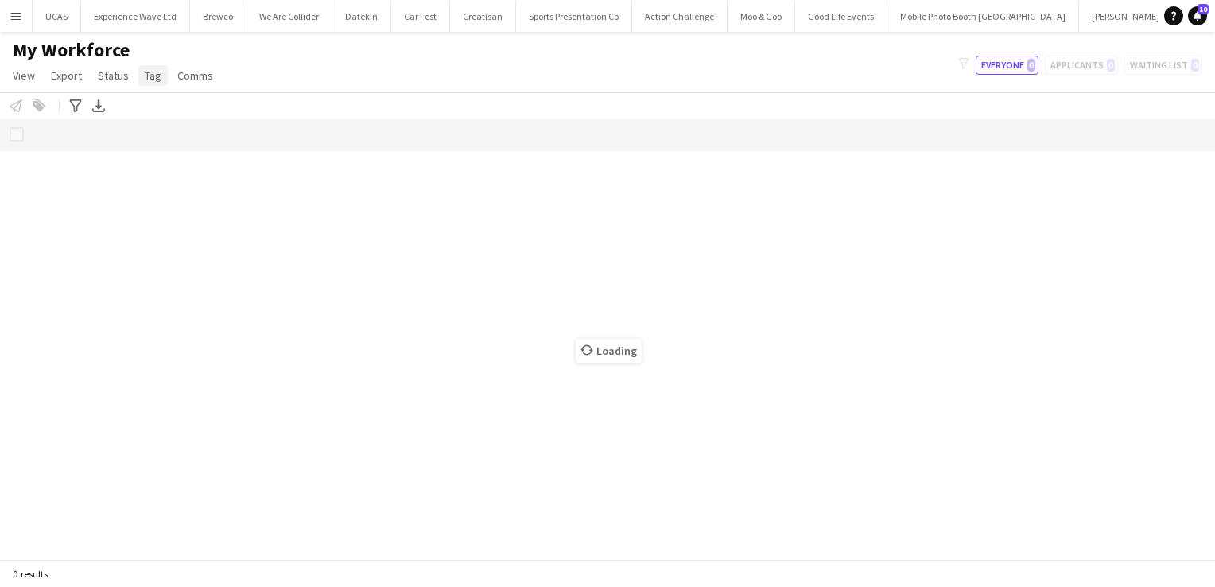
click at [152, 83] on link "Tag" at bounding box center [152, 75] width 29 height 21
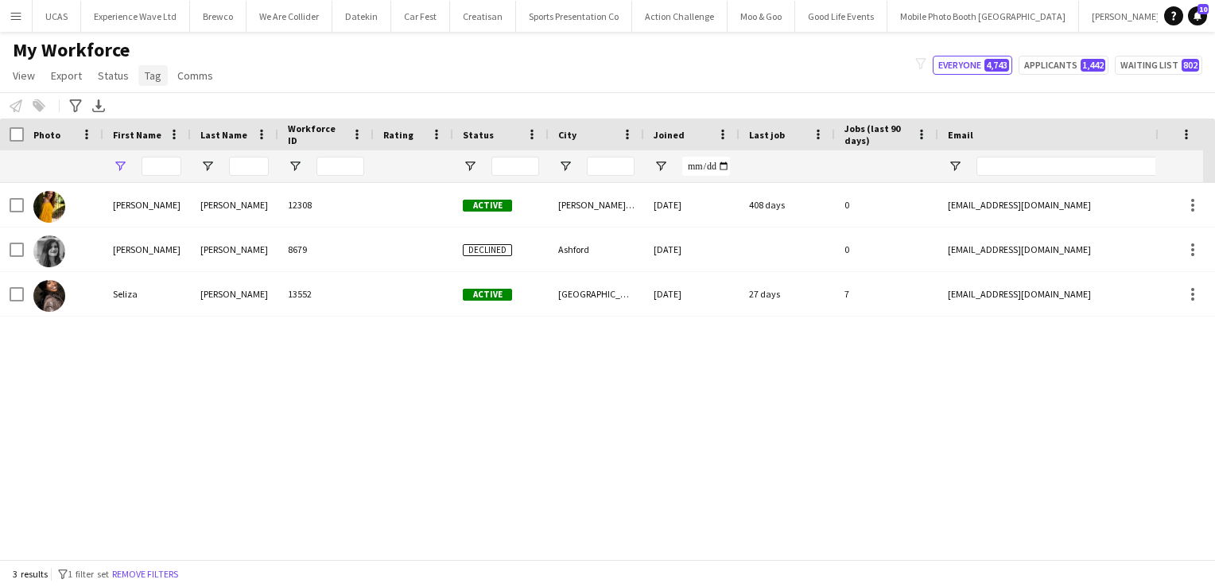
type input "****"
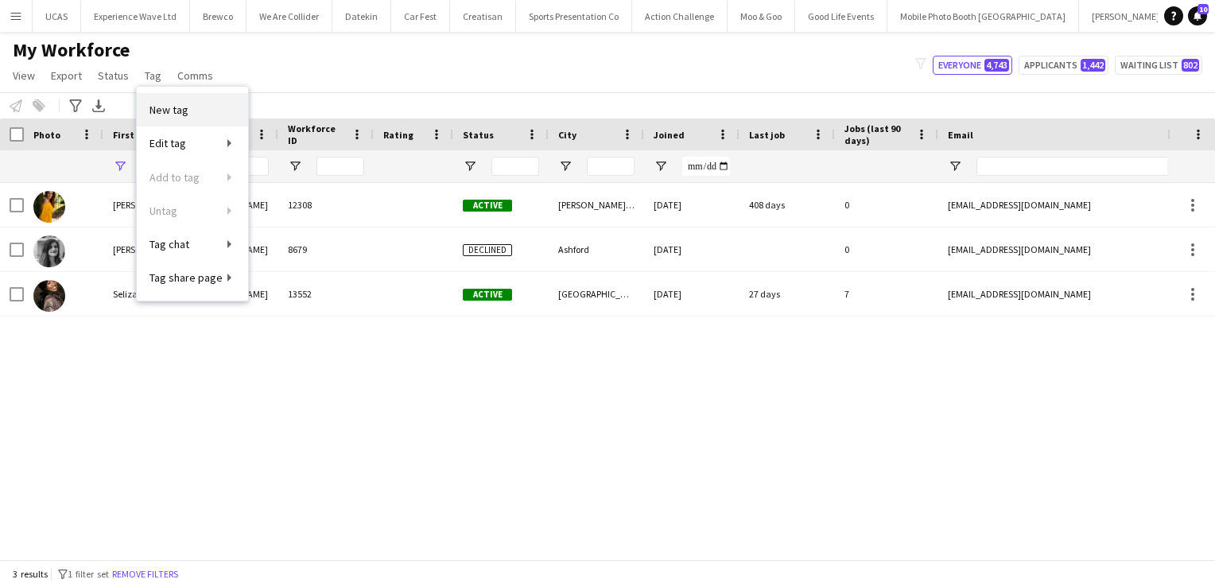
click at [161, 109] on span "New tag" at bounding box center [168, 110] width 39 height 14
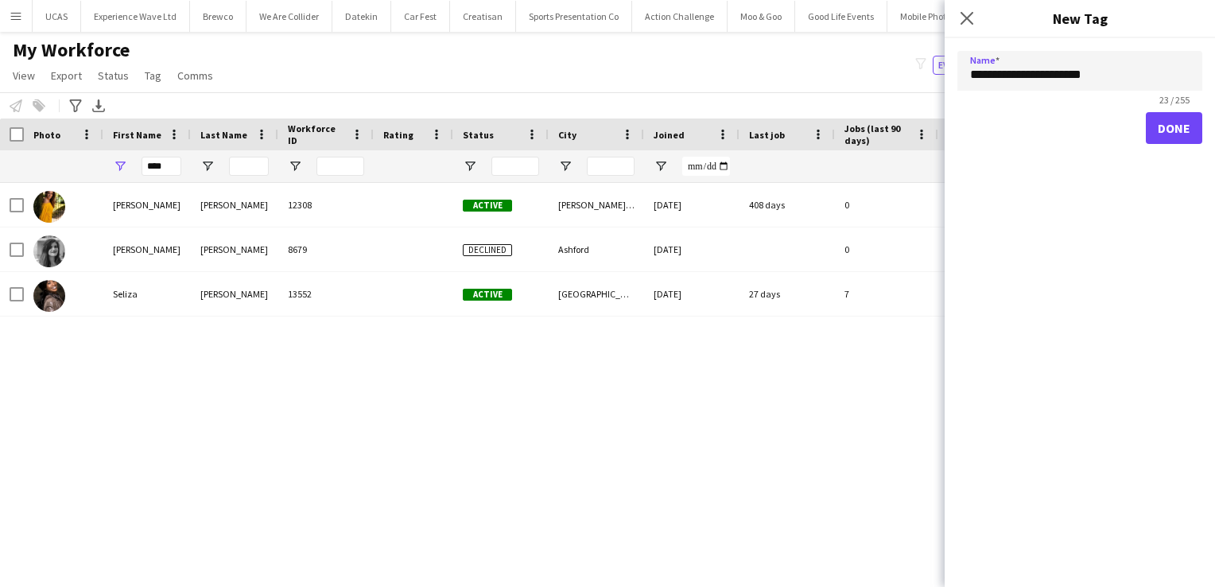
click at [1064, 75] on input "**********" at bounding box center [1079, 71] width 245 height 40
type input "**********"
click at [1170, 122] on button "Done" at bounding box center [1174, 128] width 56 height 32
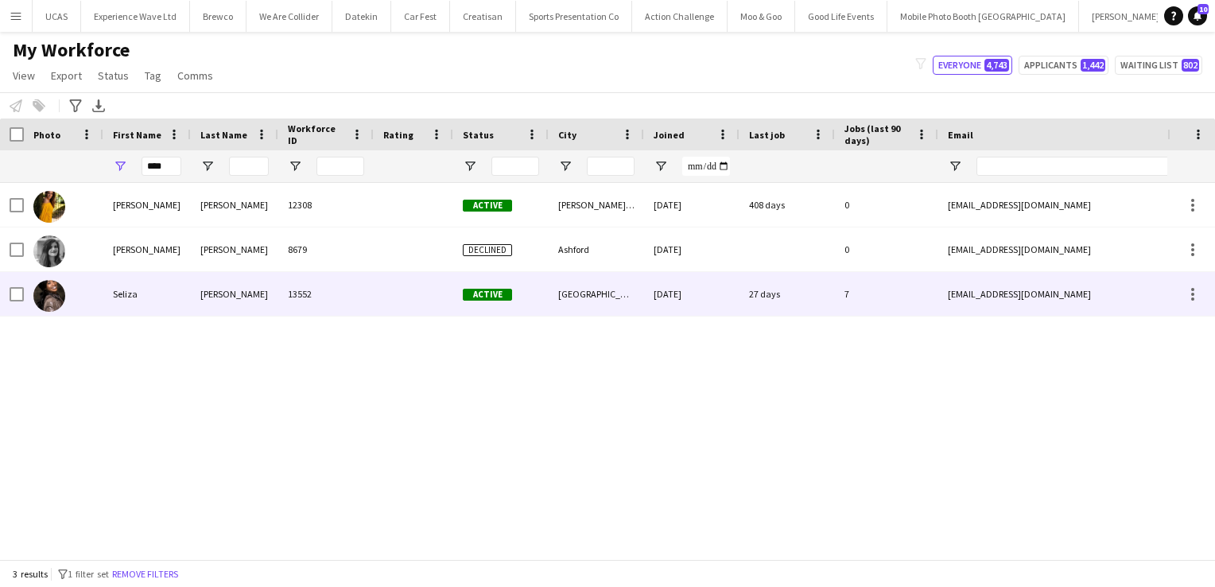
click at [180, 294] on div "Seliza" at bounding box center [146, 294] width 87 height 44
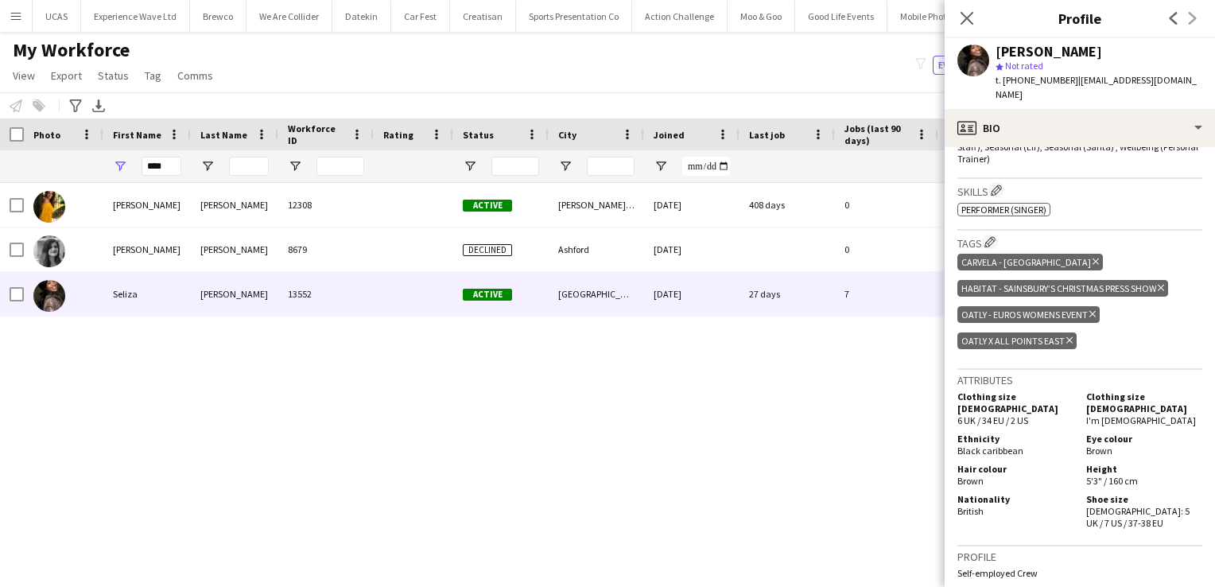
scroll to position [682, 0]
click at [994, 238] on app-icon "Edit crew company tags" at bounding box center [989, 243] width 11 height 11
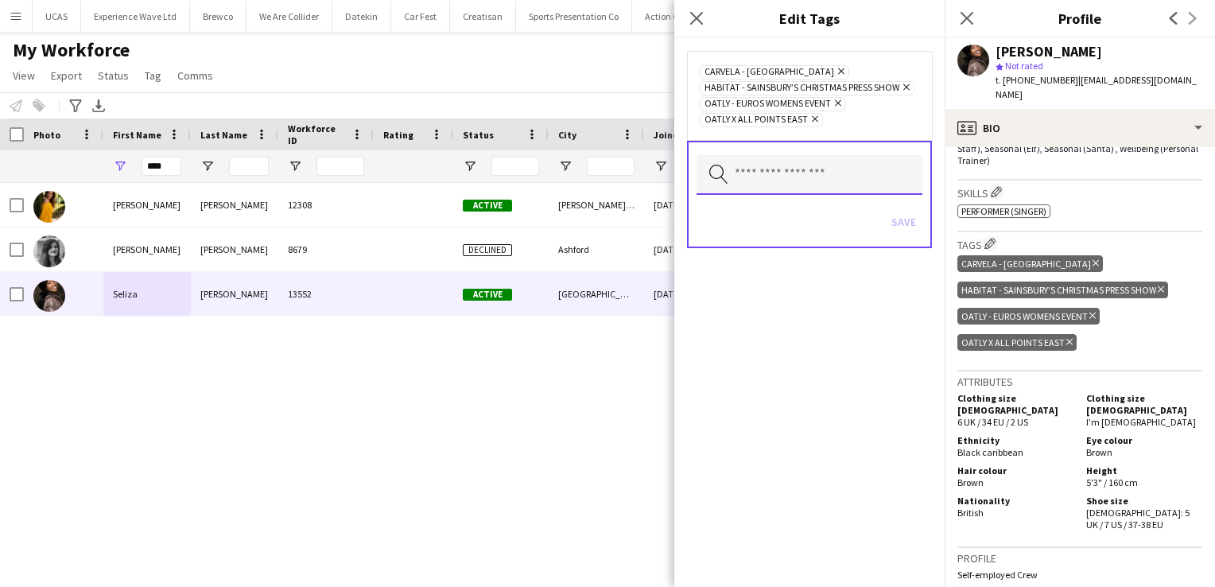
click at [749, 182] on input "text" at bounding box center [809, 175] width 226 height 40
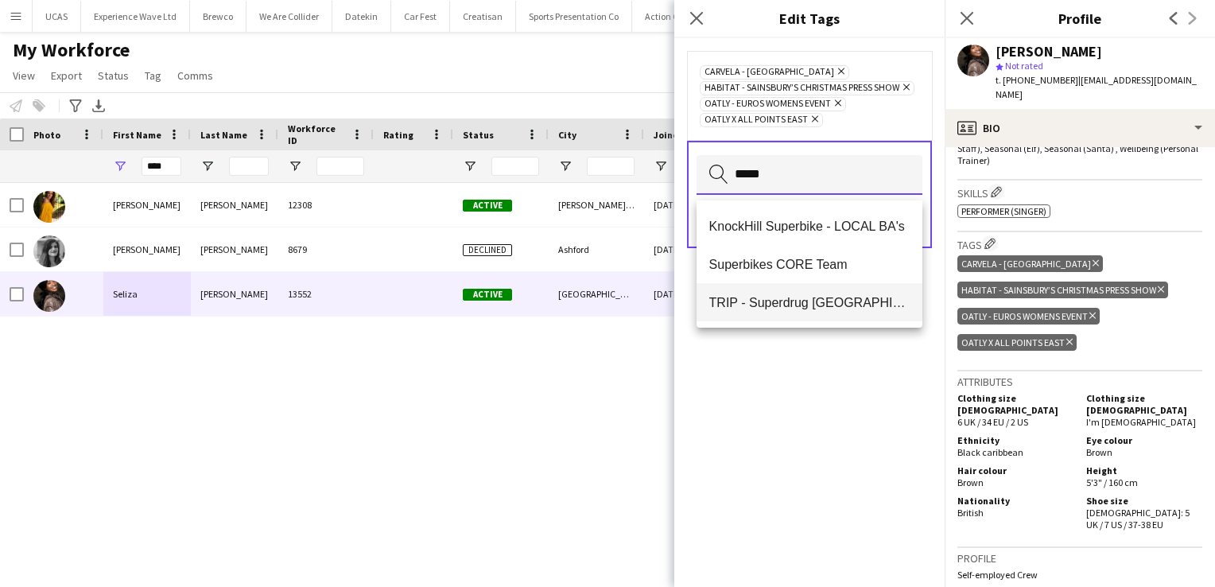
type input "*****"
click at [738, 292] on mat-option "TRIP - Superdrug London" at bounding box center [809, 302] width 227 height 38
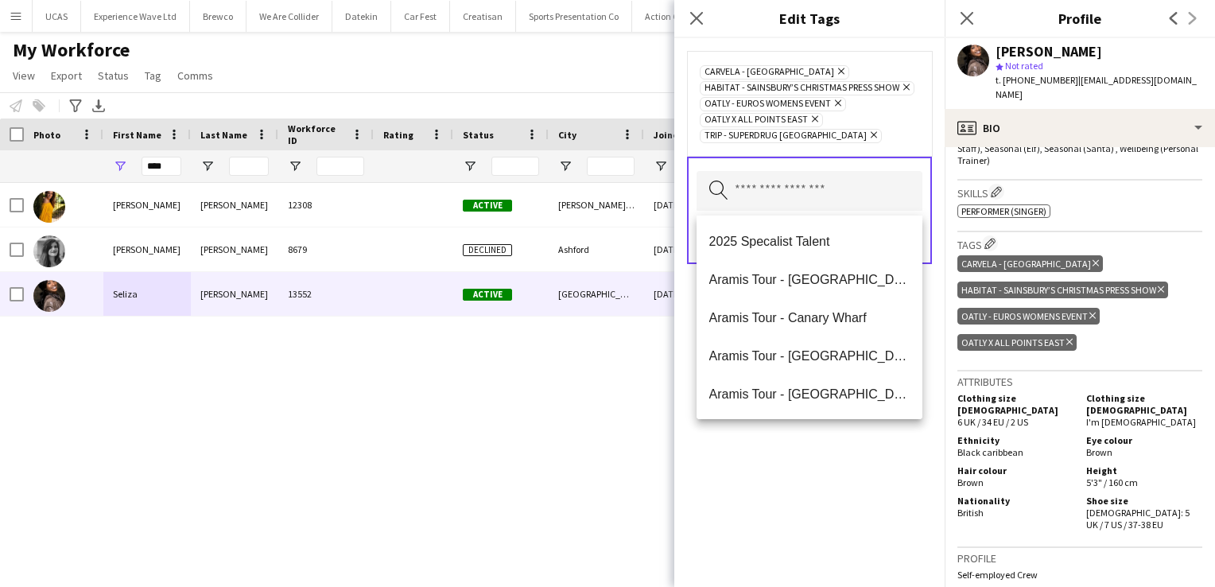
click at [792, 435] on div "Carvela - Oxford st Remove Habitat - Sainsbury’s Christmas Press Show Remove Oa…" at bounding box center [809, 312] width 270 height 549
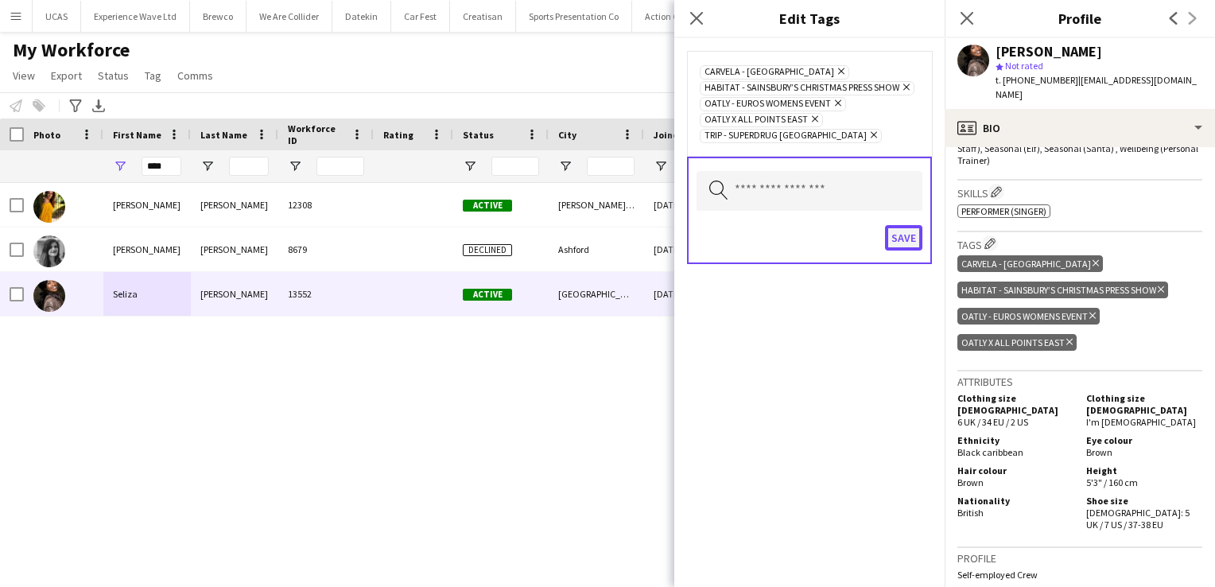
click at [910, 243] on button "Save" at bounding box center [903, 237] width 37 height 25
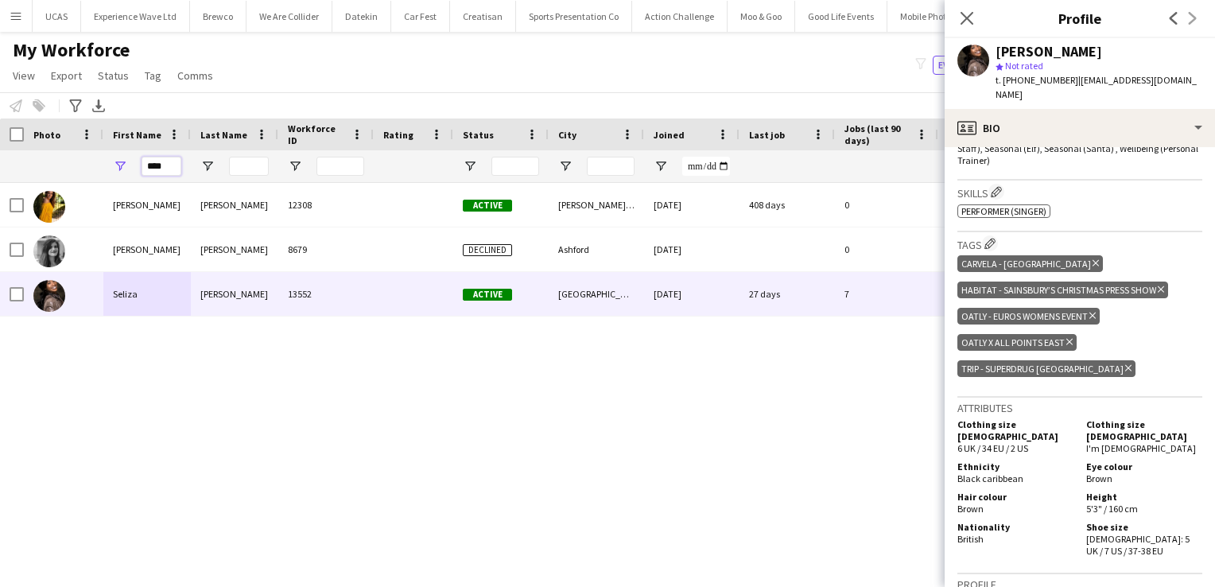
drag, startPoint x: 169, startPoint y: 166, endPoint x: 95, endPoint y: 157, distance: 73.7
click at [95, 157] on div "****" at bounding box center [861, 166] width 1723 height 32
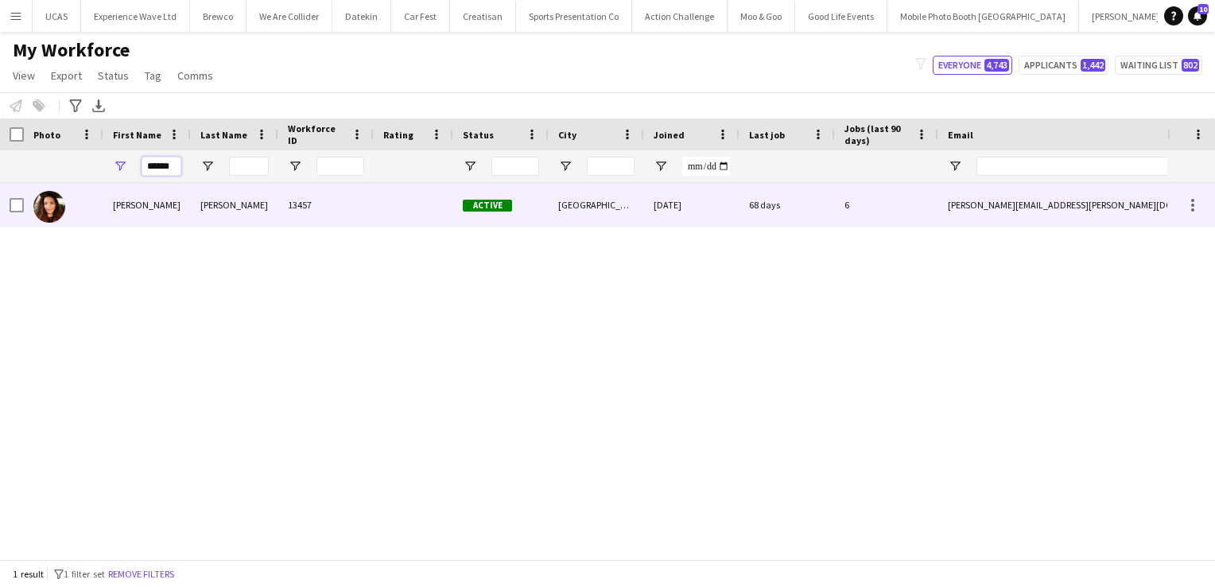
type input "******"
click at [149, 204] on div "Medina" at bounding box center [146, 205] width 87 height 44
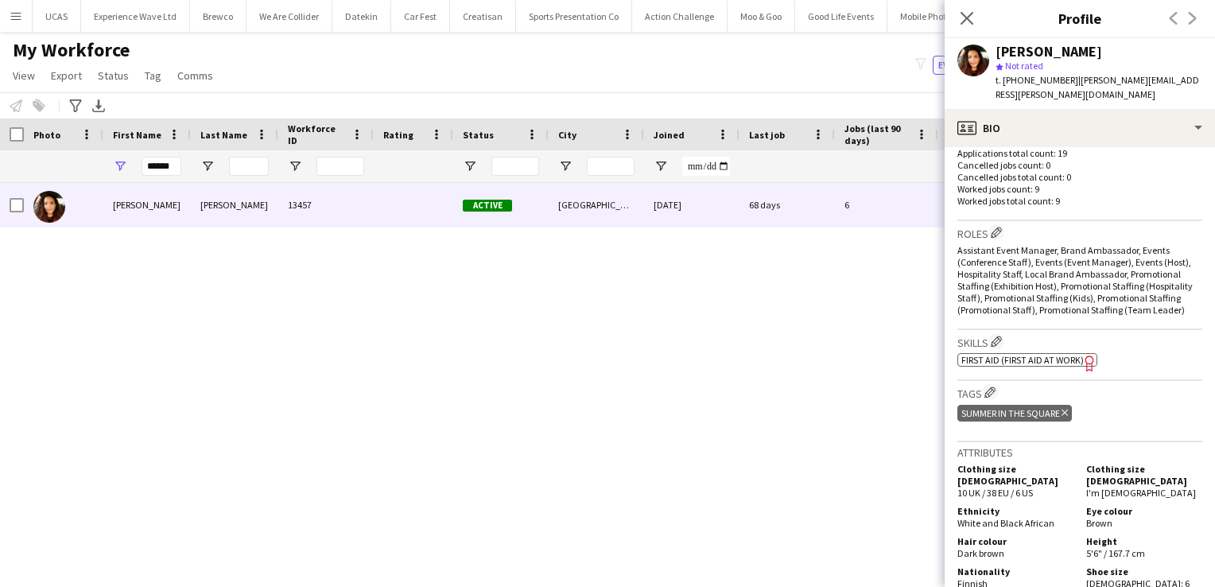
scroll to position [448, 0]
click at [991, 390] on app-icon "Edit crew company tags" at bounding box center [989, 391] width 11 height 11
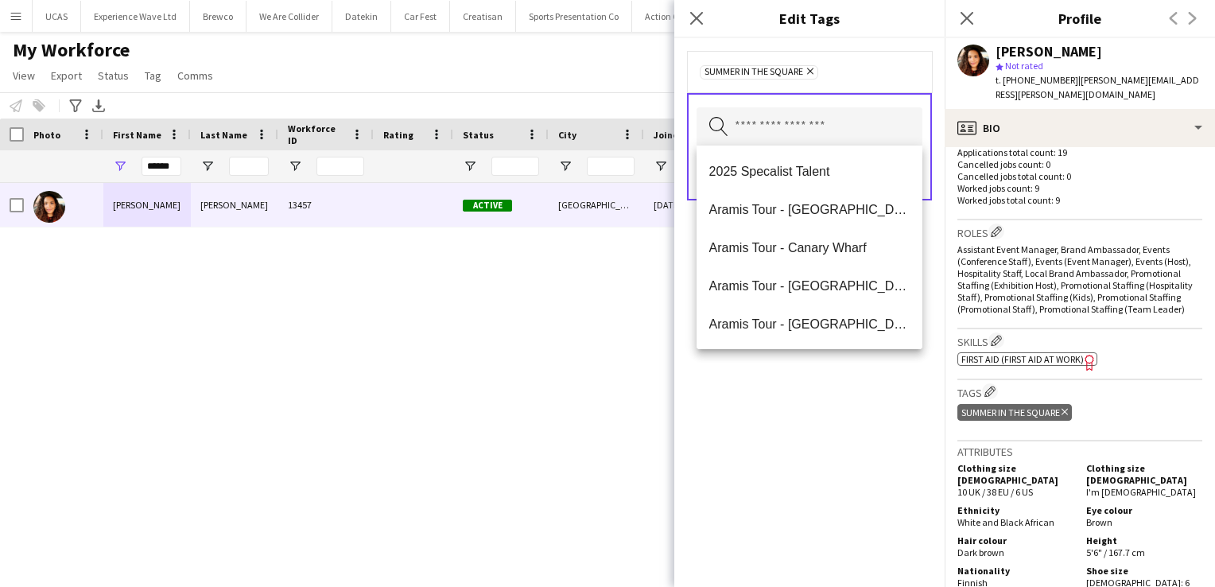
click at [800, 121] on input "text" at bounding box center [809, 127] width 226 height 40
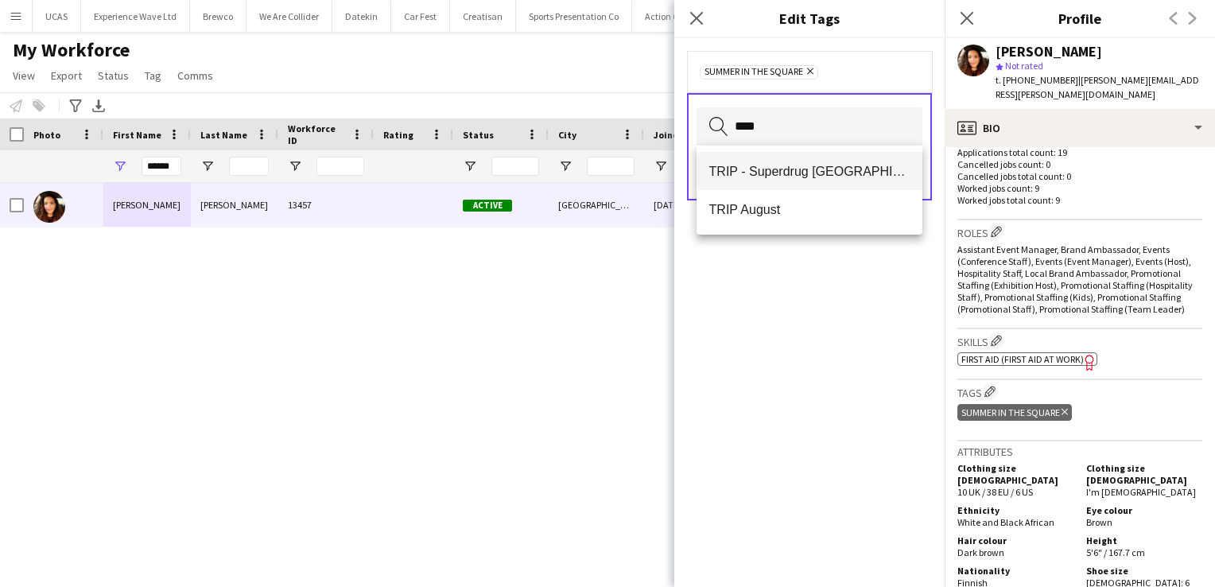
type input "****"
click at [789, 168] on span "TRIP - Superdrug London" at bounding box center [809, 171] width 201 height 15
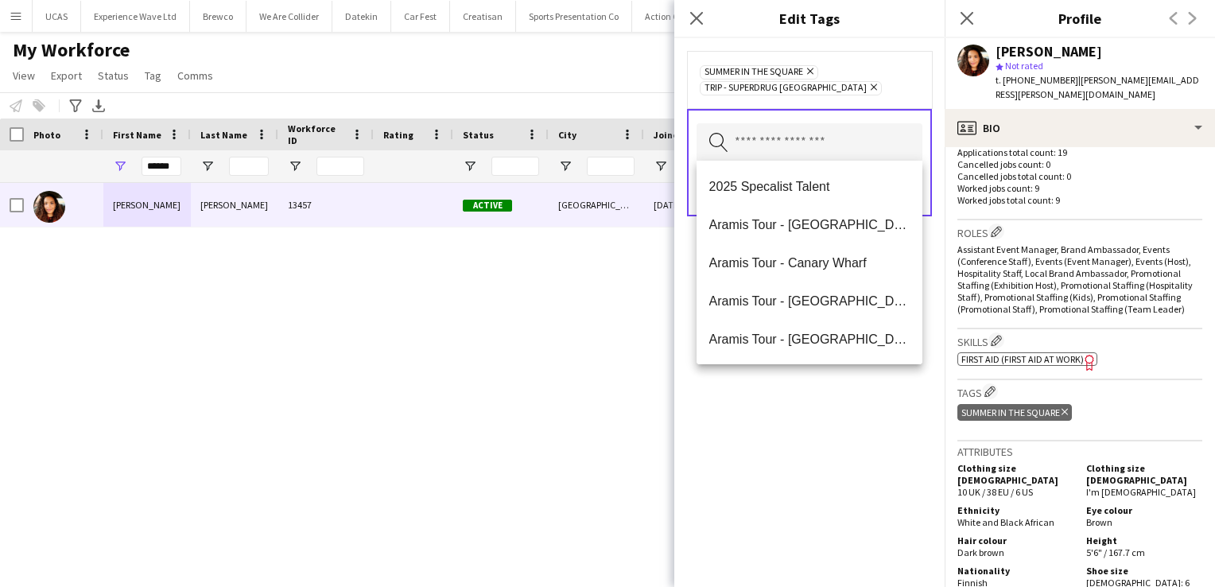
click at [788, 443] on div "Summer in the Square Remove TRIP - Superdrug London Remove Search by tag name S…" at bounding box center [809, 312] width 270 height 549
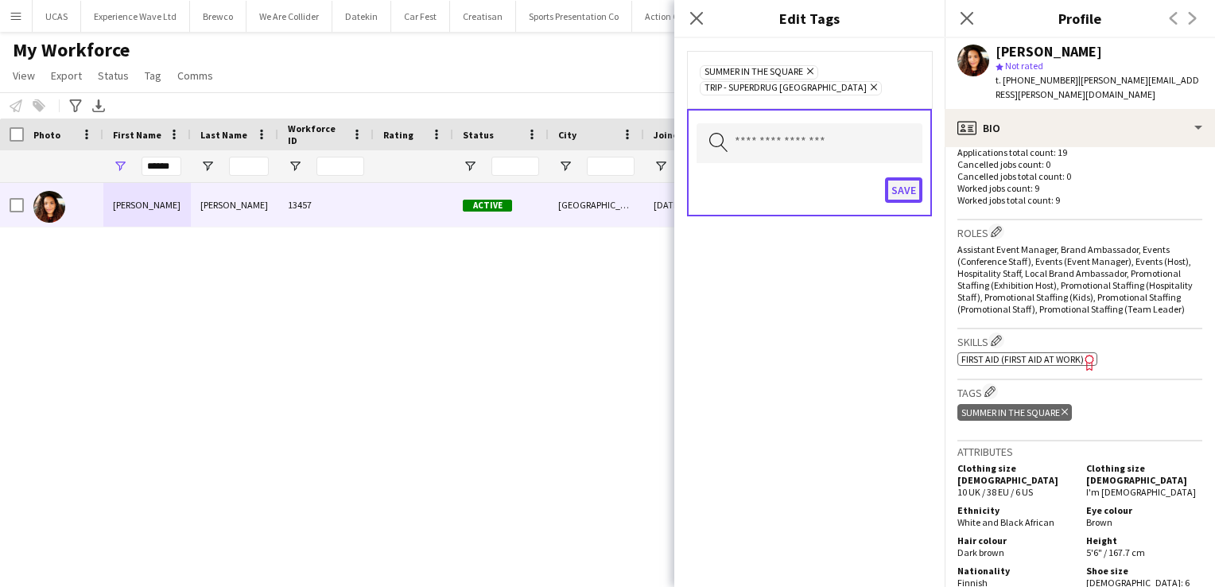
click at [902, 188] on button "Save" at bounding box center [903, 189] width 37 height 25
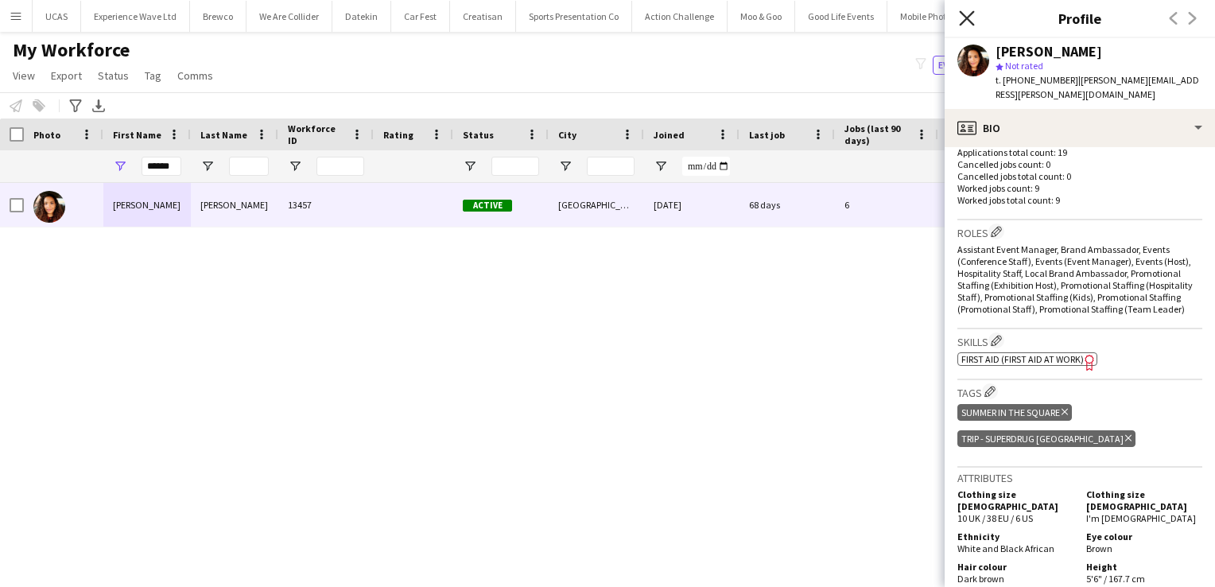
click at [964, 20] on icon at bounding box center [966, 17] width 15 height 15
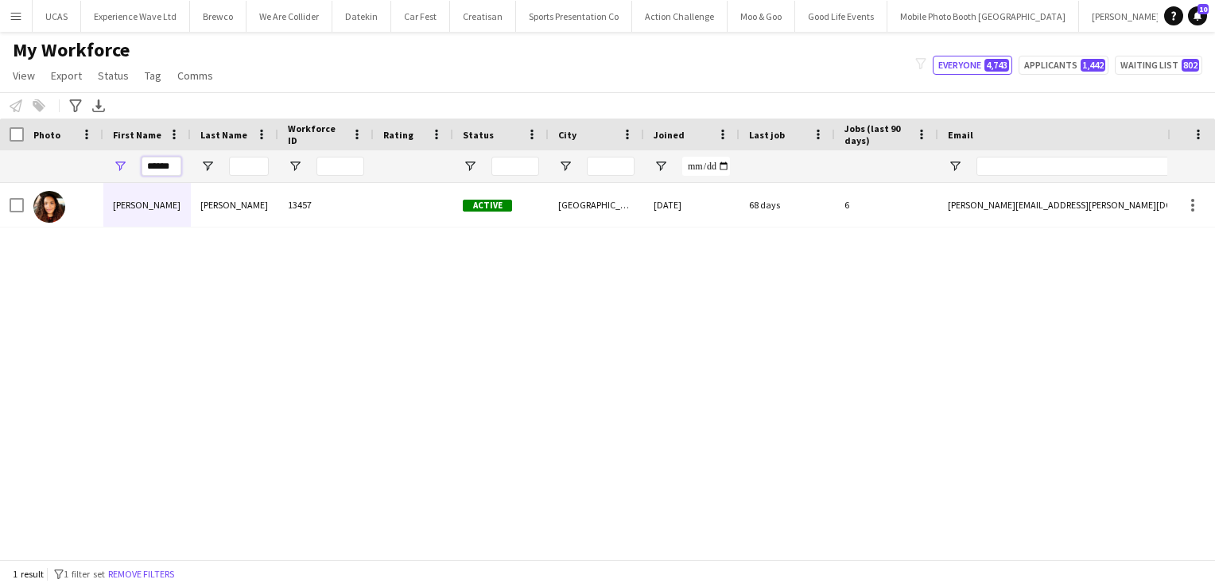
drag, startPoint x: 176, startPoint y: 164, endPoint x: 113, endPoint y: 165, distance: 63.6
click at [113, 165] on div "******" at bounding box center [146, 166] width 87 height 32
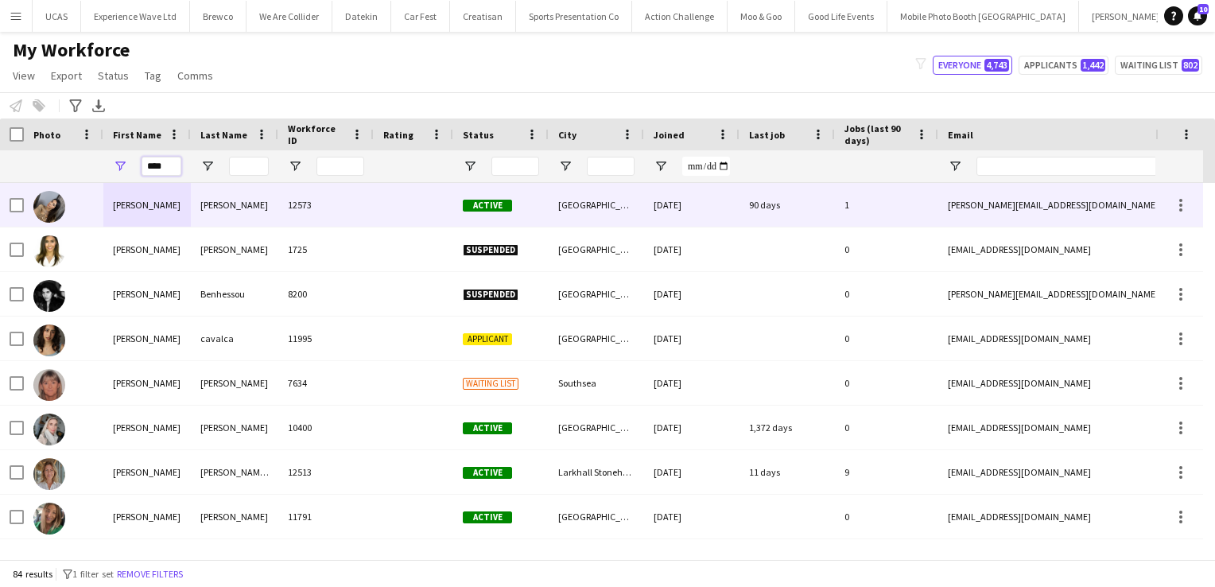
type input "****"
click at [248, 211] on div "Arakelyan" at bounding box center [234, 205] width 87 height 44
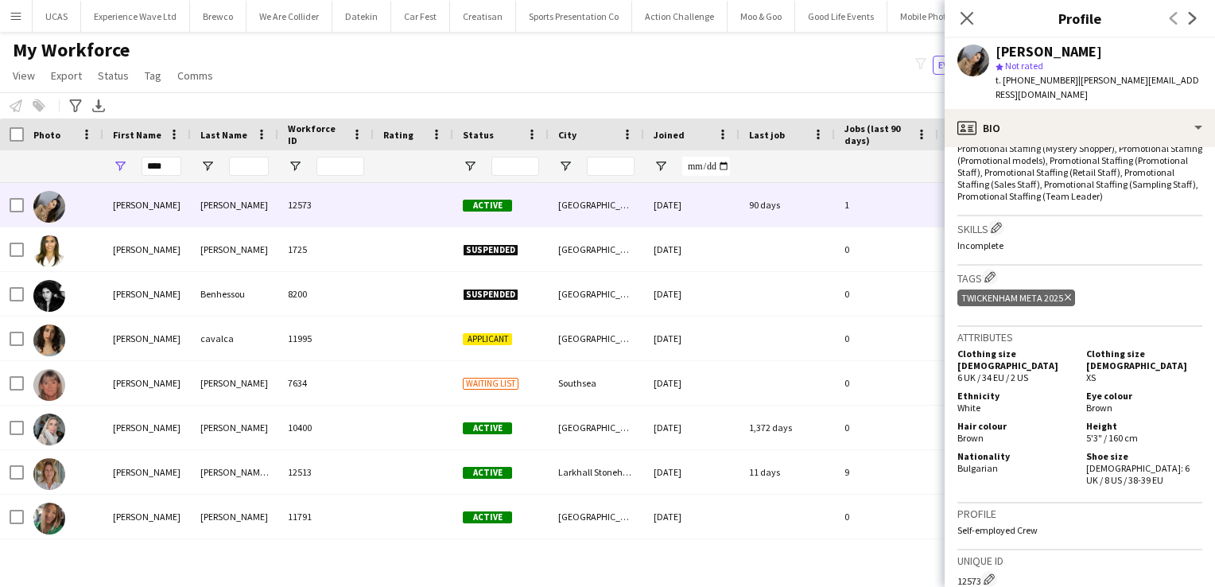
scroll to position [641, 0]
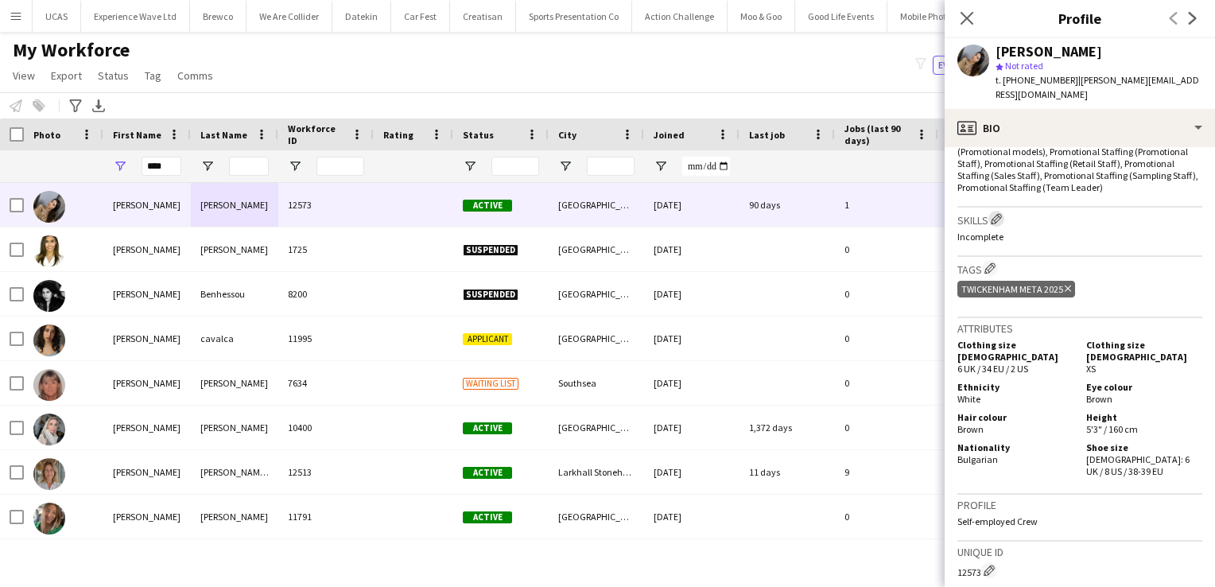
click at [1001, 213] on app-icon "Edit crew company skills" at bounding box center [996, 218] width 11 height 11
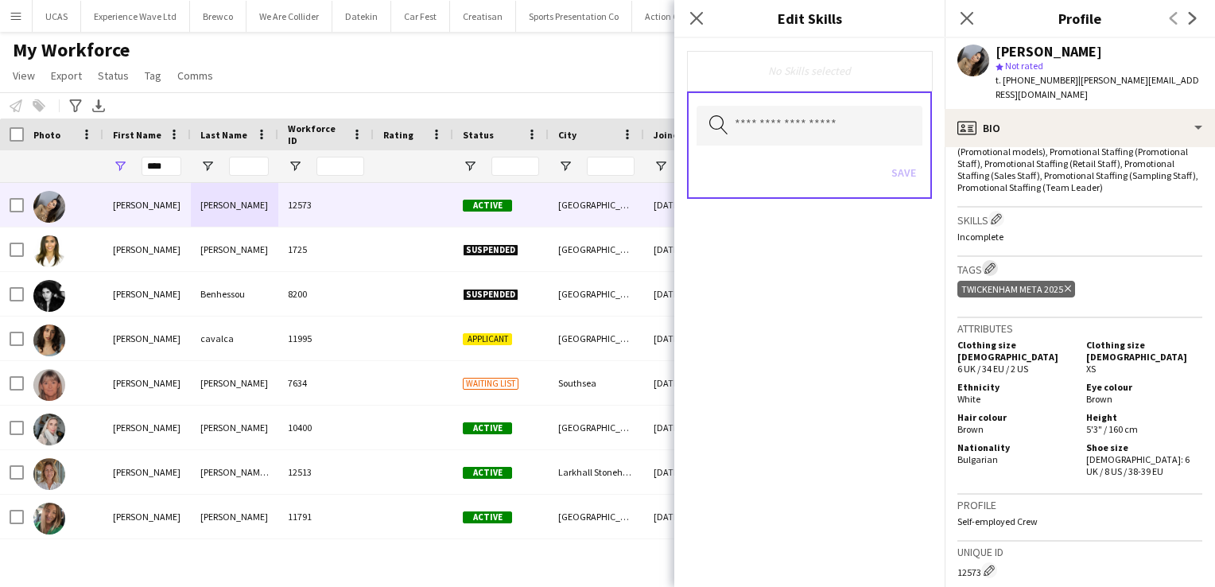
click at [993, 263] on app-icon "Edit crew company tags" at bounding box center [989, 267] width 11 height 11
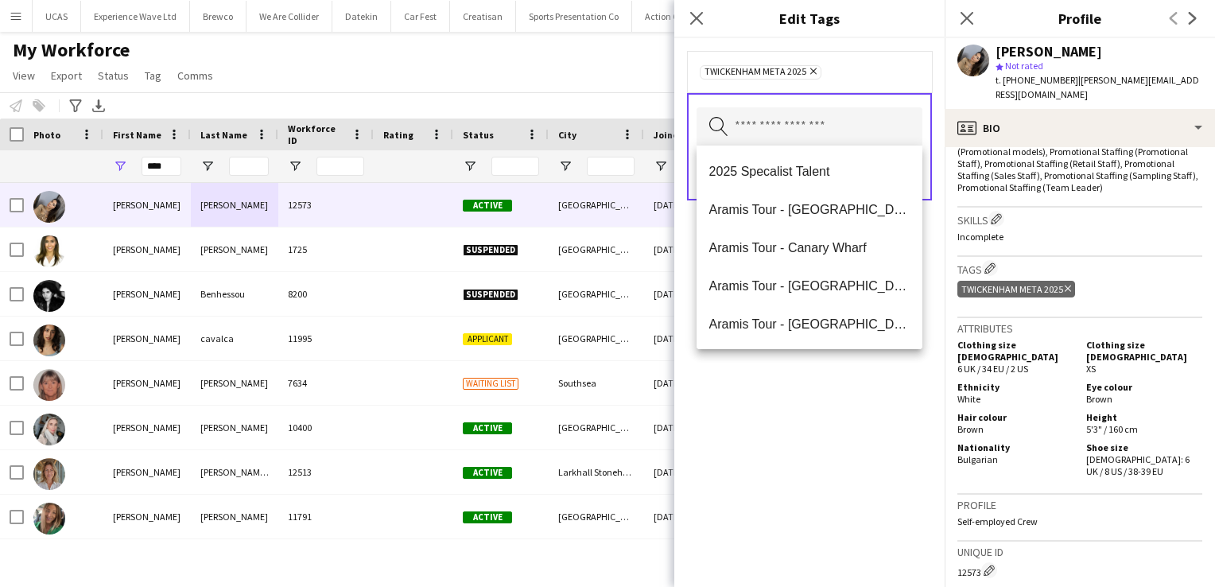
click at [836, 128] on input "text" at bounding box center [809, 127] width 226 height 40
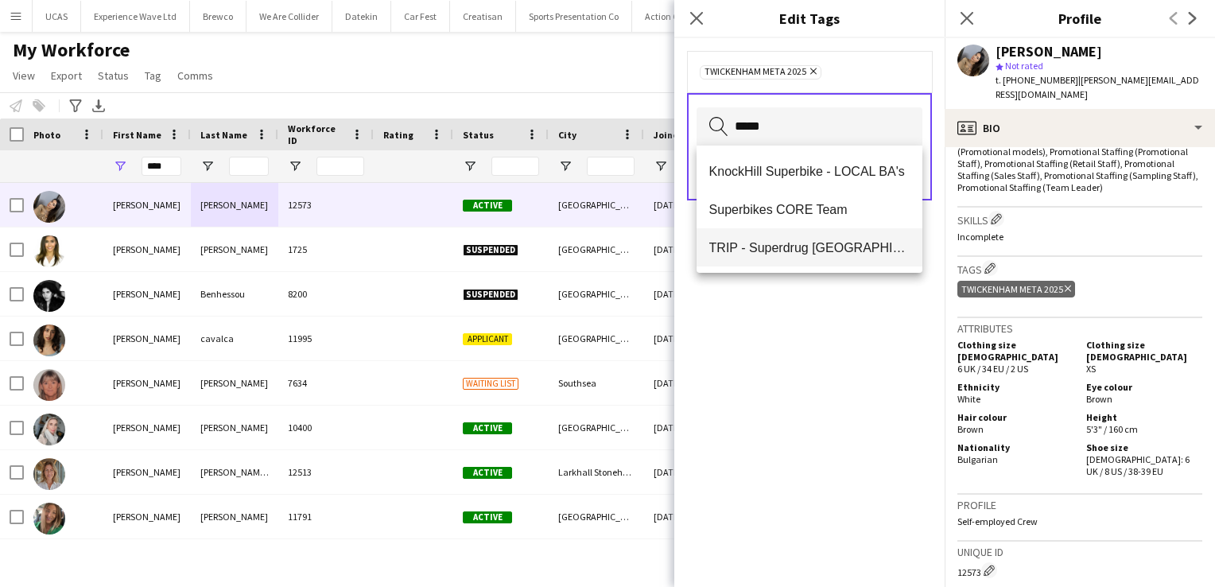
type input "*****"
click at [811, 244] on span "TRIP - Superdrug London" at bounding box center [809, 247] width 201 height 15
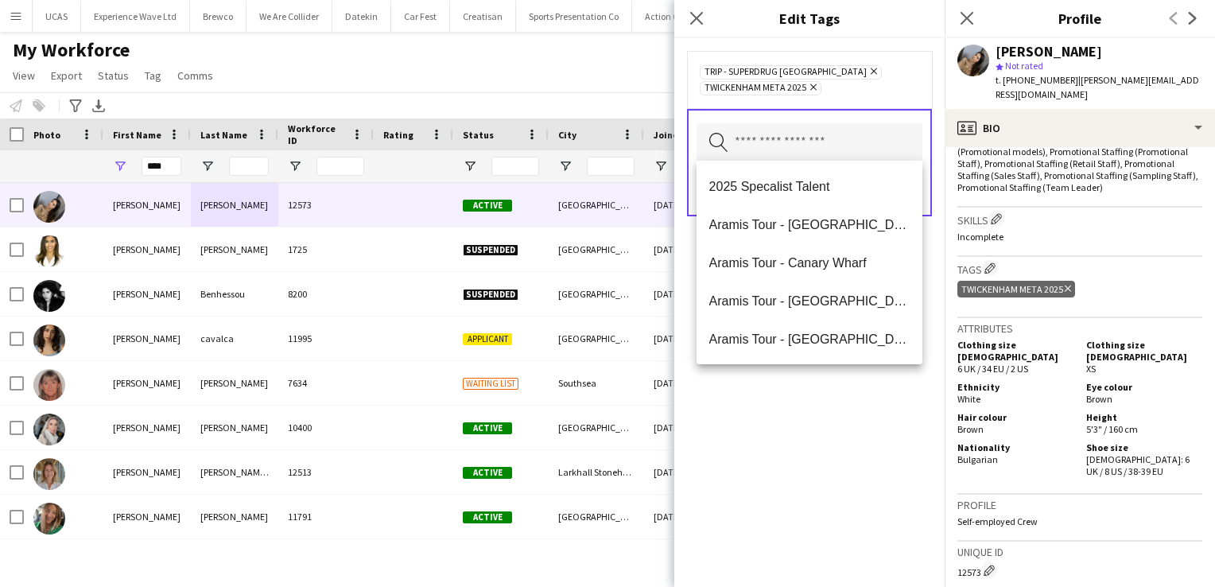
click at [814, 428] on div "TRIP - Superdrug London Remove Twickenham META 2025 Remove Search by tag name S…" at bounding box center [809, 312] width 270 height 549
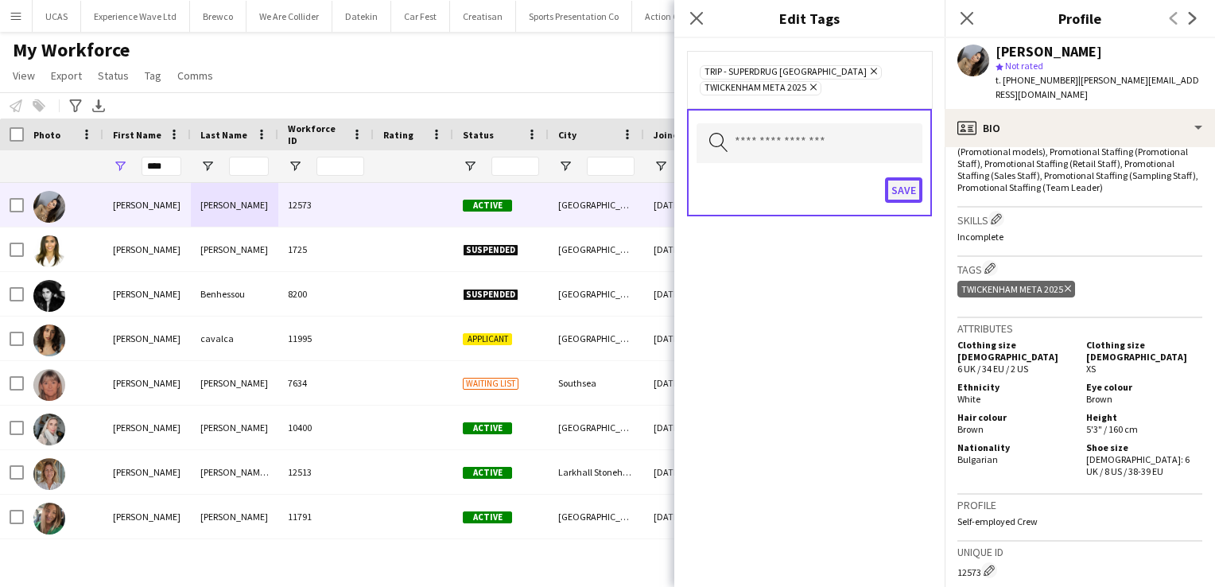
click at [901, 189] on button "Save" at bounding box center [903, 189] width 37 height 25
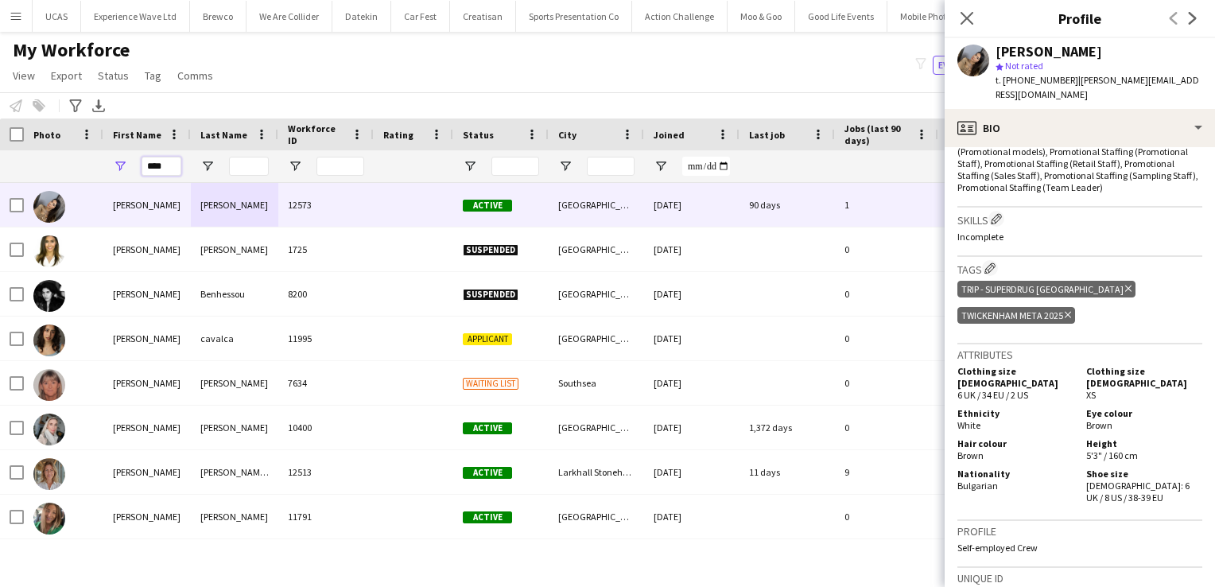
drag, startPoint x: 173, startPoint y: 164, endPoint x: 91, endPoint y: 165, distance: 81.9
click at [91, 165] on div "****" at bounding box center [861, 166] width 1723 height 32
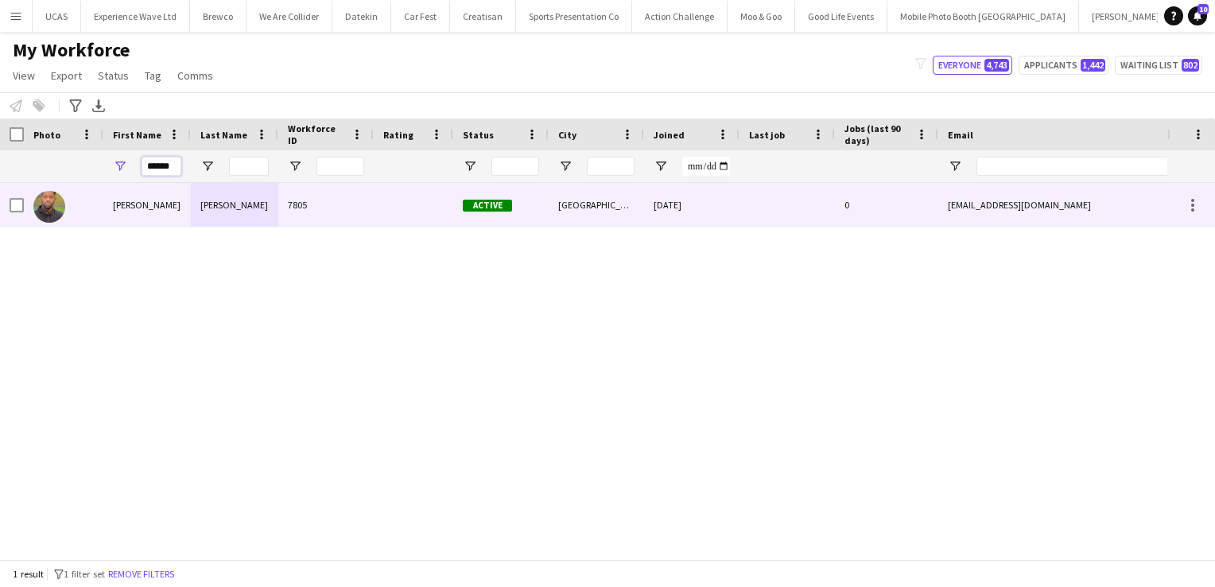
type input "******"
click at [140, 211] on div "Howard" at bounding box center [146, 205] width 87 height 44
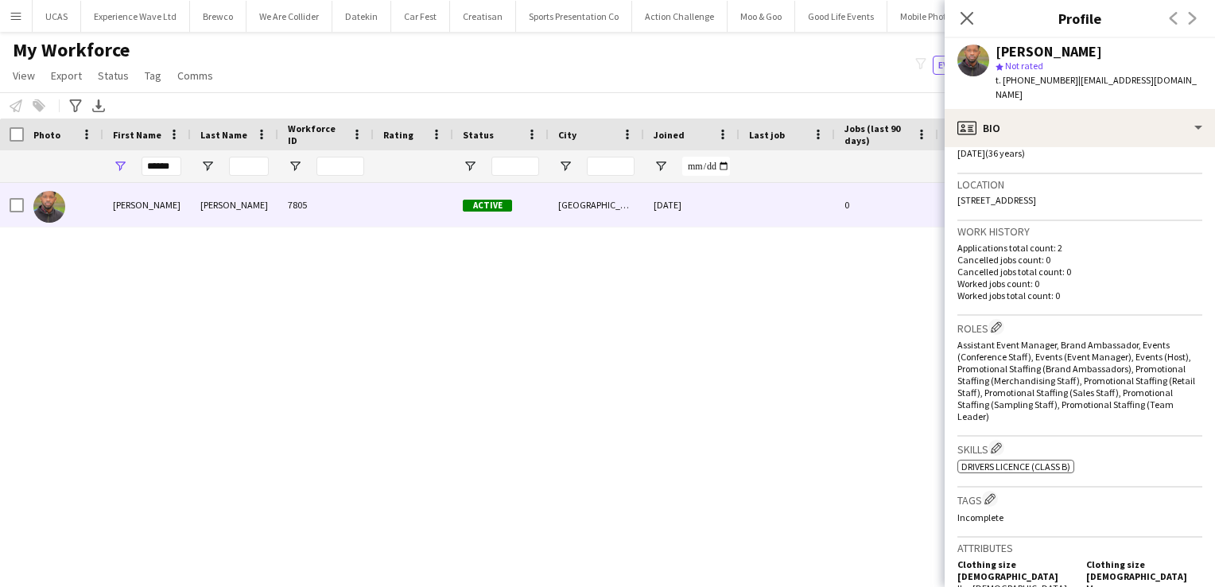
scroll to position [441, 0]
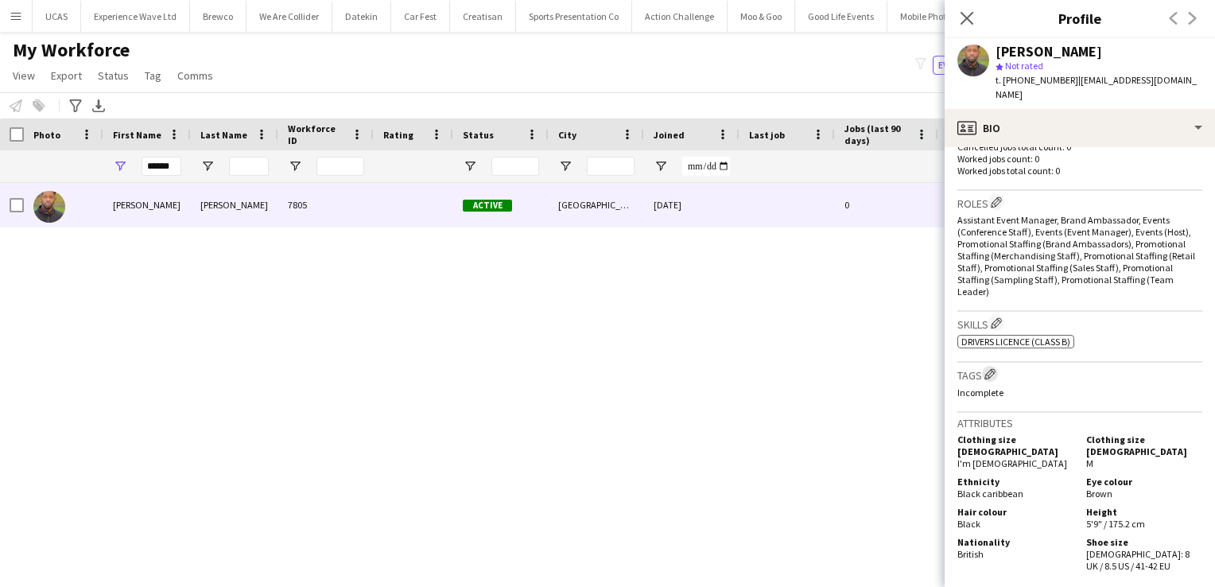
click at [992, 368] on app-icon "Edit crew company tags" at bounding box center [989, 373] width 11 height 11
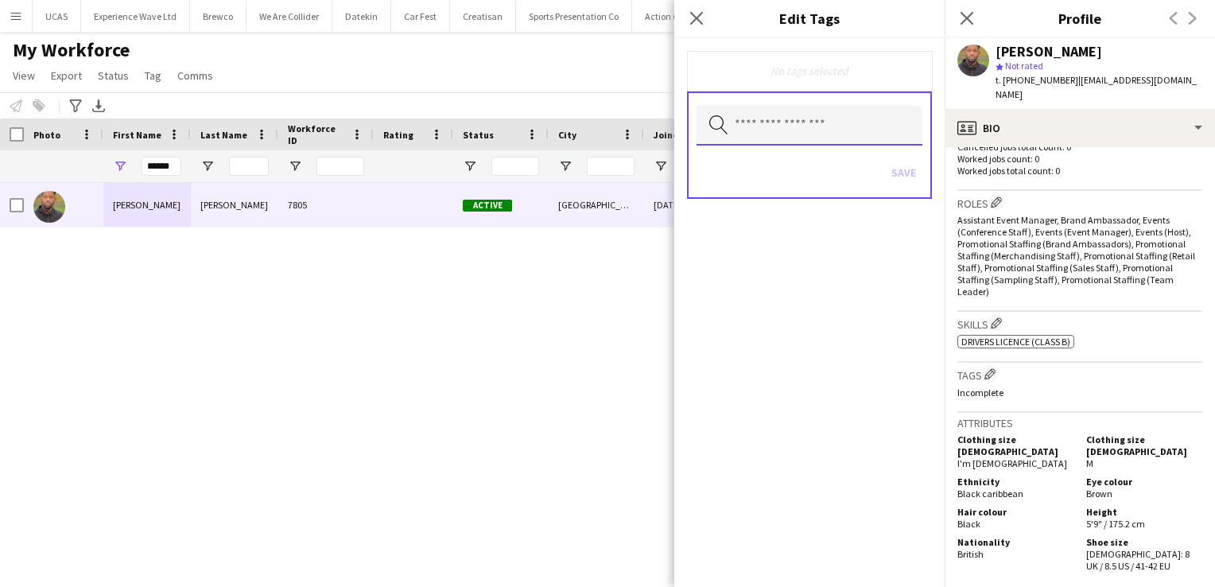
click at [841, 132] on input "text" at bounding box center [809, 126] width 226 height 40
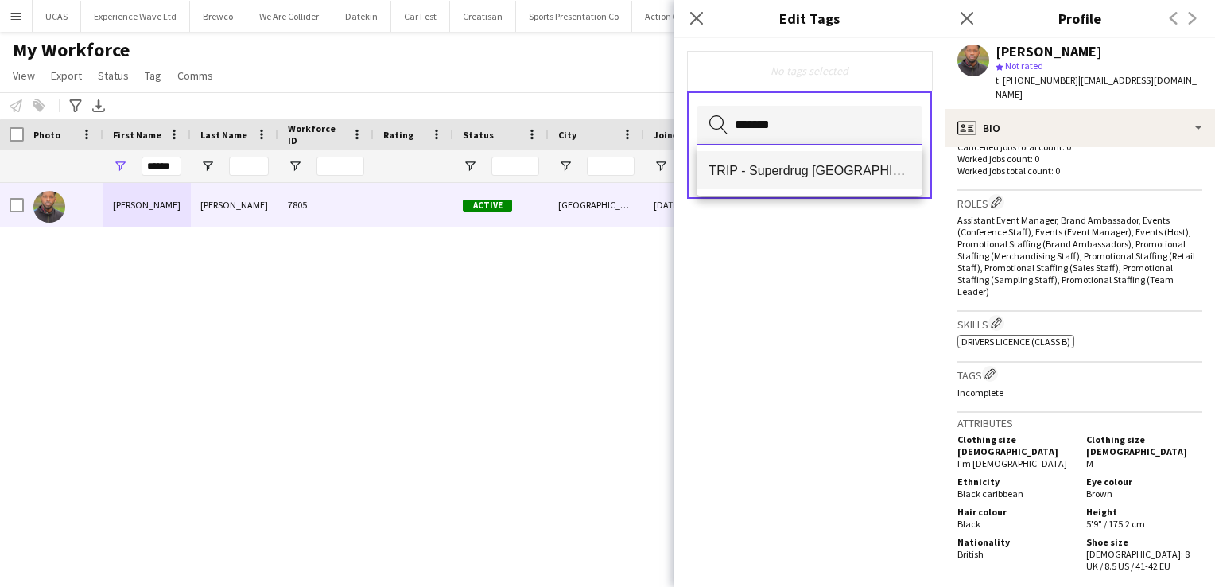
type input "*******"
click at [804, 165] on span "TRIP - Superdrug London" at bounding box center [809, 170] width 201 height 15
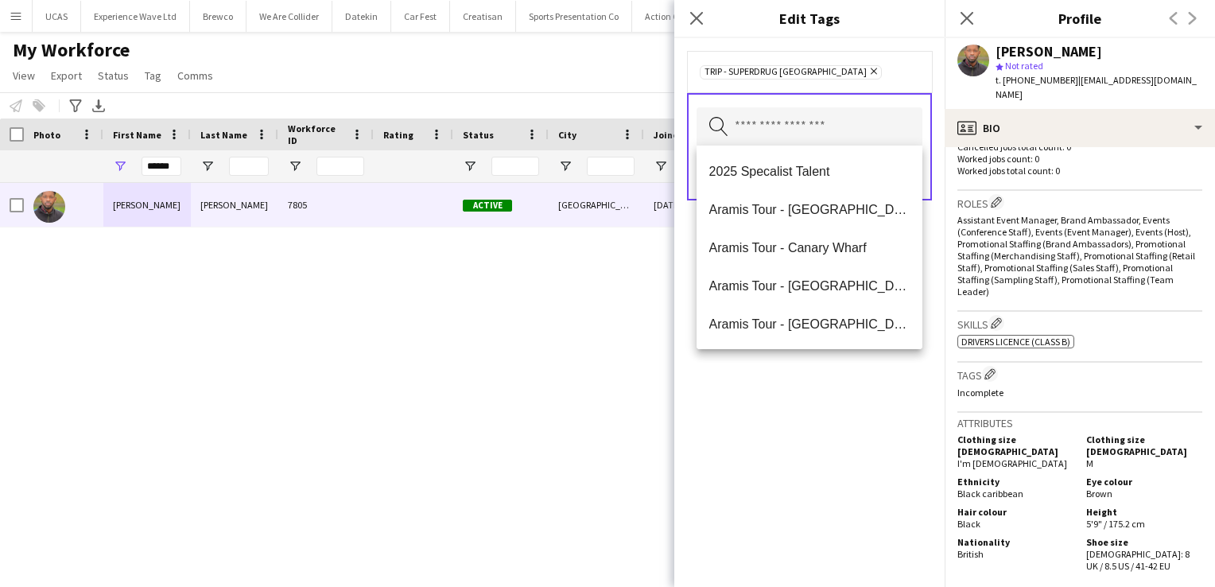
click at [810, 454] on div "TRIP - Superdrug London Remove Search by tag name Save" at bounding box center [809, 312] width 270 height 549
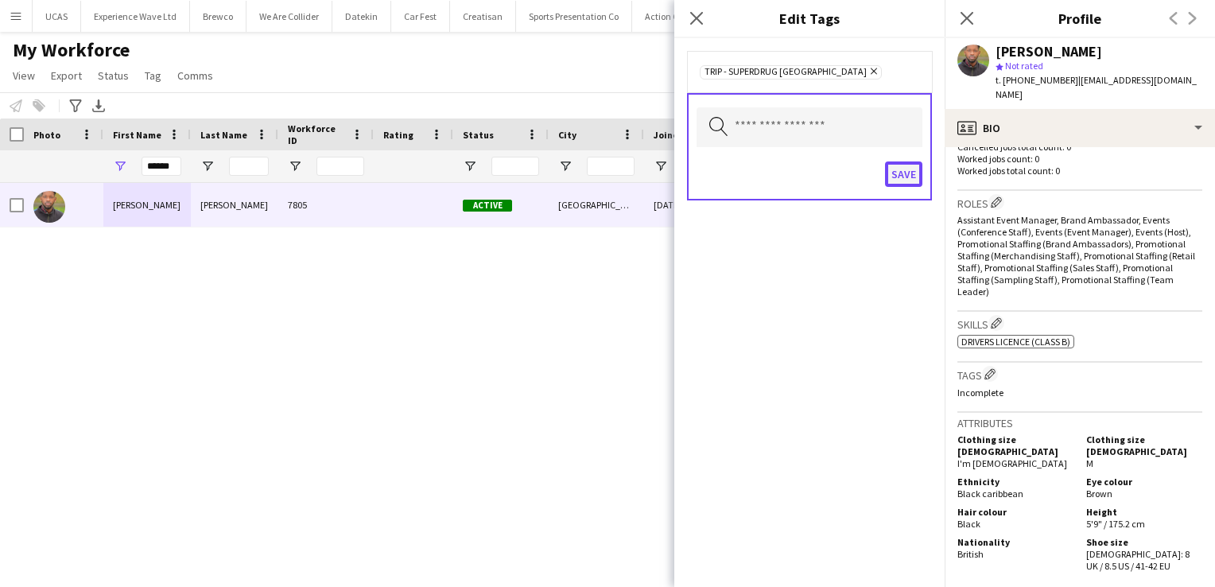
click at [910, 174] on button "Save" at bounding box center [903, 173] width 37 height 25
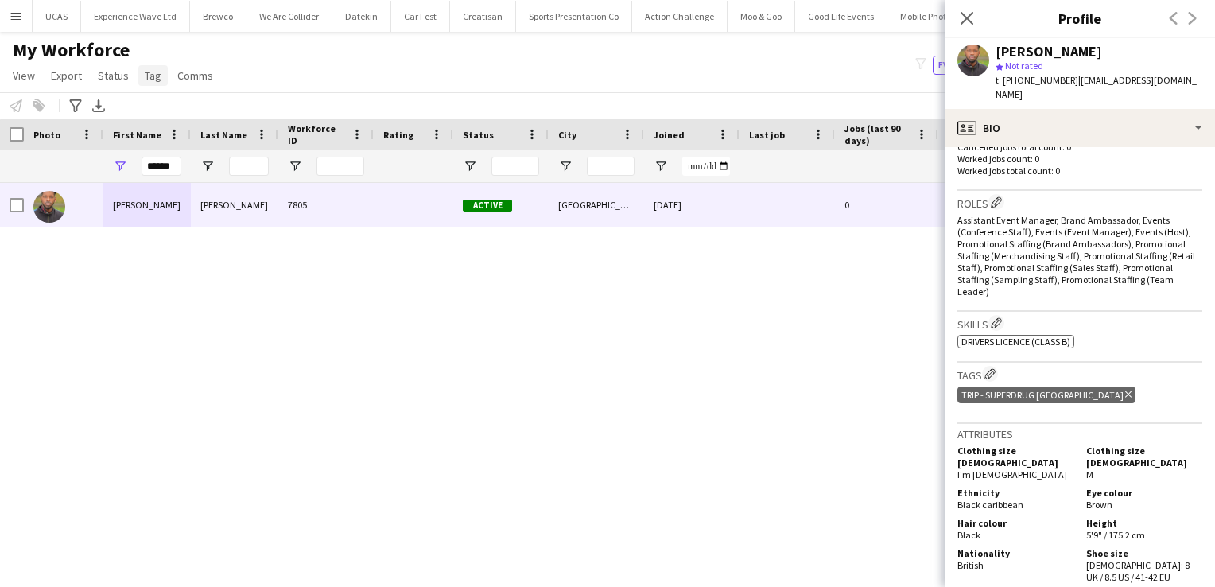
click at [152, 76] on span "Tag" at bounding box center [153, 75] width 17 height 14
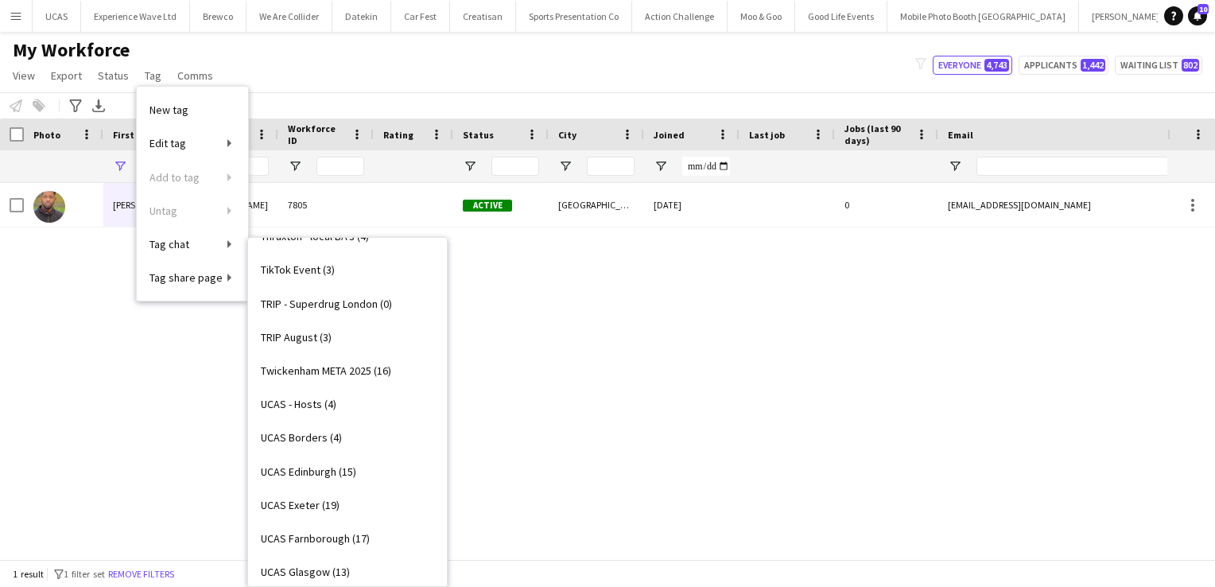
scroll to position [2616, 0]
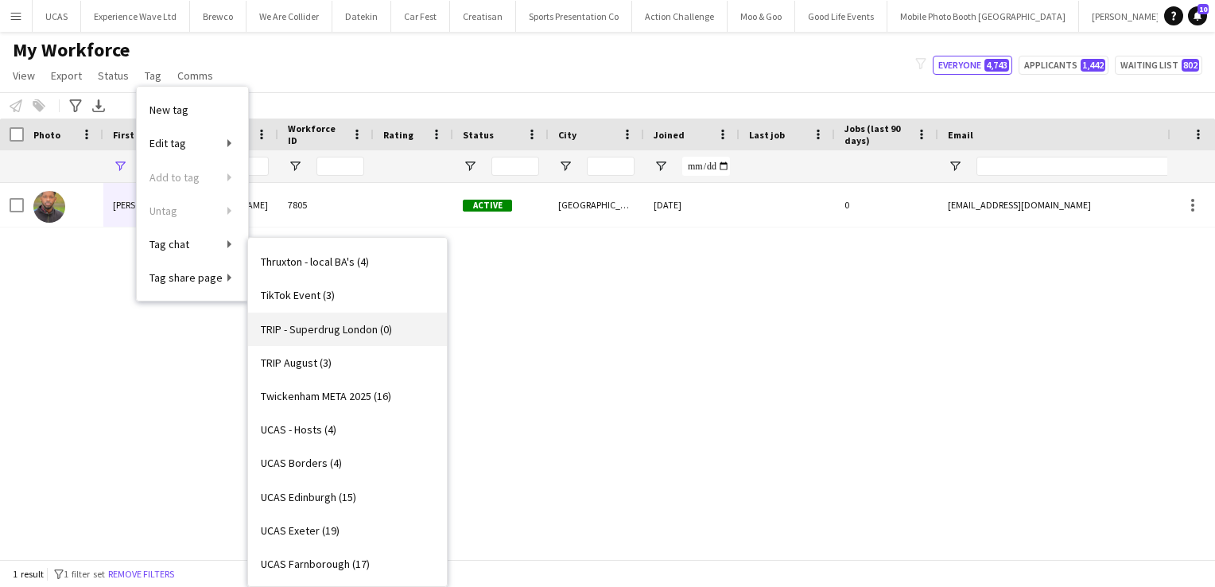
click at [375, 329] on span "TRIP - Superdrug London (0)" at bounding box center [326, 329] width 131 height 14
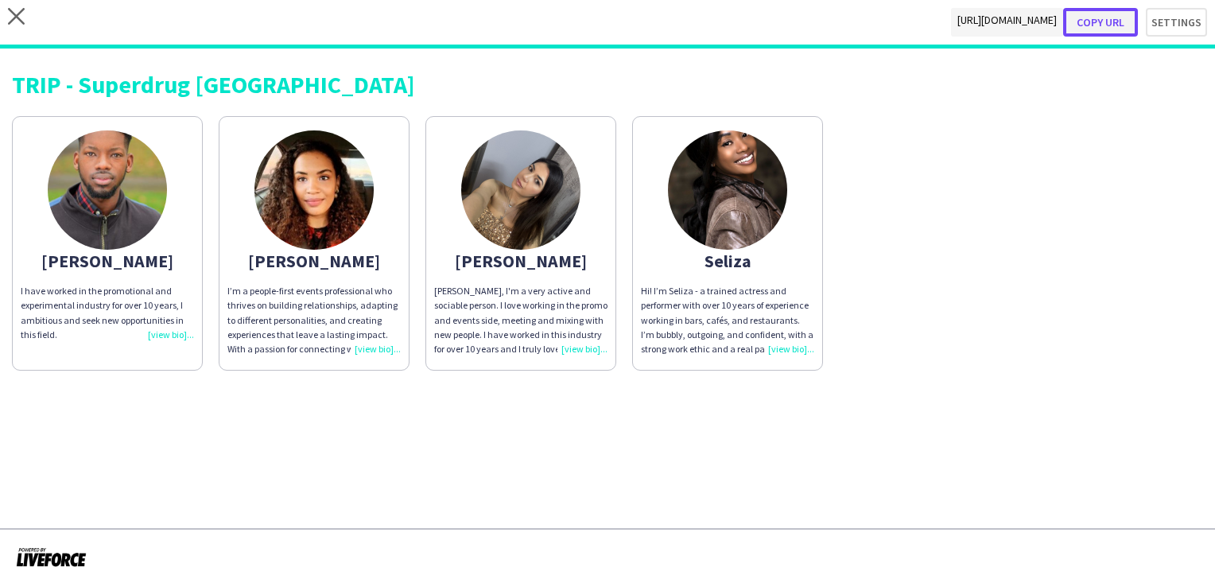
click at [1103, 21] on button "Copy url" at bounding box center [1100, 22] width 75 height 29
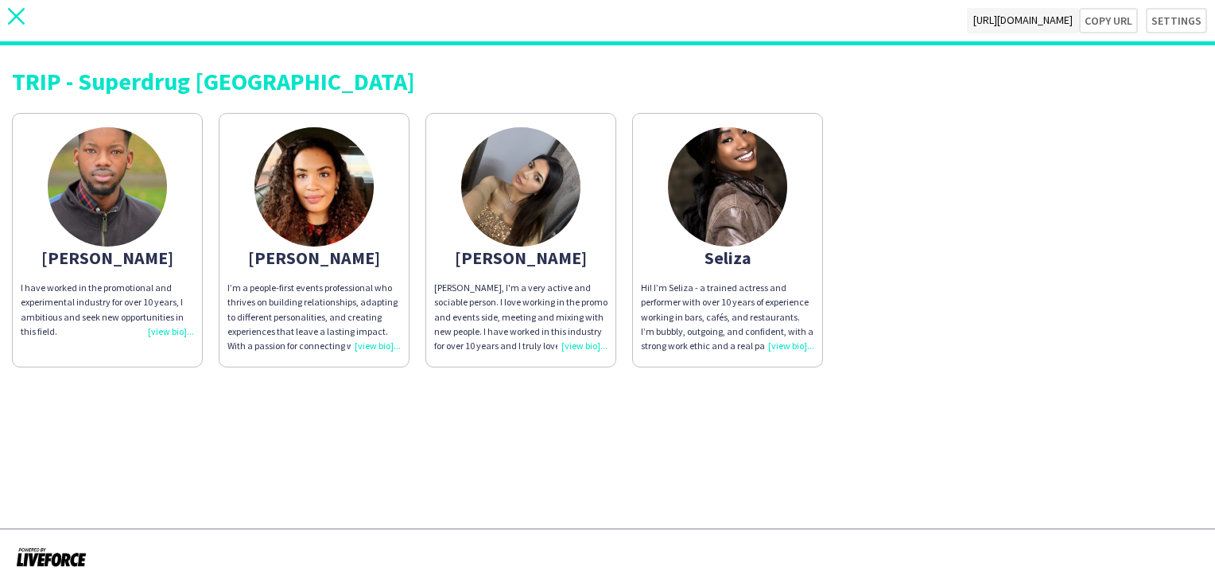
click at [16, 19] on icon "close" at bounding box center [16, 16] width 17 height 17
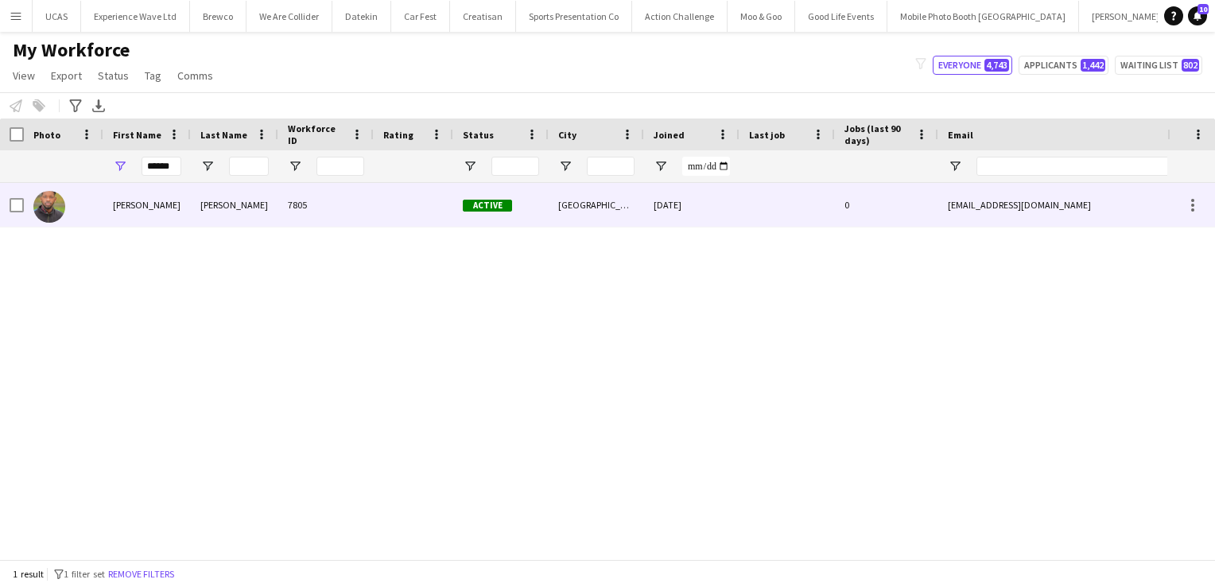
click at [496, 202] on span "Active" at bounding box center [487, 206] width 49 height 12
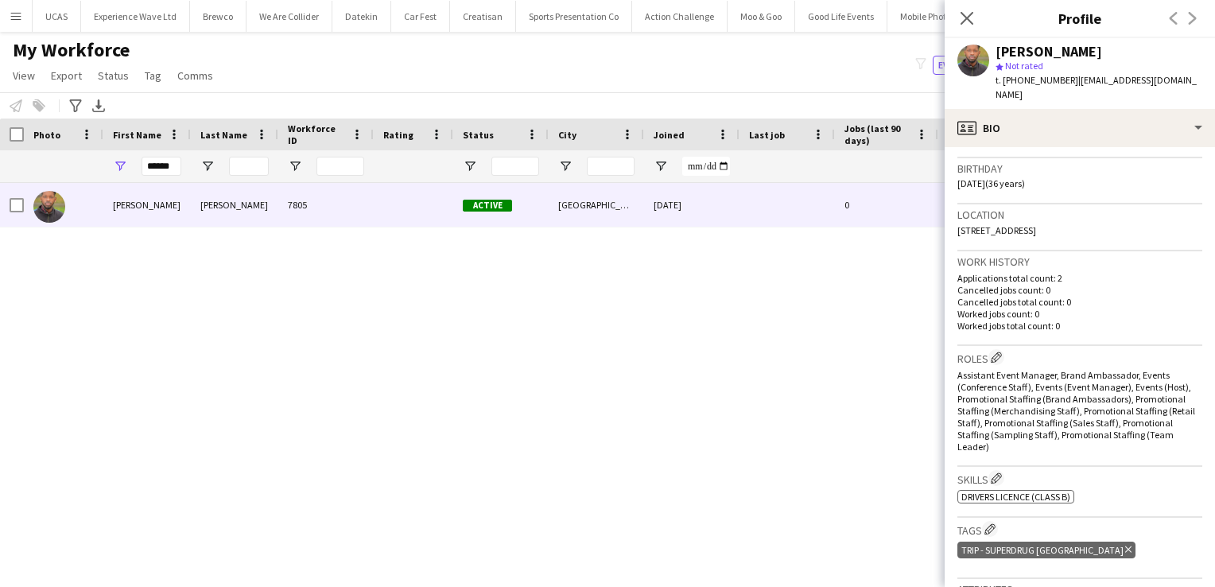
scroll to position [286, 0]
click at [789, 381] on div "Howard Wright 7805 Active London 19-12-2019 0 howardspwright@hotmail.com +44776…" at bounding box center [583, 365] width 1167 height 364
click at [971, 20] on icon "Close pop-in" at bounding box center [966, 17] width 15 height 15
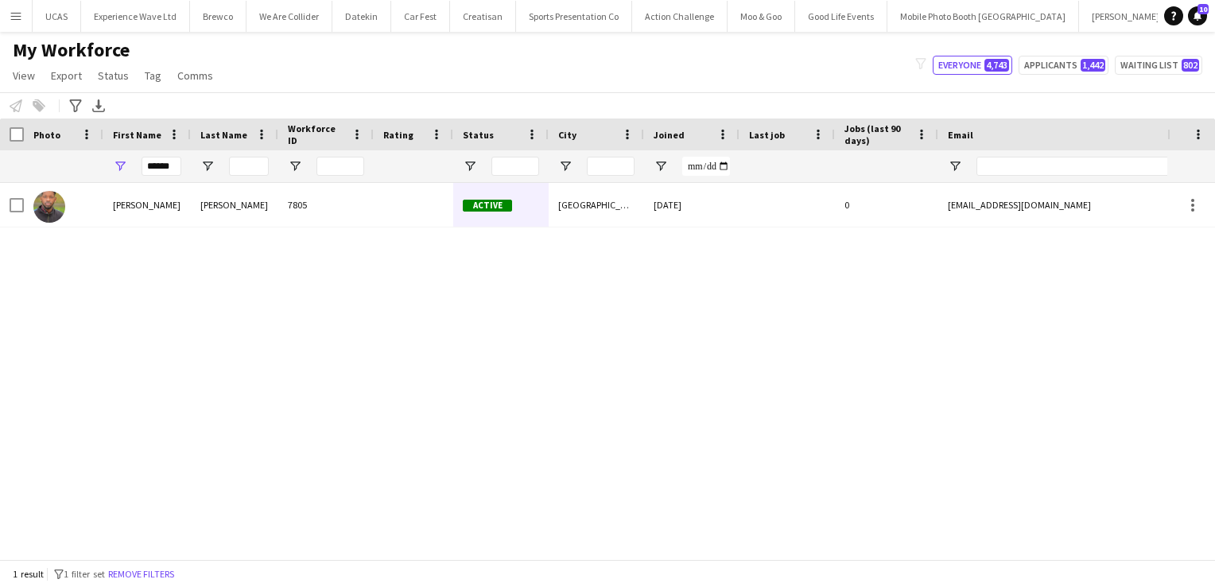
click at [19, 21] on app-icon "Menu" at bounding box center [16, 16] width 13 height 13
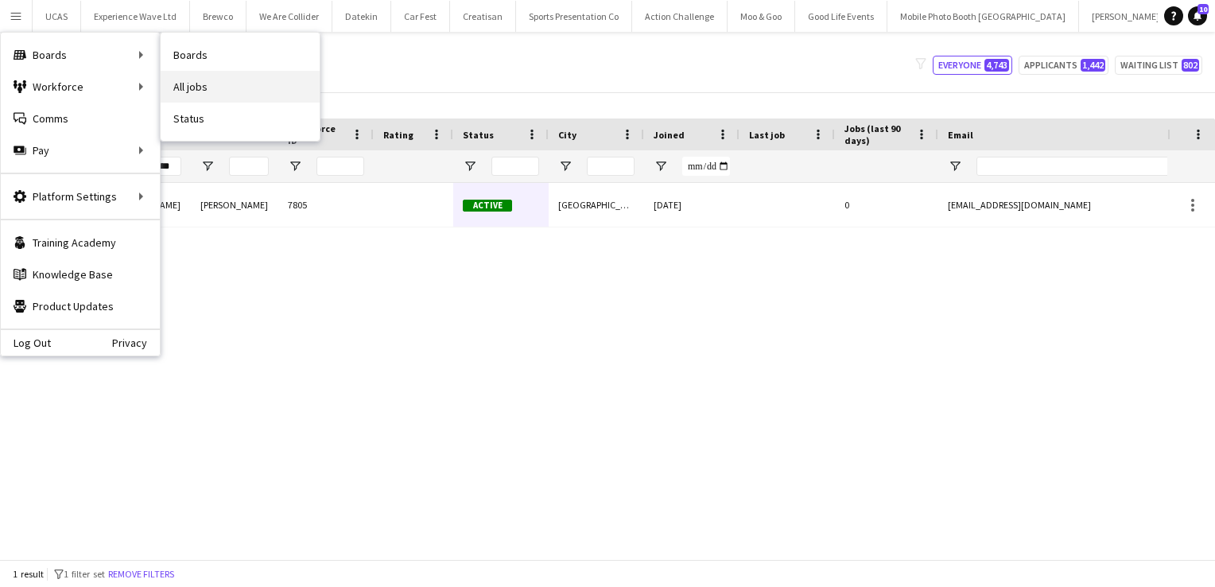
click at [196, 91] on link "All jobs" at bounding box center [240, 87] width 159 height 32
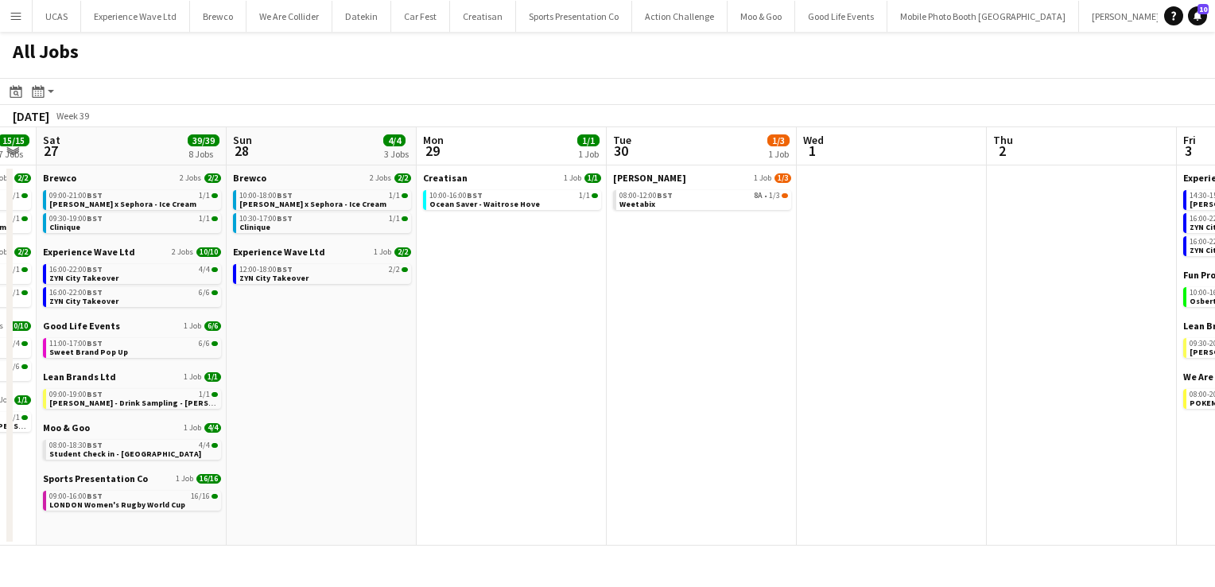
scroll to position [0, 723]
click at [719, 204] on link "08:00-12:00 BST 8A • 1/3 Weetabix" at bounding box center [704, 199] width 169 height 18
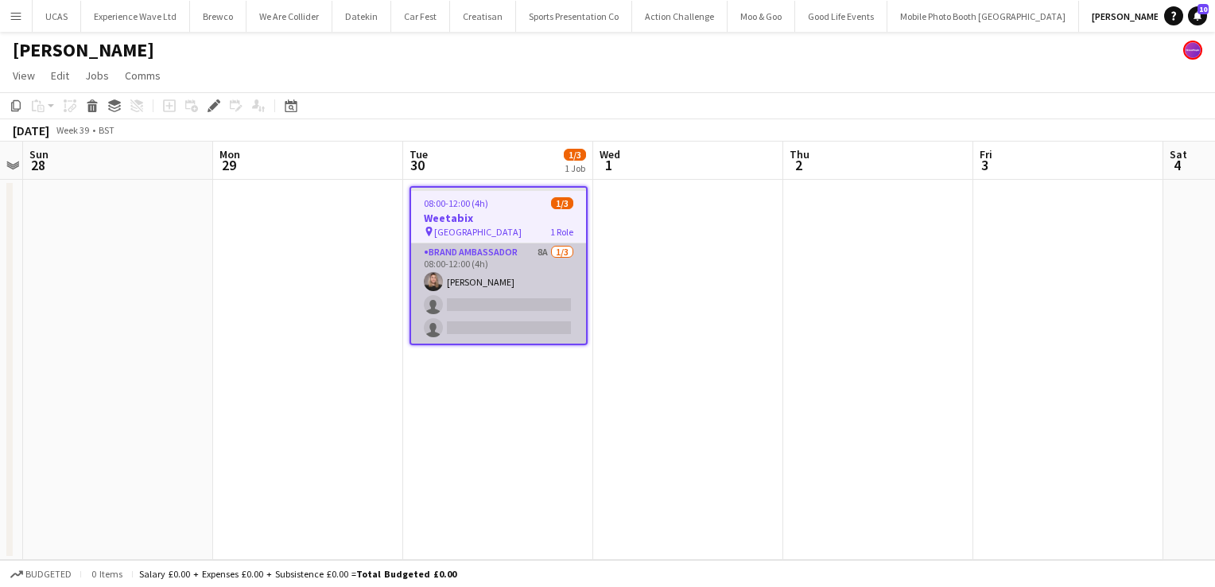
click at [537, 285] on app-card-role "Brand Ambassador 8A [DATE] 08:00-12:00 (4h) [PERSON_NAME] single-neutral-action…" at bounding box center [498, 293] width 175 height 100
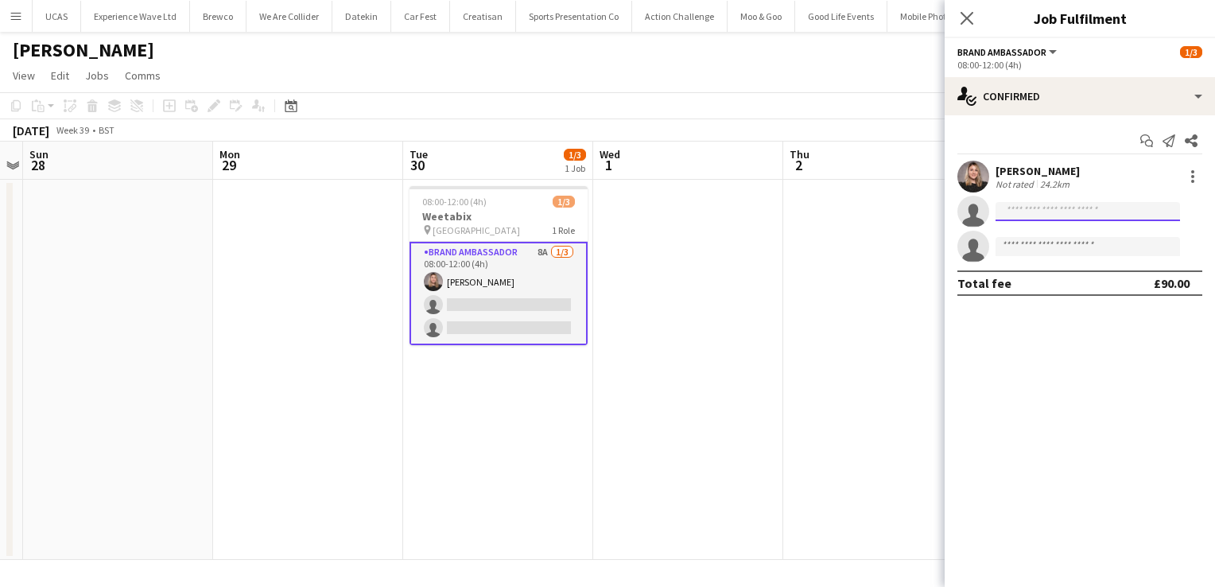
click at [1049, 214] on input at bounding box center [1087, 211] width 184 height 19
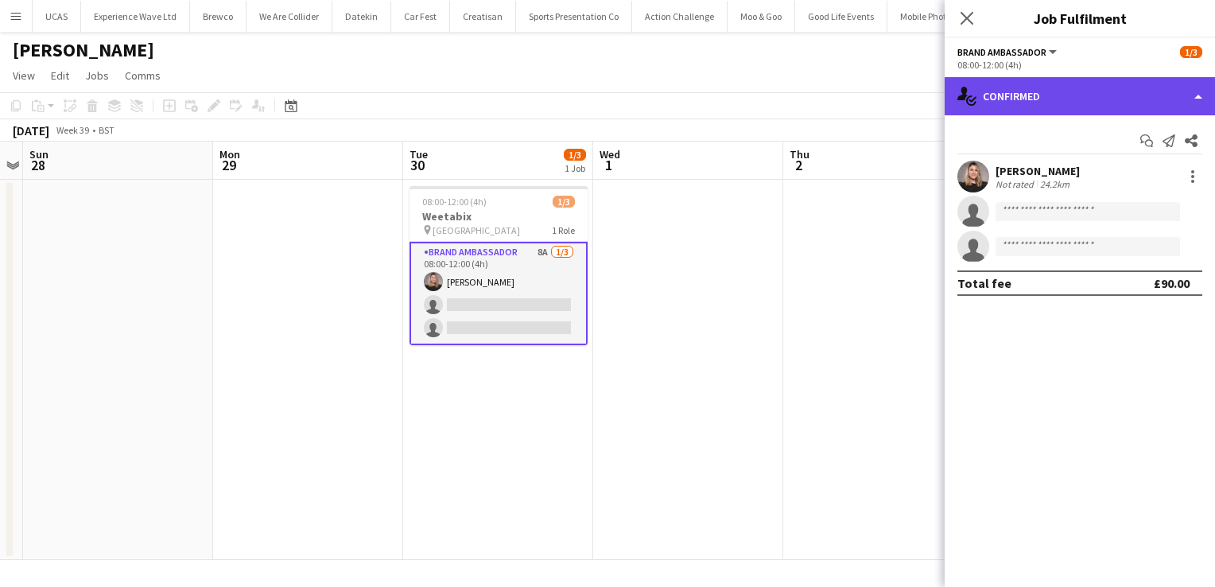
click at [1094, 103] on div "single-neutral-actions-check-2 Confirmed" at bounding box center [1079, 96] width 270 height 38
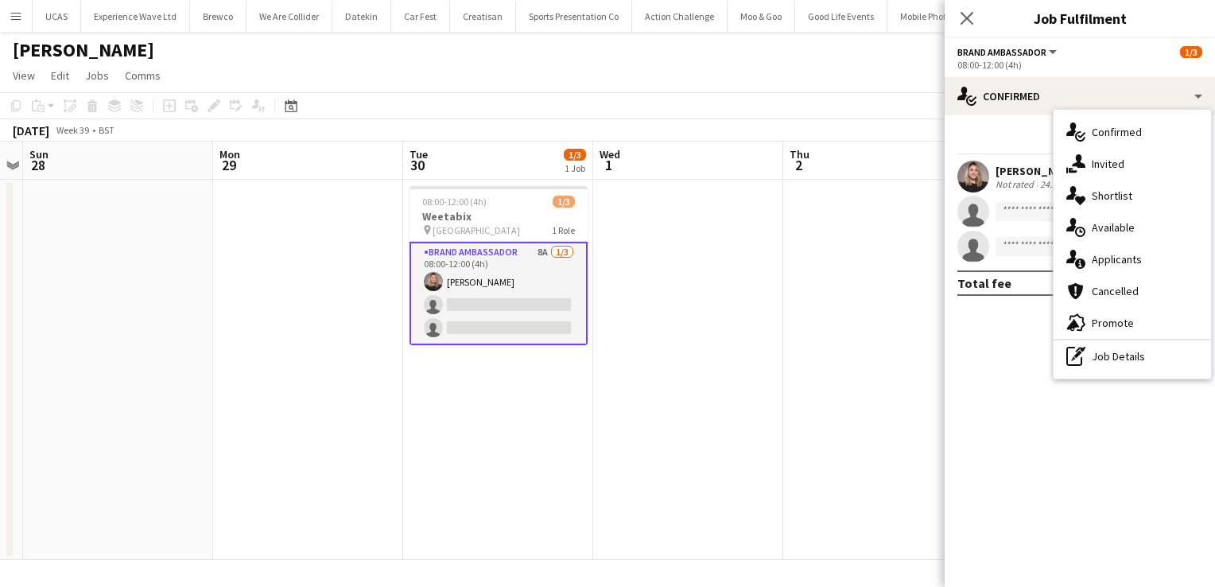
click at [853, 304] on app-date-cell at bounding box center [878, 370] width 190 height 380
